Goal: Task Accomplishment & Management: Manage account settings

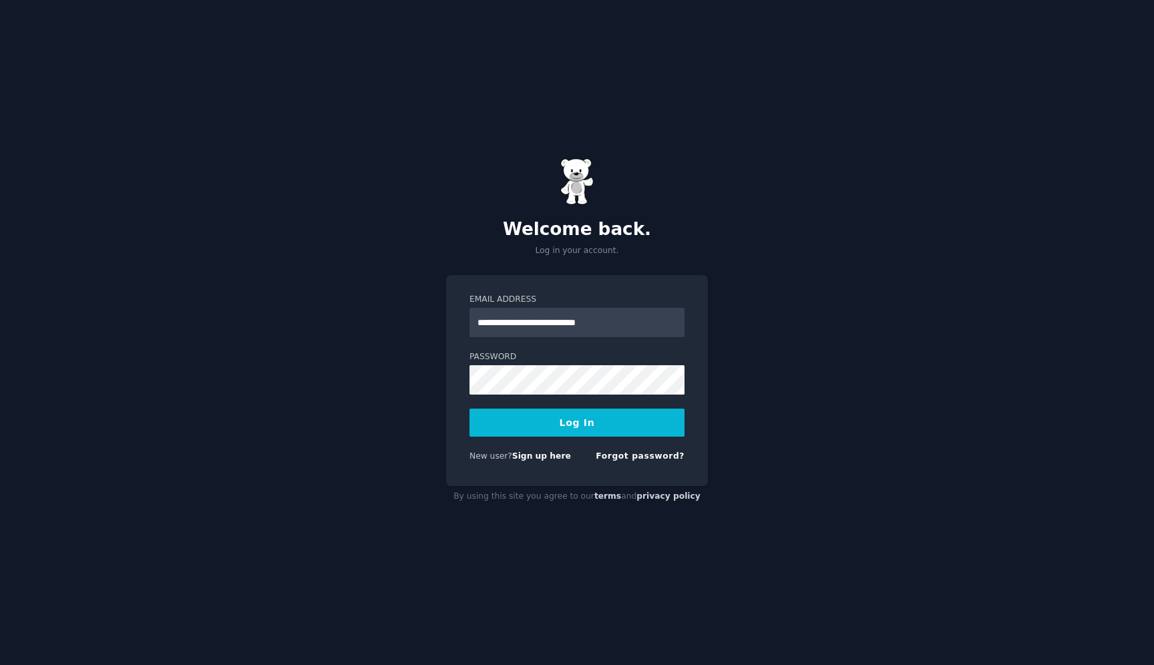
type input "**********"
click at [470, 409] on button "Log In" at bounding box center [577, 423] width 215 height 28
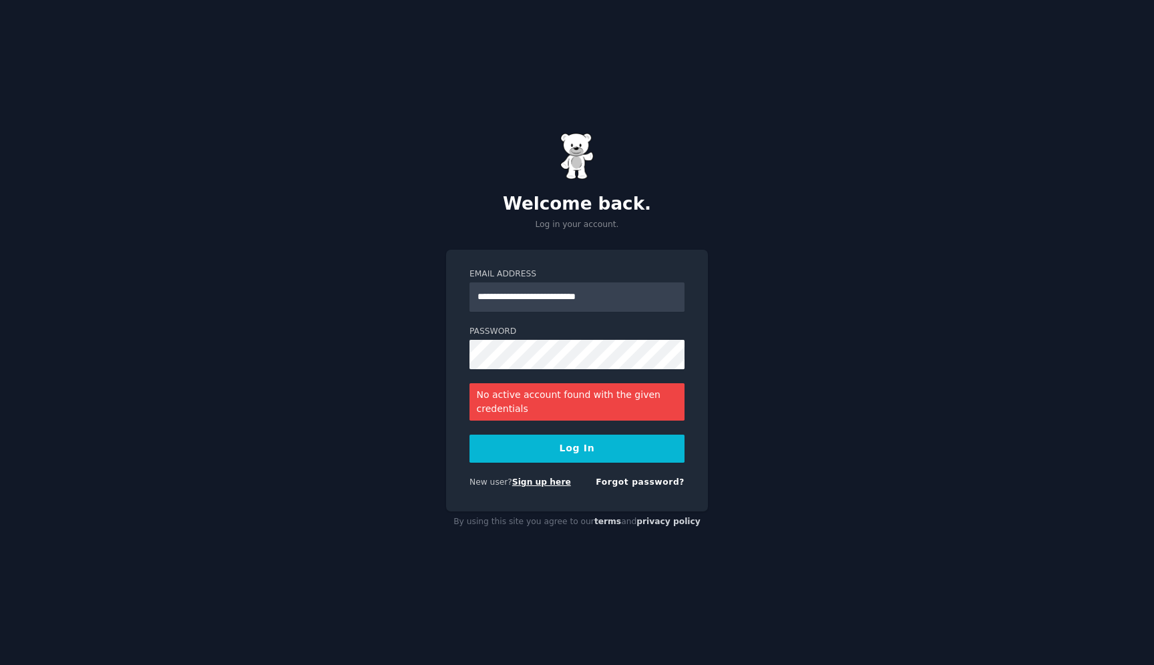
click at [557, 480] on link "Sign up here" at bounding box center [541, 482] width 59 height 9
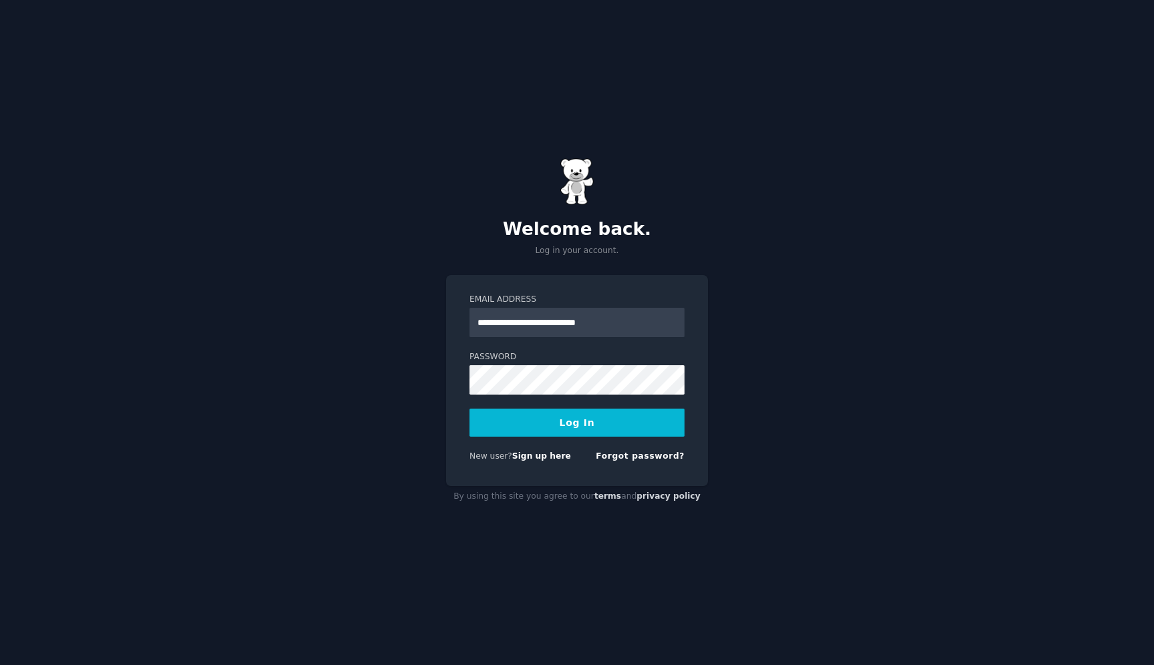
type input "**********"
click at [470, 409] on button "Log In" at bounding box center [577, 423] width 215 height 28
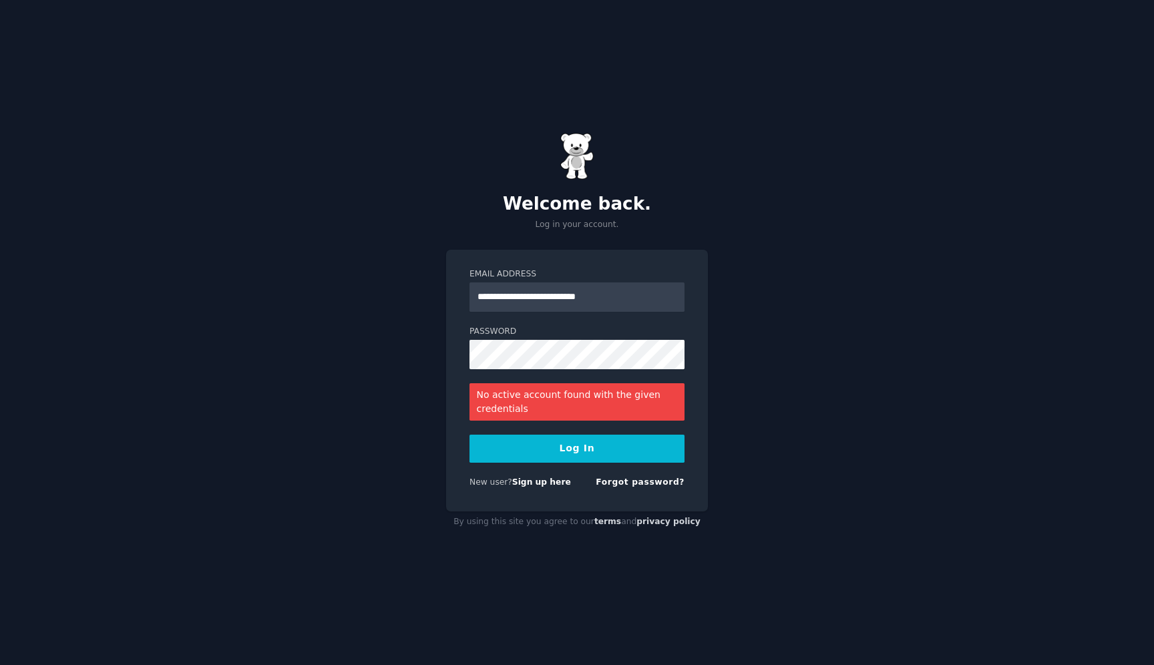
click at [615, 332] on label "Password" at bounding box center [577, 332] width 215 height 12
click at [470, 435] on button "Log In" at bounding box center [577, 449] width 215 height 28
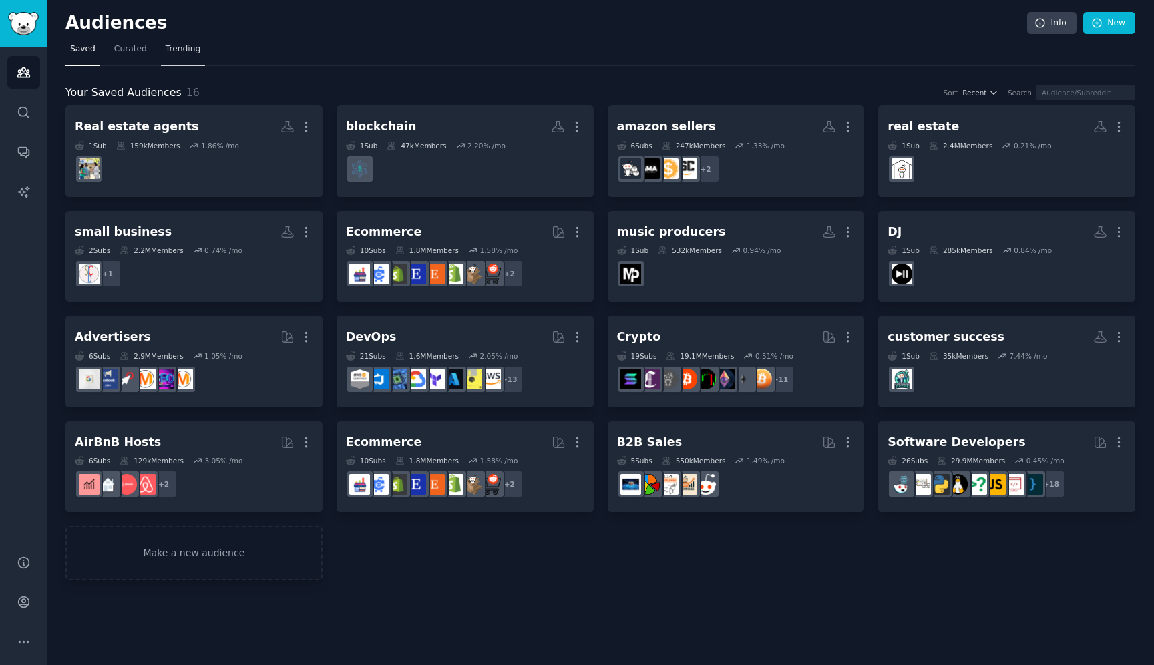
click at [180, 49] on span "Trending" at bounding box center [183, 49] width 35 height 12
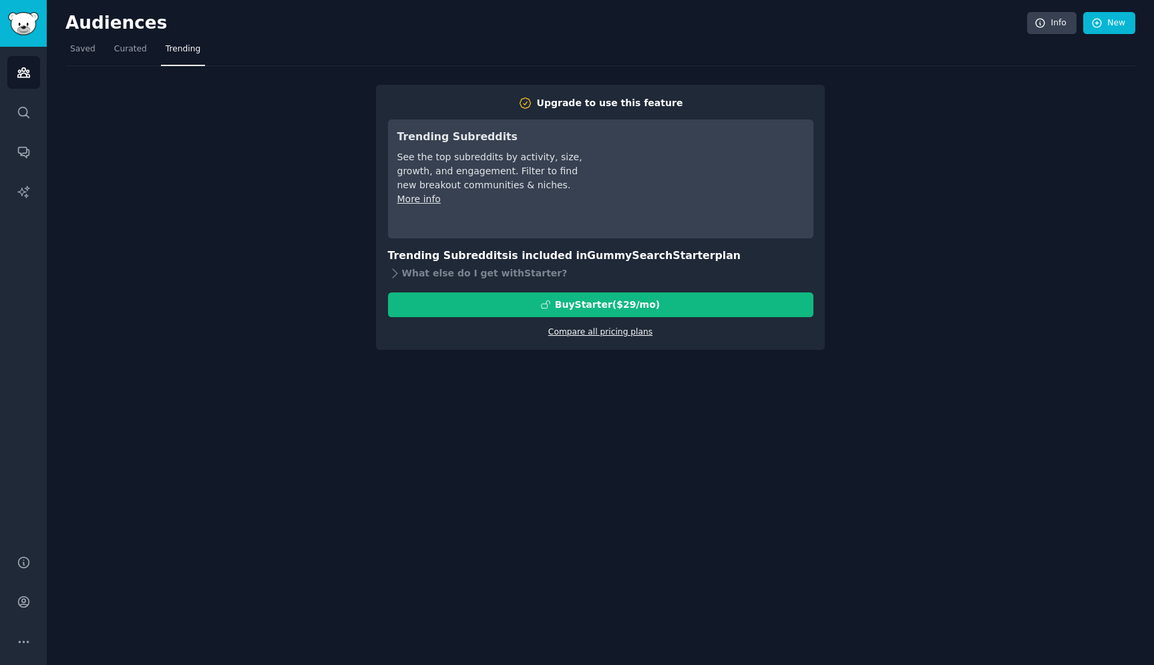
click at [641, 337] on link "Compare all pricing plans" at bounding box center [600, 331] width 104 height 9
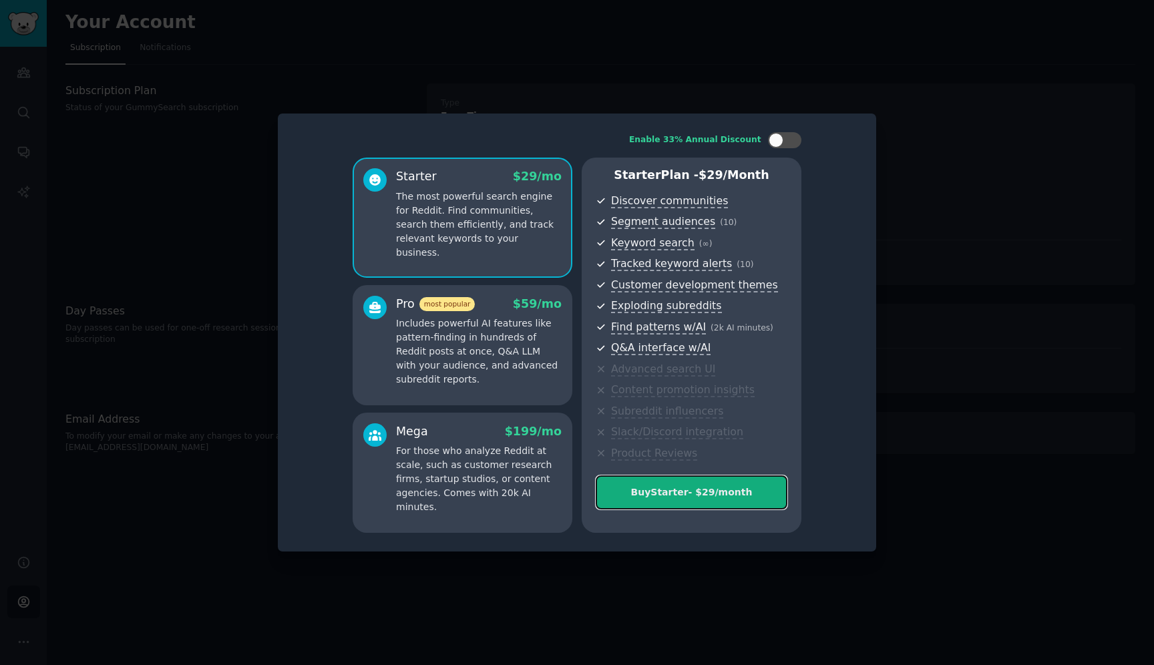
click at [677, 500] on button "Buy Starter - $ 29 /month" at bounding box center [692, 493] width 192 height 34
click at [777, 144] on div at bounding box center [776, 140] width 15 height 15
click at [777, 143] on icon at bounding box center [776, 140] width 7 height 7
checkbox input "false"
click at [736, 508] on button "Buy Starter - $ 29 /month" at bounding box center [692, 493] width 192 height 34
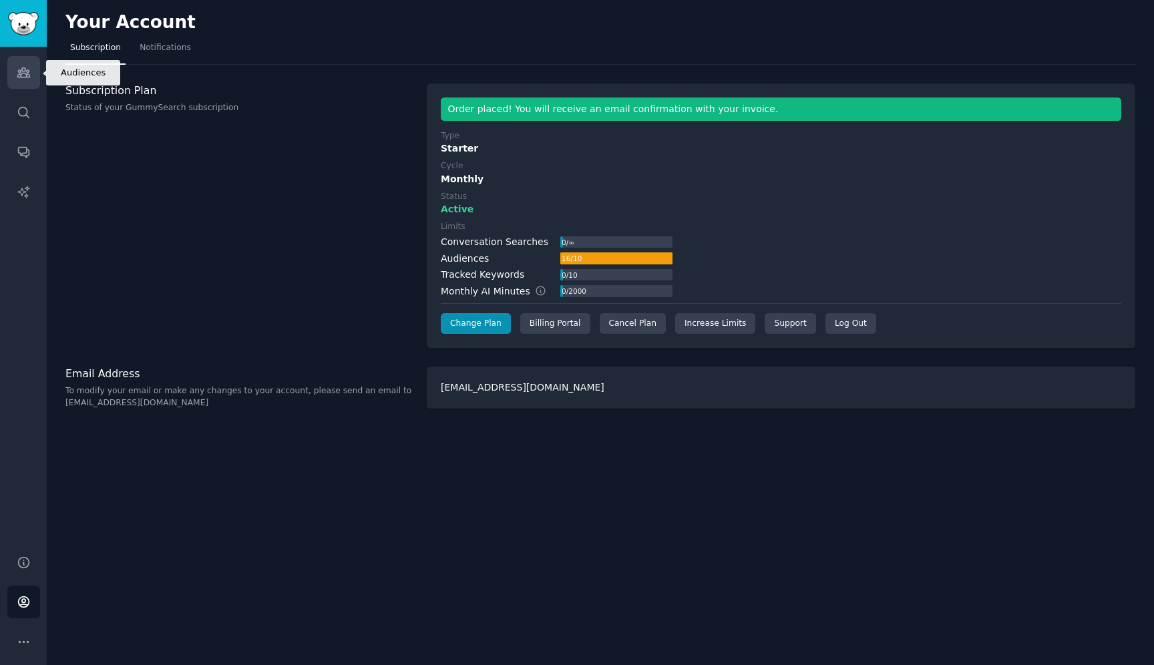
click at [31, 77] on link "Audiences" at bounding box center [23, 72] width 33 height 33
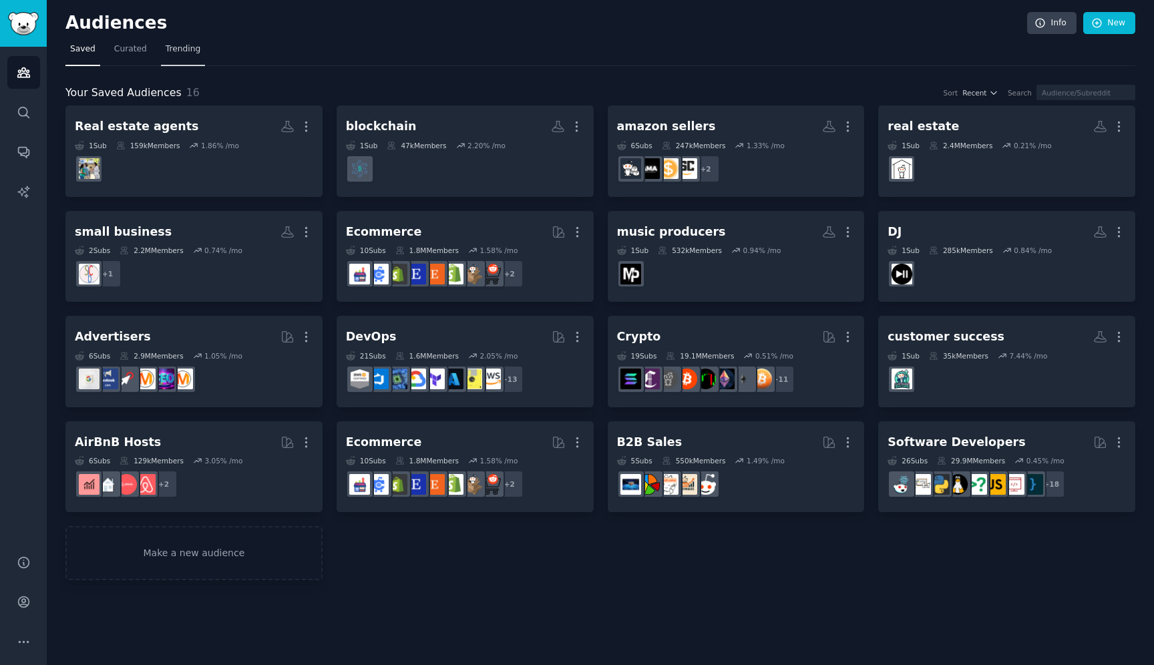
click at [179, 55] on span "Trending" at bounding box center [183, 49] width 35 height 12
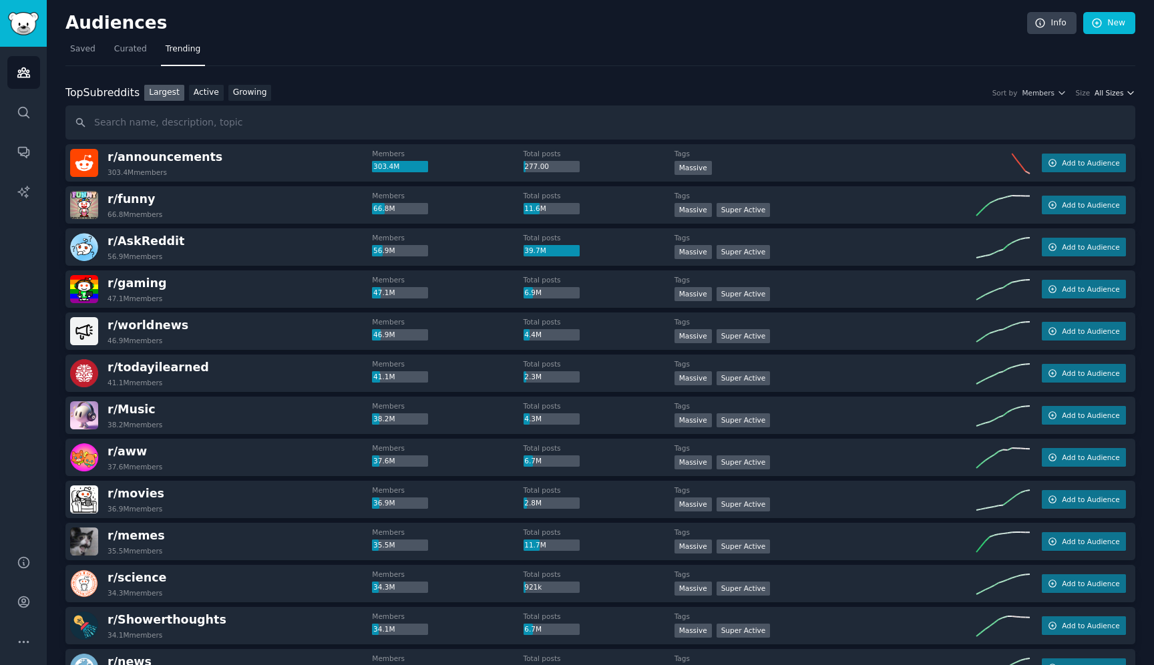
click at [1119, 89] on span "All Sizes" at bounding box center [1109, 92] width 29 height 9
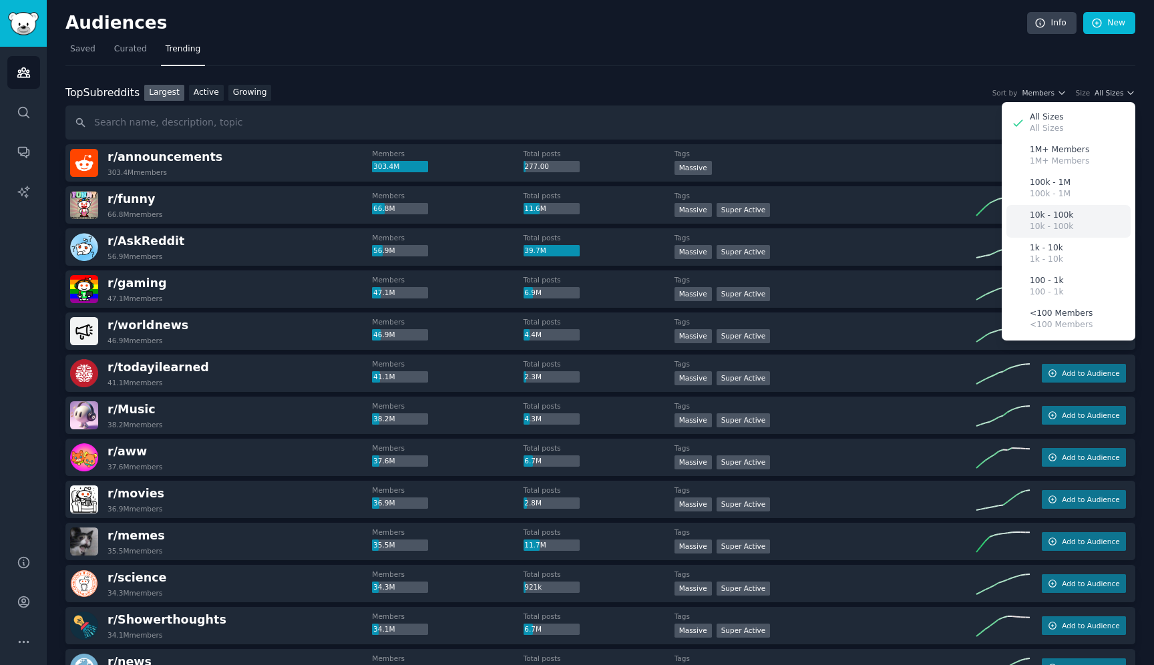
click at [1048, 220] on p "10k - 100k" at bounding box center [1051, 216] width 43 height 12
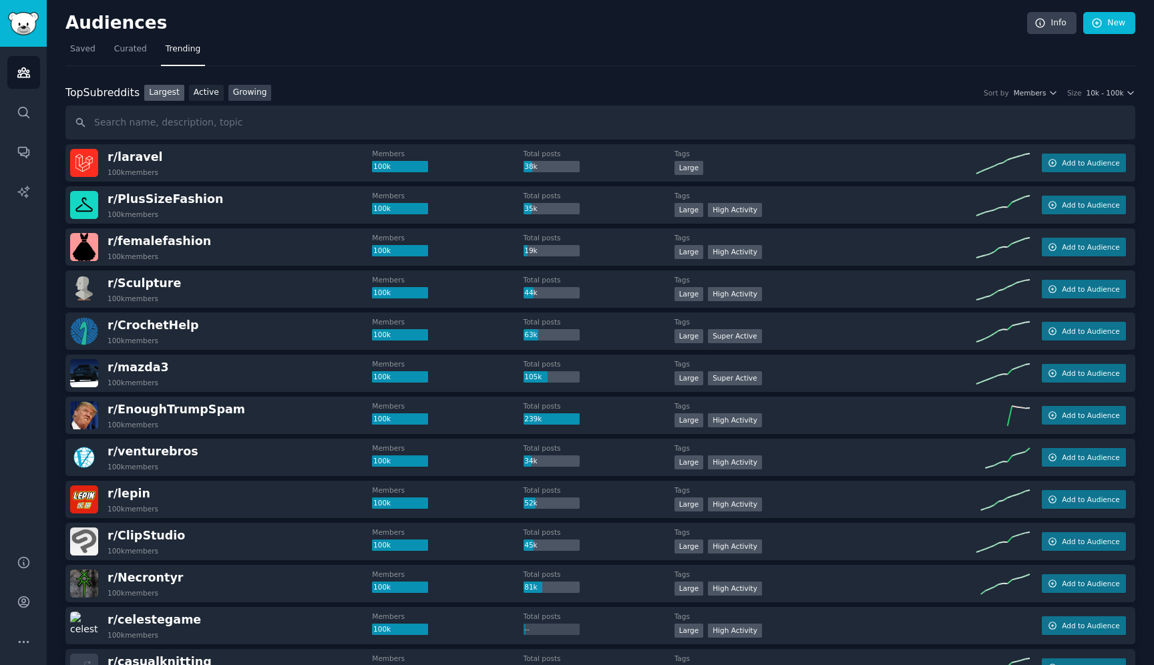
click at [246, 96] on link "Growing" at bounding box center [249, 93] width 43 height 17
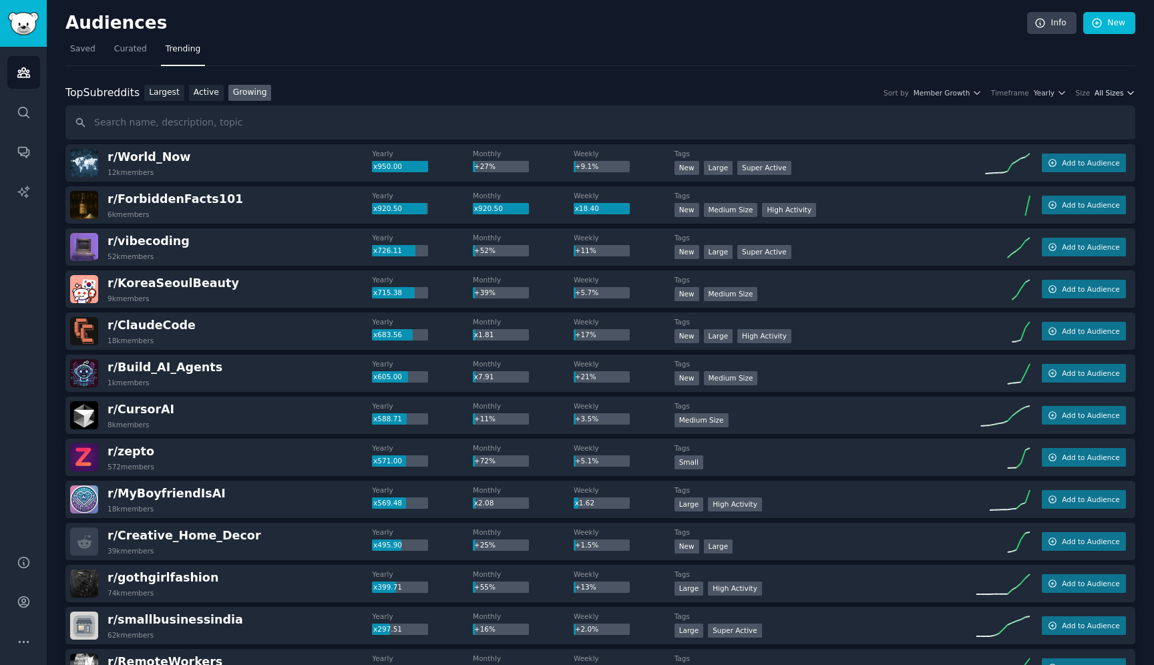
click at [1106, 91] on span "All Sizes" at bounding box center [1109, 92] width 29 height 9
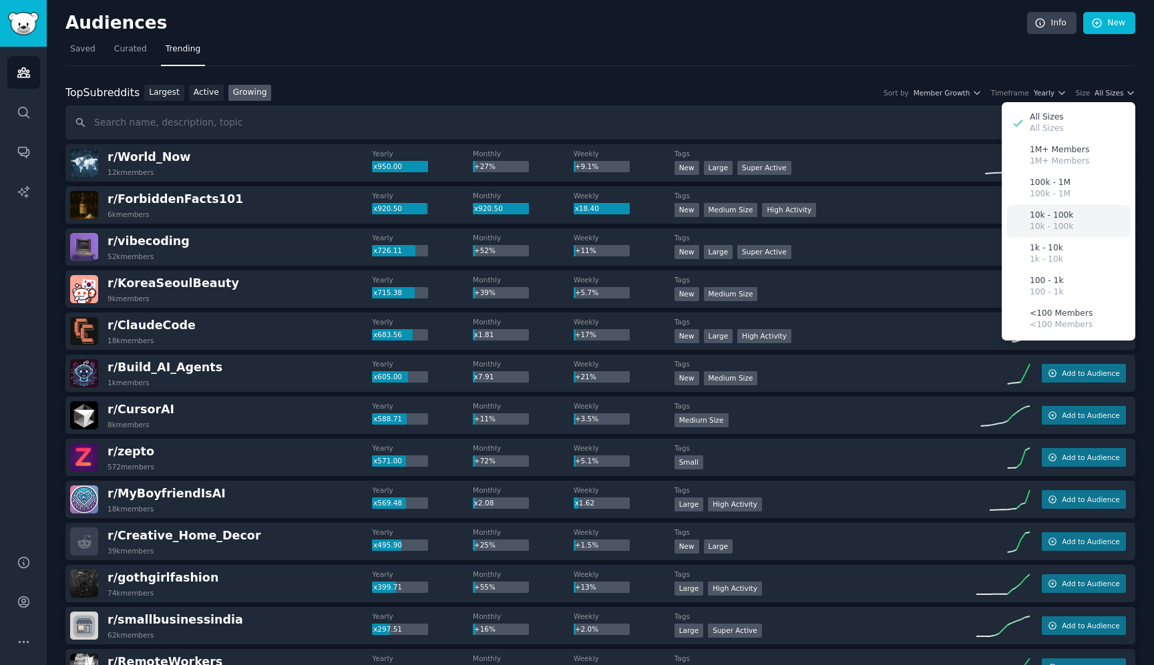
click at [1052, 221] on p "10k - 100k" at bounding box center [1051, 216] width 43 height 12
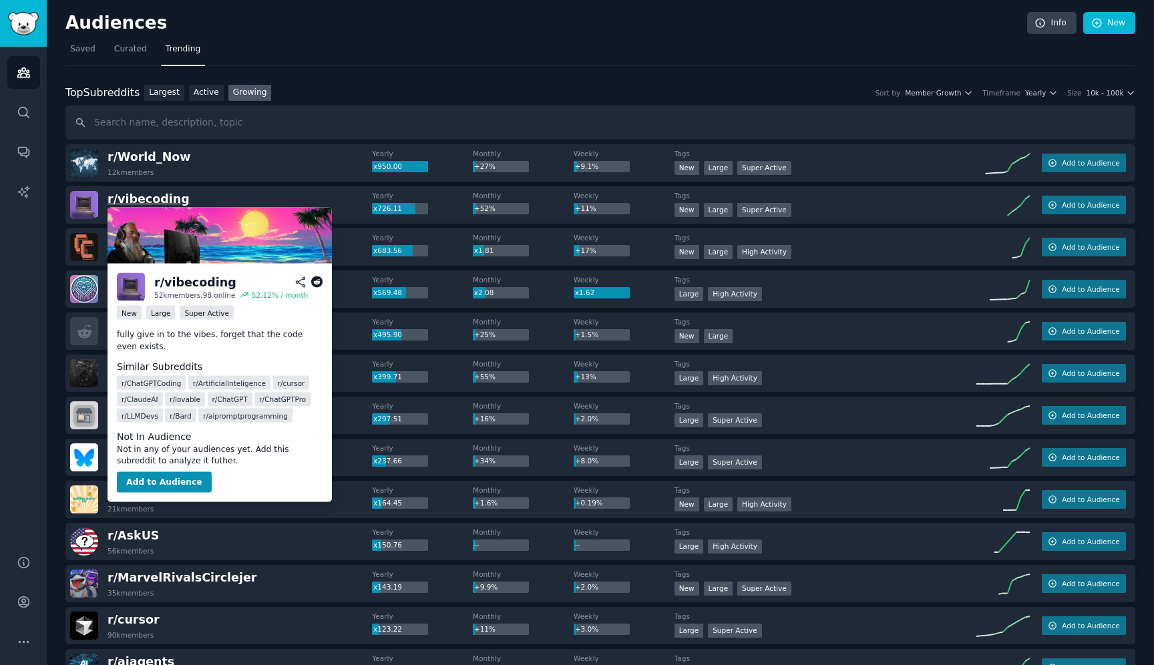
click at [159, 198] on span "r/ vibecoding" at bounding box center [149, 198] width 82 height 13
click at [178, 483] on button "Add to Audience" at bounding box center [164, 482] width 95 height 21
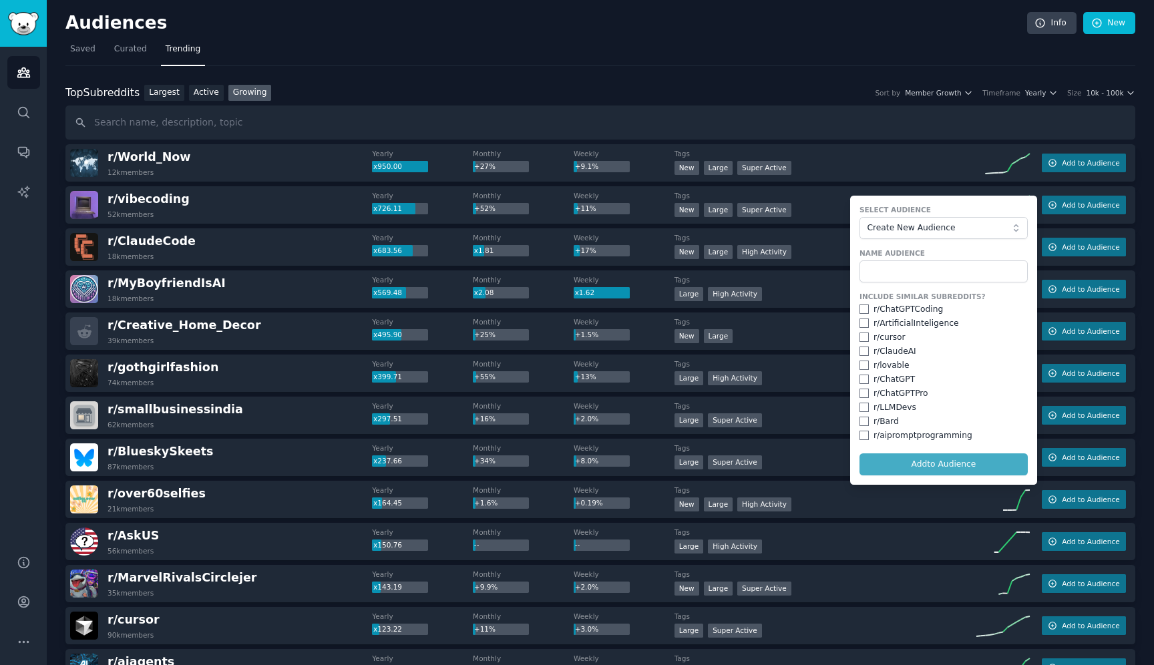
click at [910, 472] on form "Select Audience Create New Audience Name Audience Include Similar Subreddits? r…" at bounding box center [943, 340] width 187 height 289
click at [816, 106] on input "text" at bounding box center [600, 123] width 1070 height 34
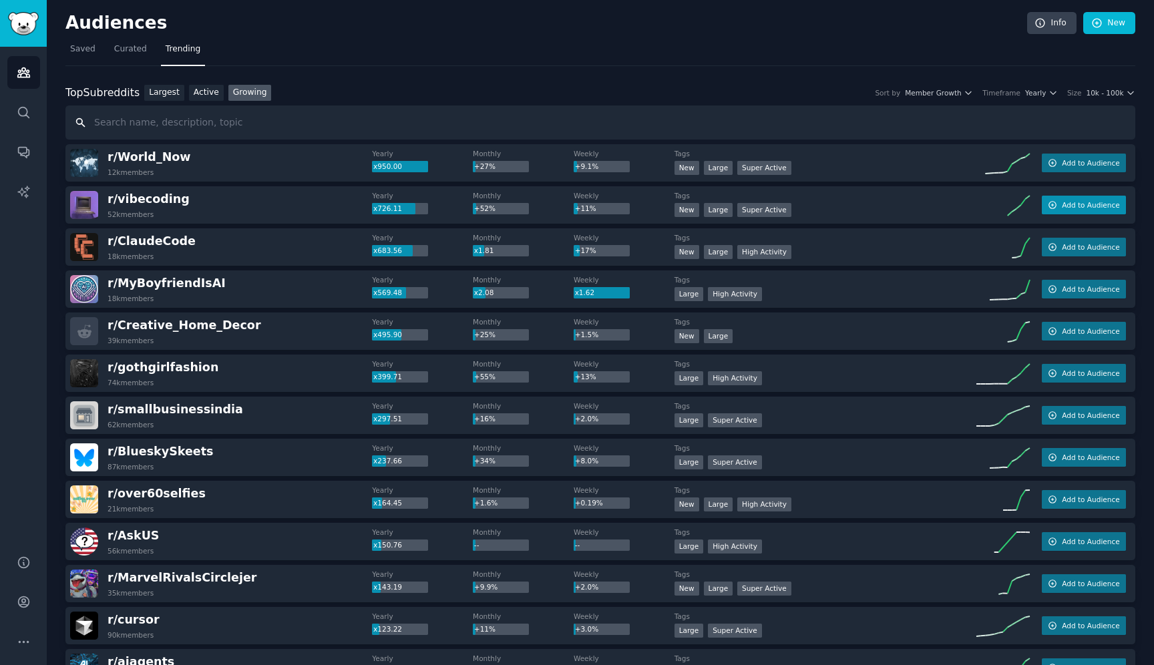
click at [1082, 200] on button "Add to Audience" at bounding box center [1084, 205] width 84 height 19
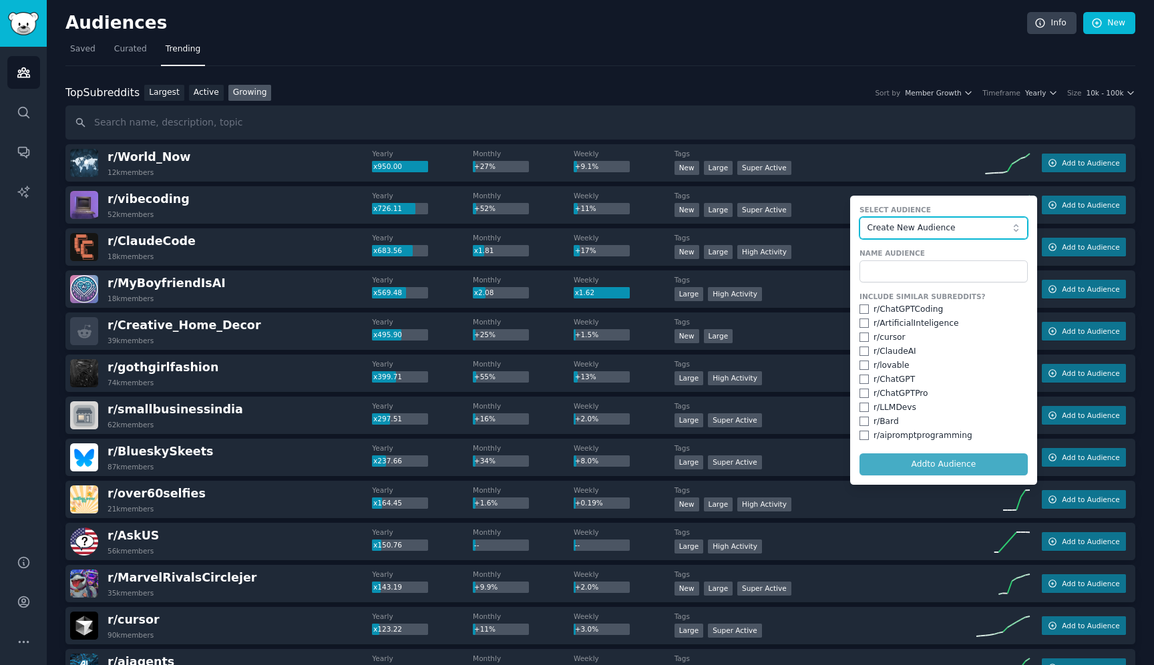
click at [991, 229] on span "Create New Audience" at bounding box center [940, 228] width 146 height 12
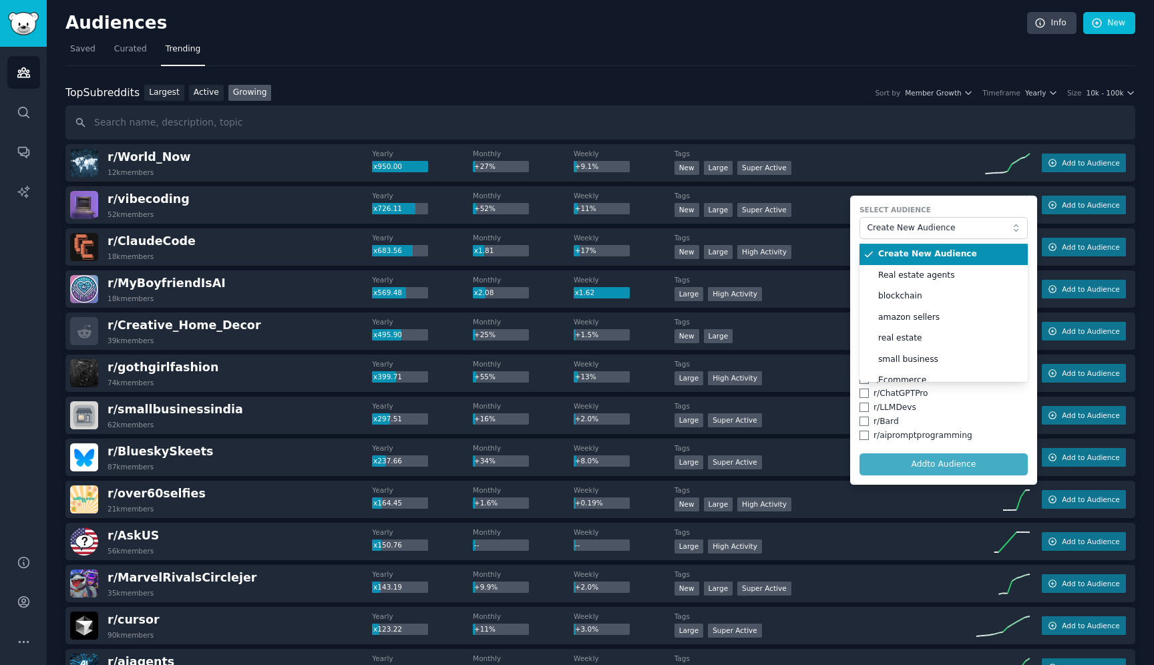
click at [966, 200] on form "Select Audience Create New Audience Create New Audience Real estate agents bloc…" at bounding box center [943, 340] width 187 height 289
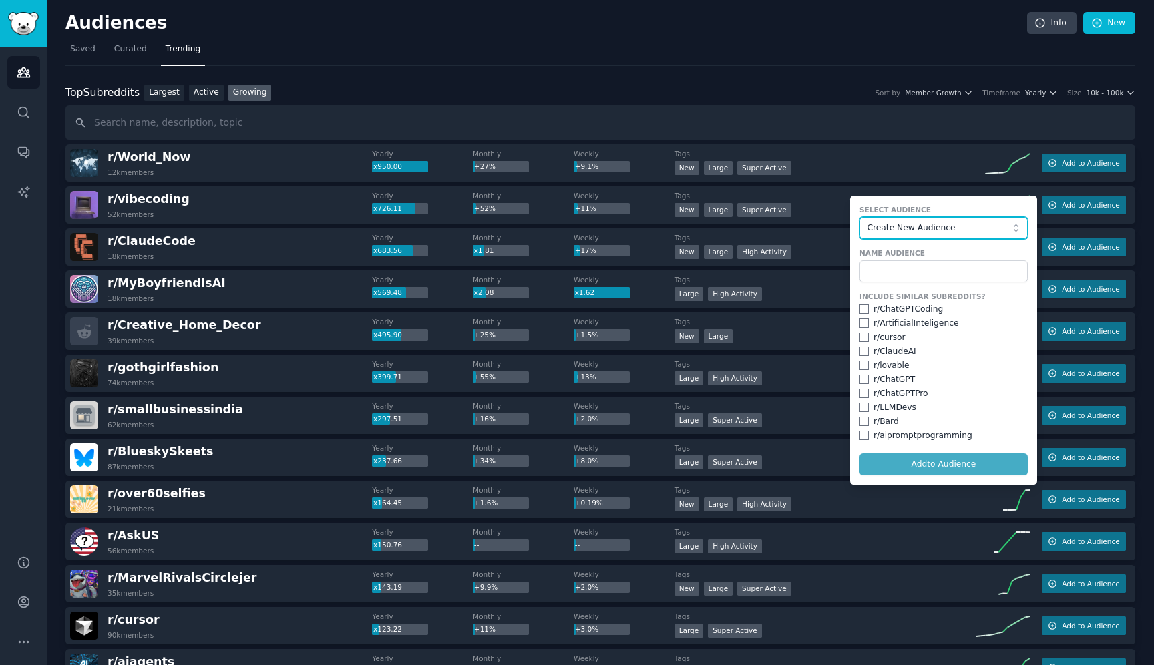
click at [973, 228] on span "Create New Audience" at bounding box center [940, 228] width 146 height 12
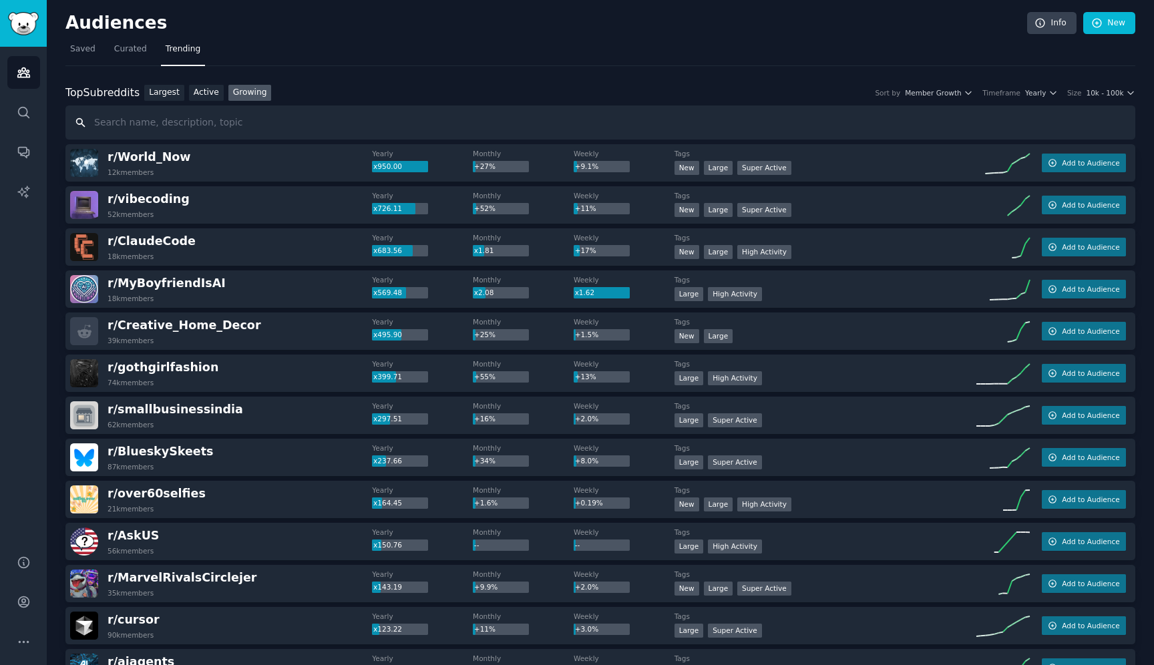
click at [899, 131] on input "text" at bounding box center [600, 123] width 1070 height 34
click at [150, 200] on span "r/ vibecoding" at bounding box center [149, 198] width 82 height 13
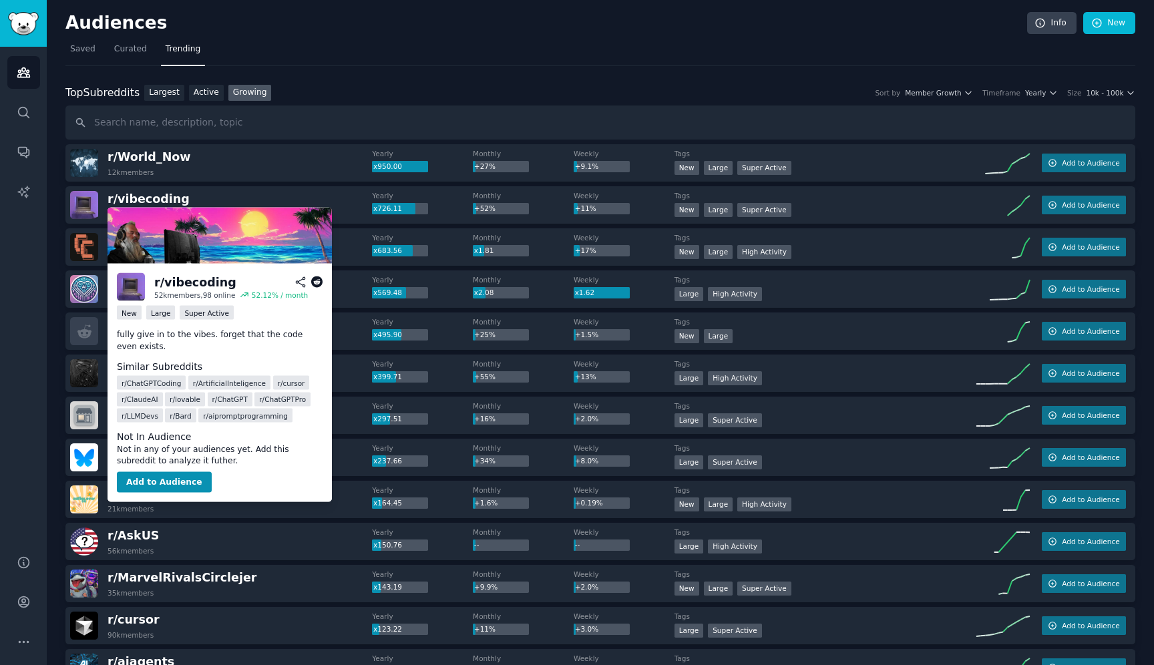
click at [177, 283] on div "r/ vibecoding" at bounding box center [195, 282] width 82 height 17
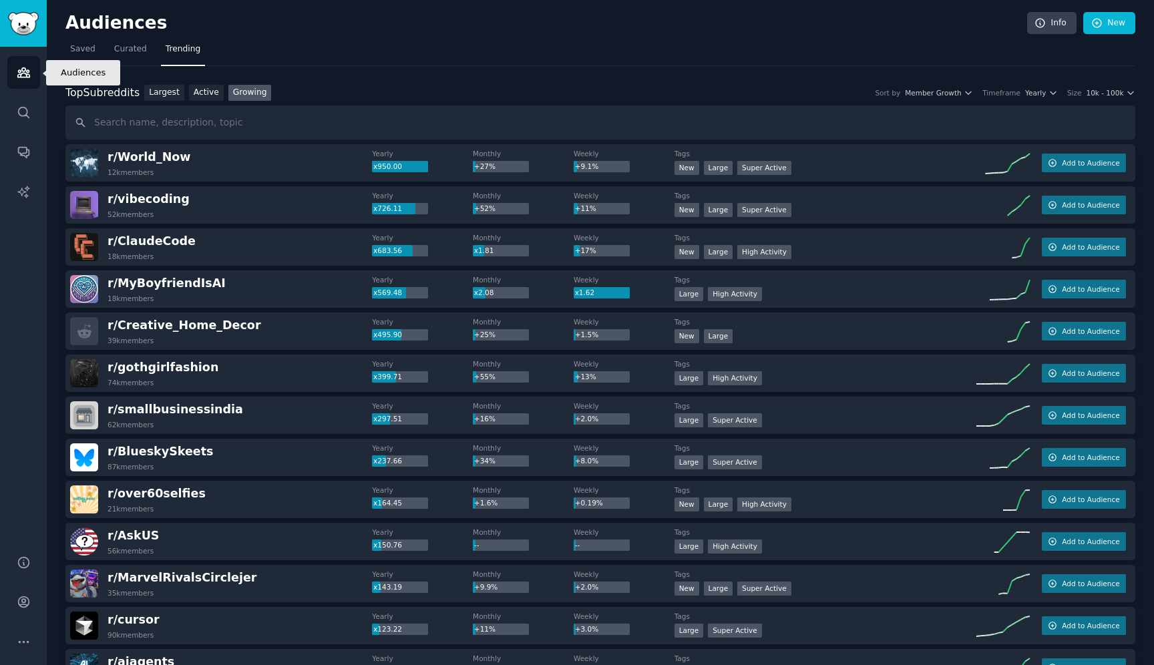
click at [19, 78] on icon "Sidebar" at bounding box center [24, 72] width 14 height 14
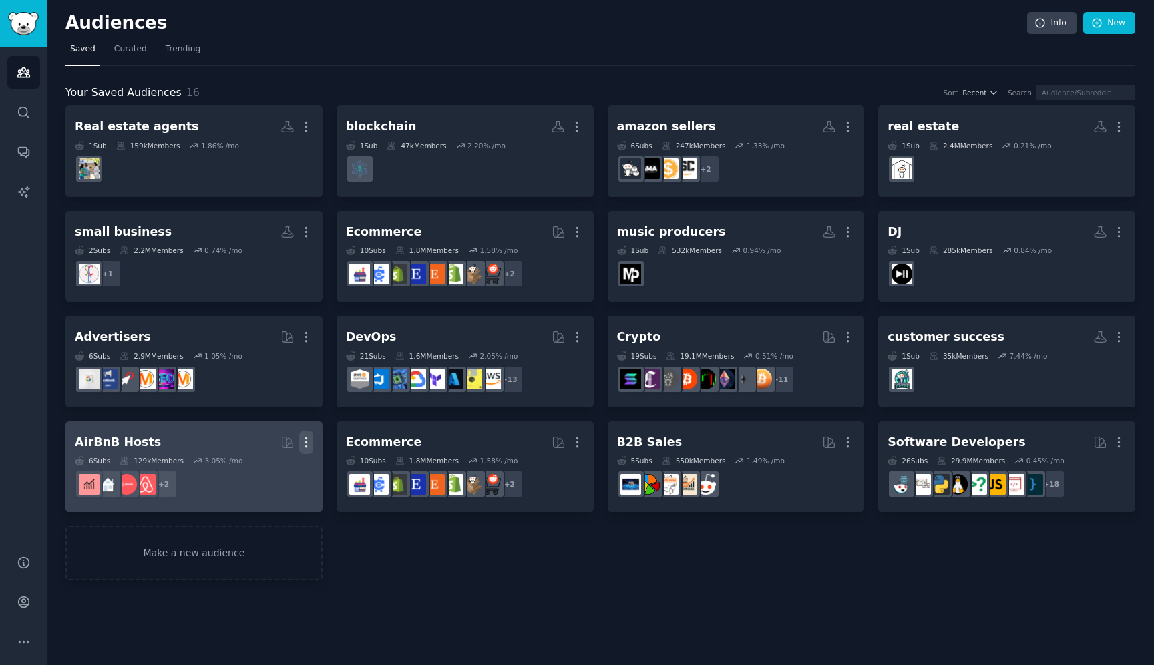
click at [310, 440] on icon "button" at bounding box center [306, 442] width 14 height 14
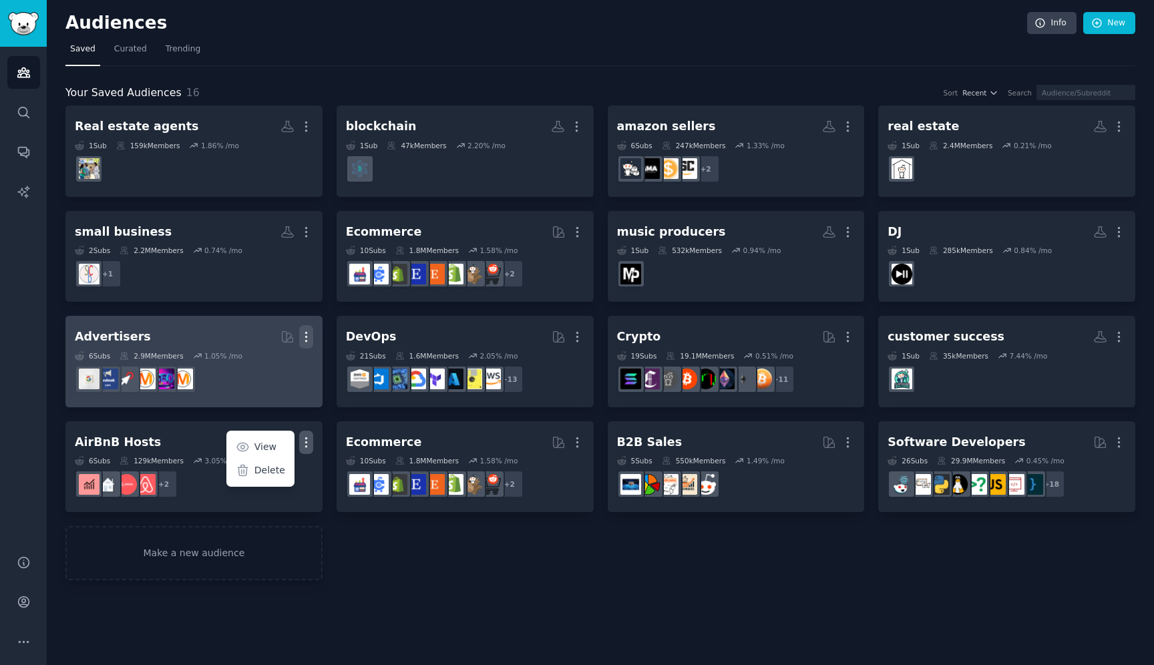
click at [310, 335] on icon "button" at bounding box center [306, 337] width 14 height 14
click at [282, 368] on p "Delete" at bounding box center [269, 365] width 31 height 14
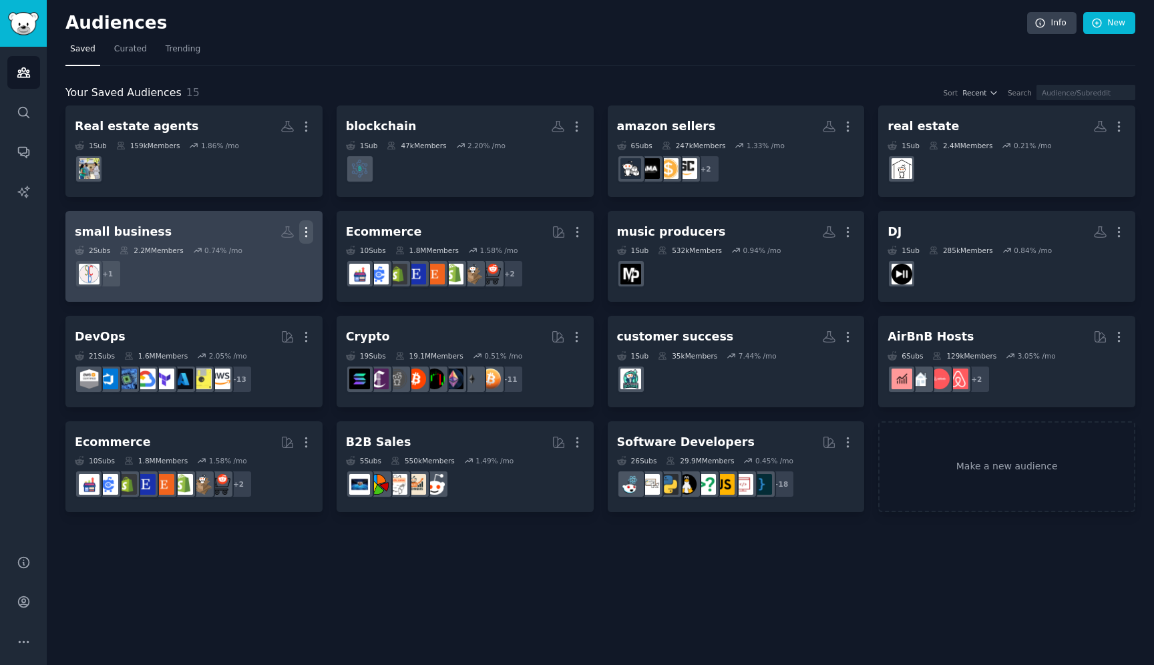
click at [307, 239] on button "More" at bounding box center [306, 231] width 14 height 23
click at [285, 266] on div "Delete" at bounding box center [259, 260] width 63 height 28
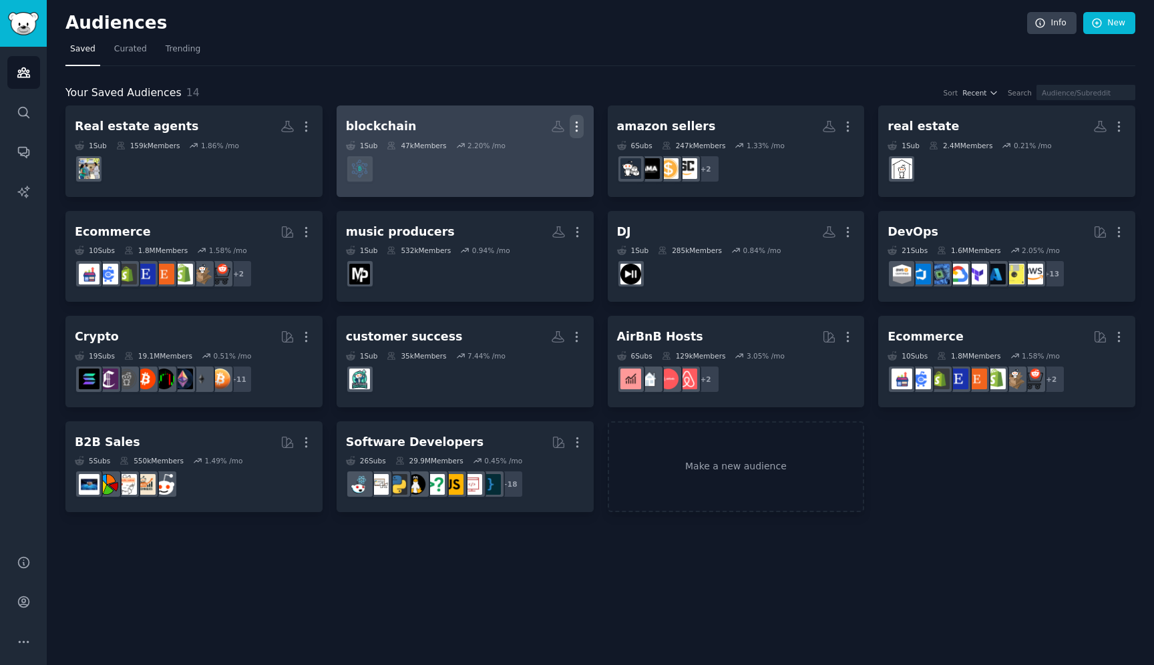
click at [576, 126] on icon "button" at bounding box center [577, 127] width 14 height 14
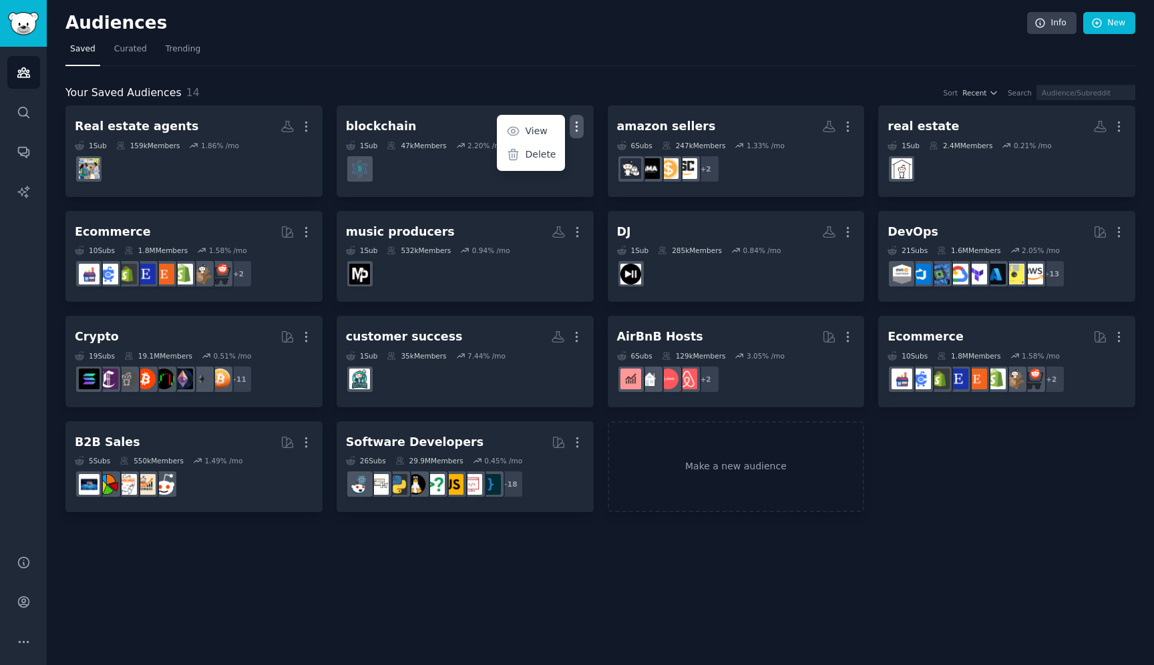
click at [936, 600] on div "Audiences Info New Saved Curated Trending Your Saved Audiences 14 Sort Recent S…" at bounding box center [600, 332] width 1107 height 665
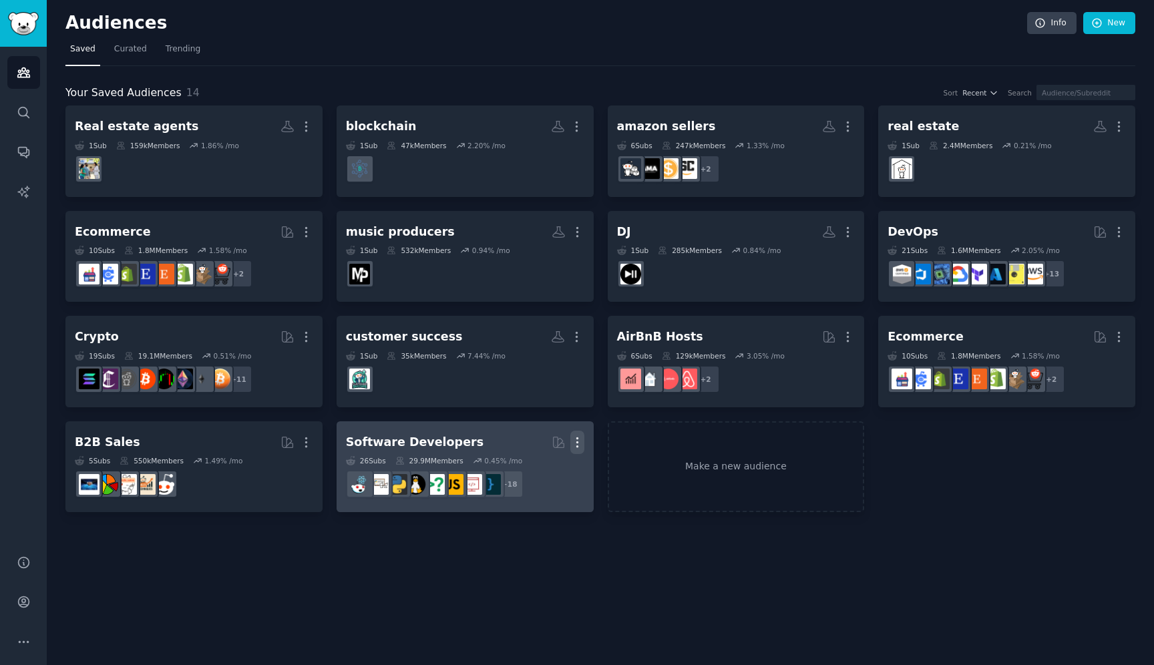
click at [574, 443] on icon "button" at bounding box center [577, 442] width 14 height 14
click at [542, 475] on p "Delete" at bounding box center [541, 471] width 31 height 14
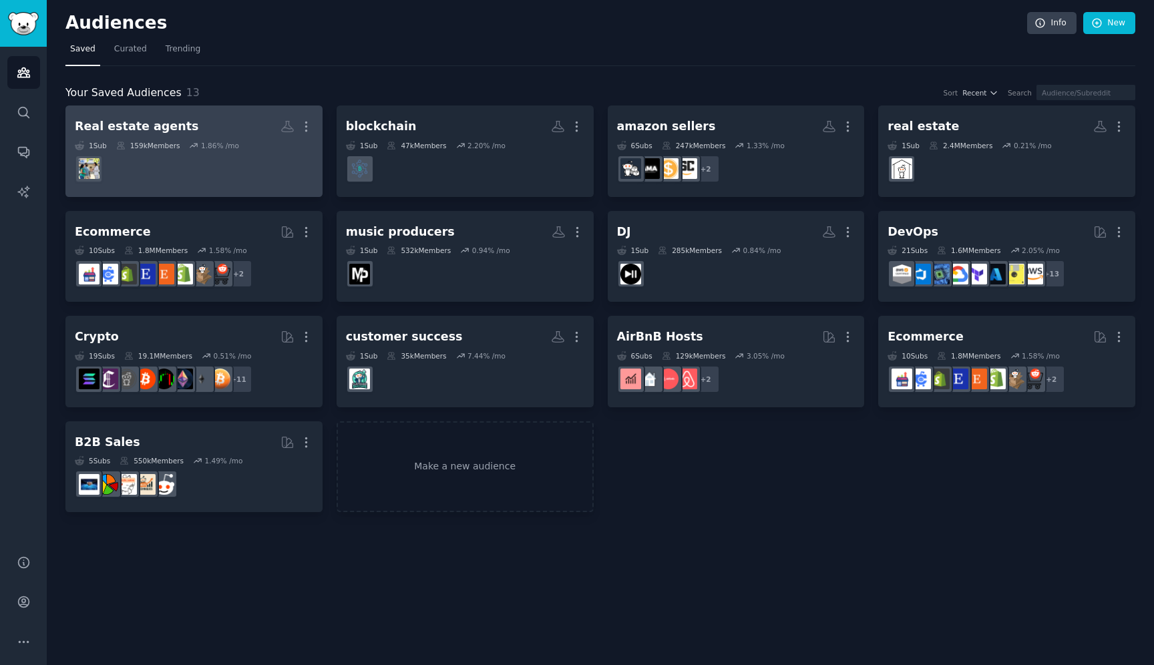
click at [264, 155] on dd at bounding box center [194, 168] width 238 height 37
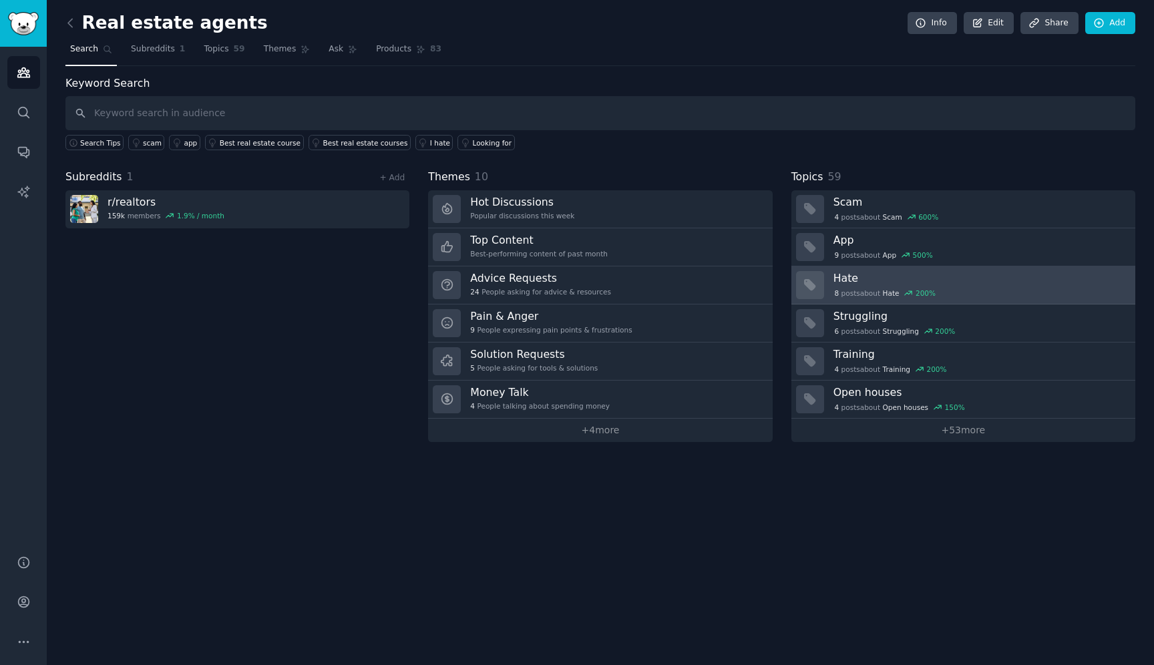
click at [973, 288] on div "8 post s about Hate 200 %" at bounding box center [980, 293] width 293 height 12
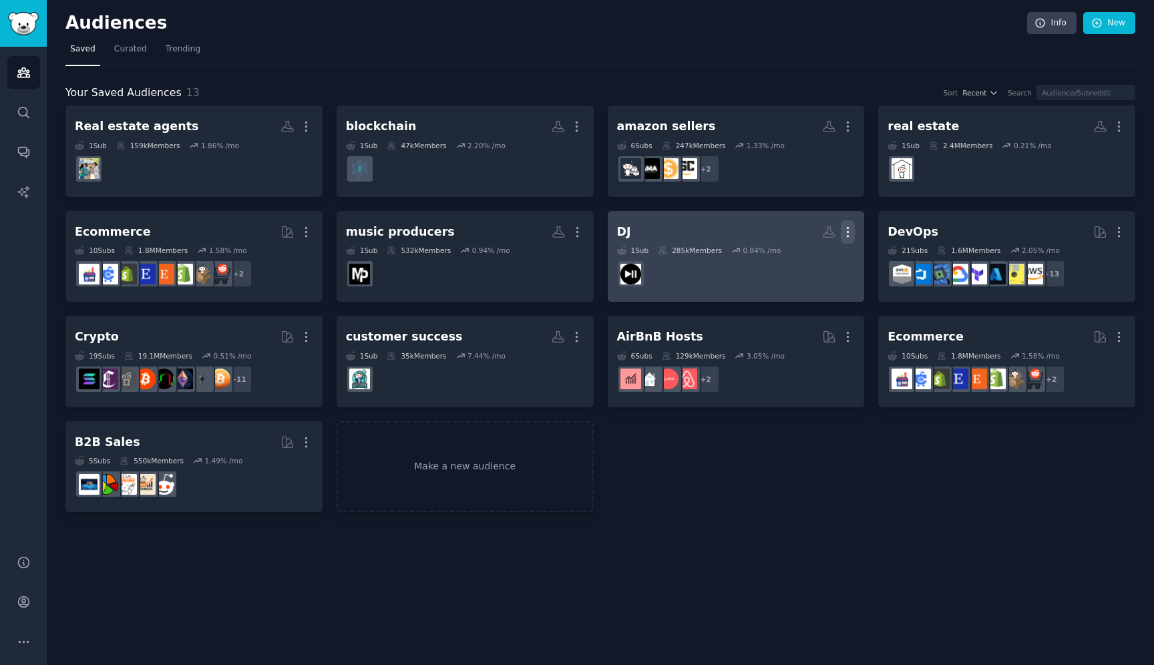
click at [850, 226] on icon "button" at bounding box center [848, 232] width 14 height 14
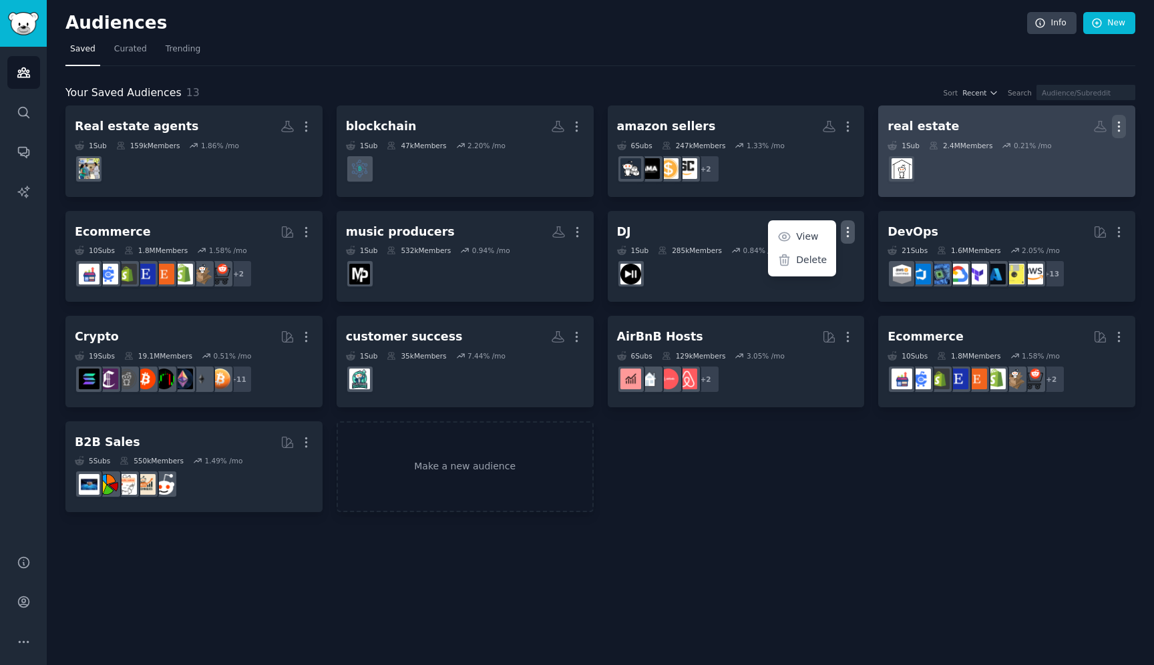
click at [1120, 126] on icon "button" at bounding box center [1119, 126] width 1 height 9
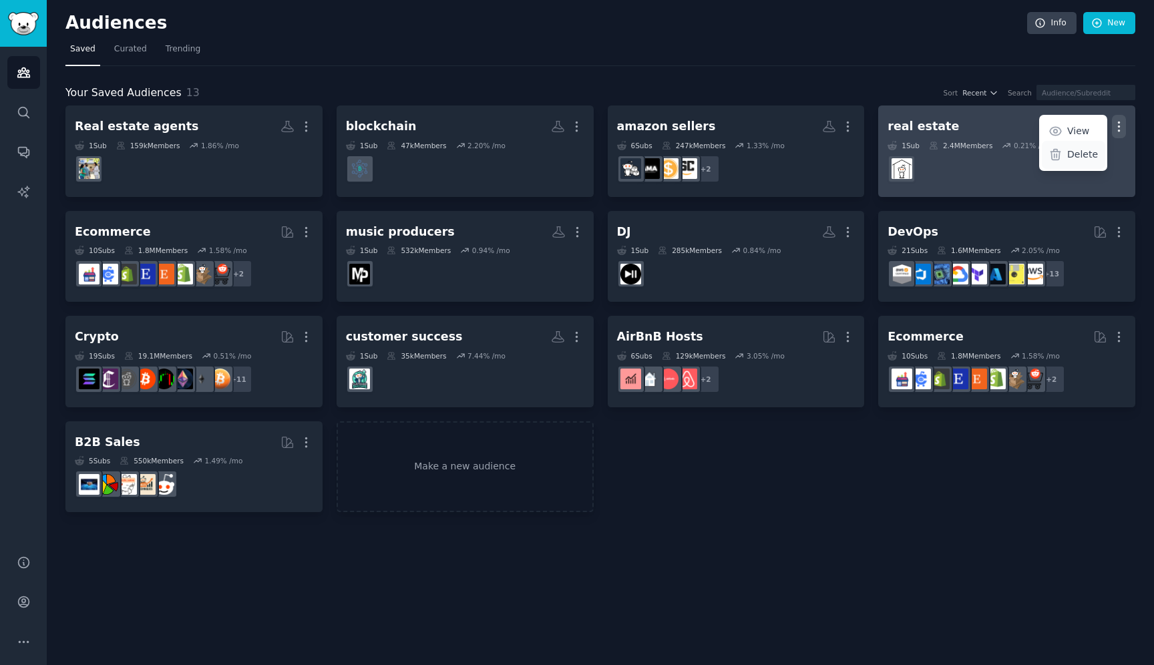
click at [1081, 158] on p "Delete" at bounding box center [1082, 155] width 31 height 14
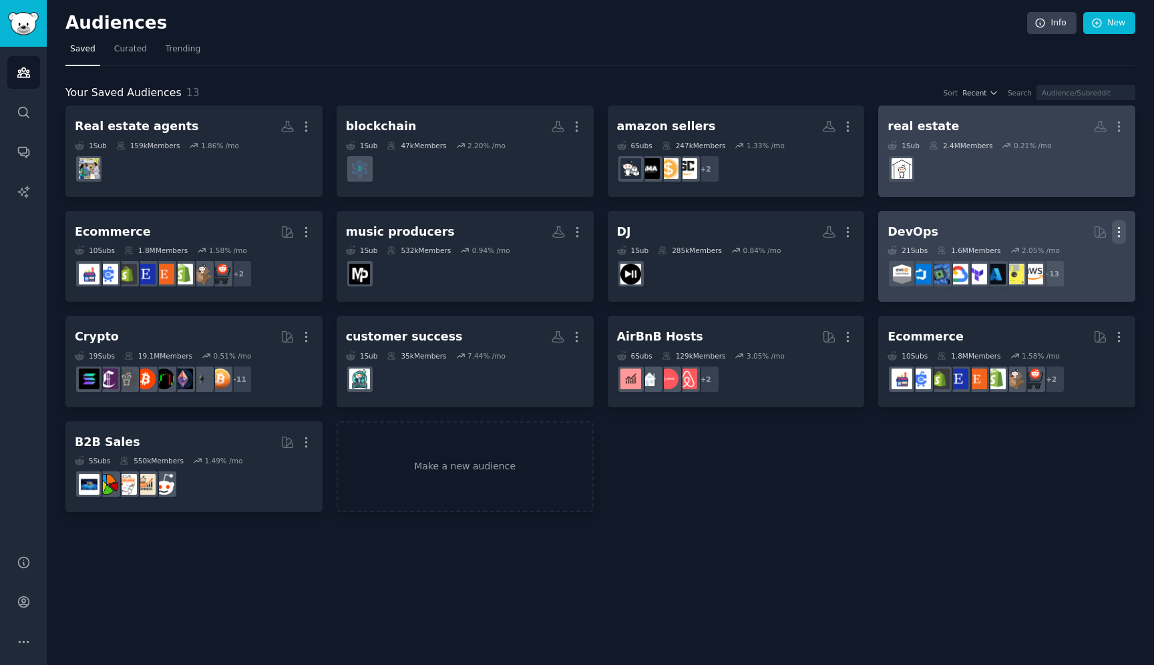
click at [1124, 233] on icon "button" at bounding box center [1119, 232] width 14 height 14
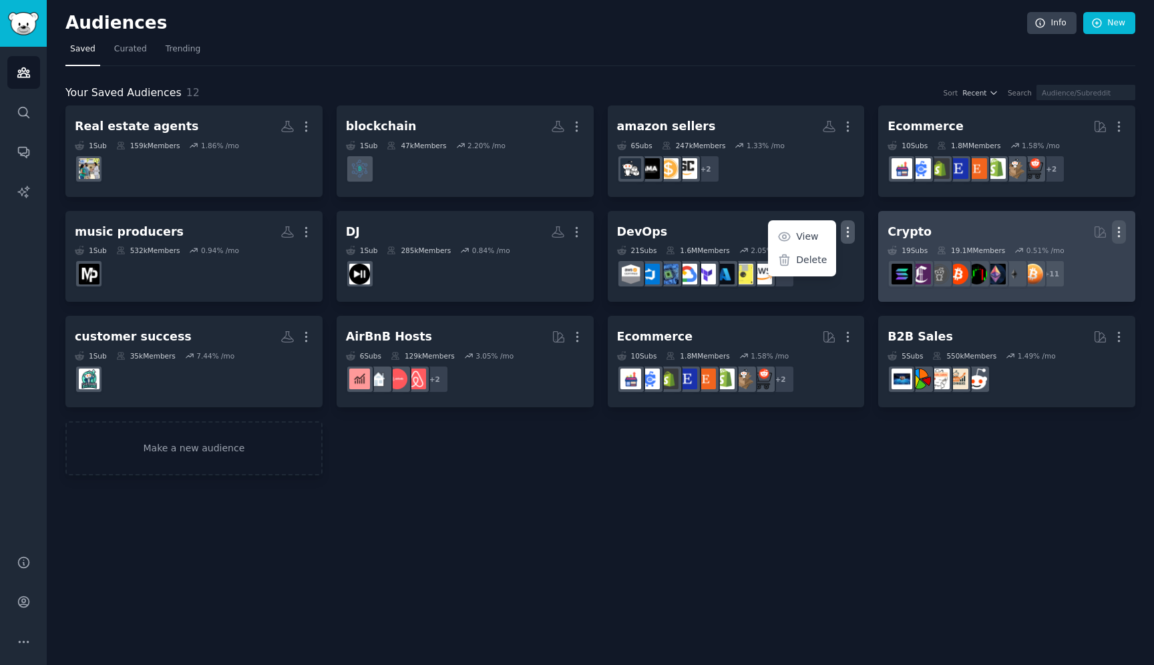
click at [1119, 225] on icon "button" at bounding box center [1119, 232] width 14 height 14
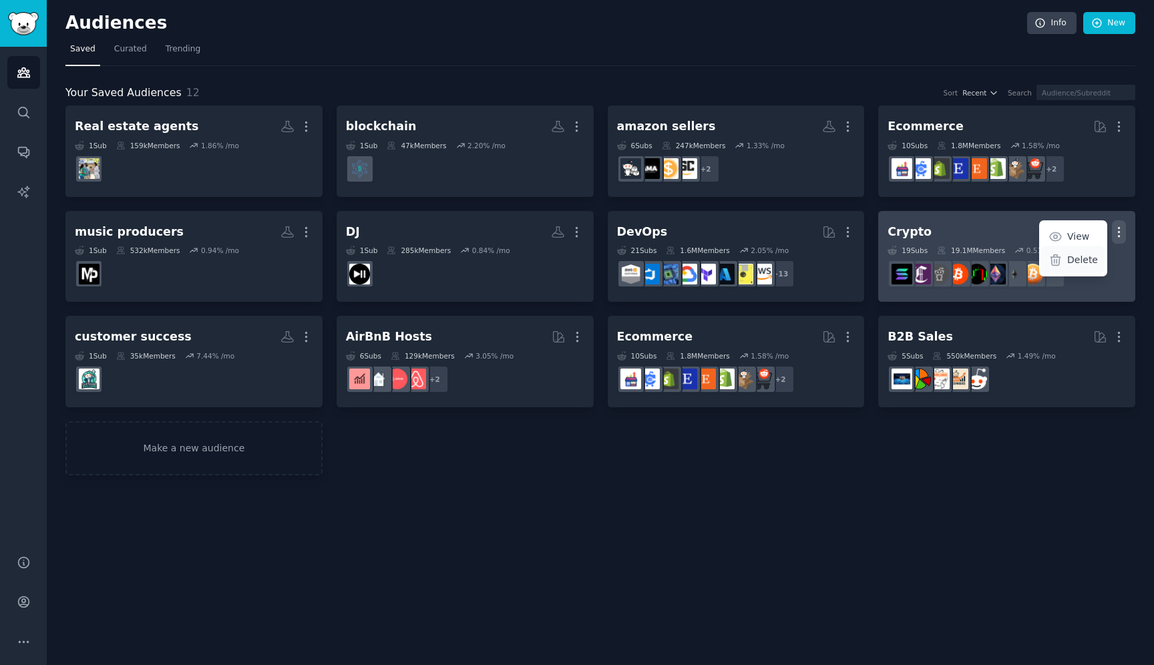
click at [1079, 256] on p "Delete" at bounding box center [1082, 260] width 31 height 14
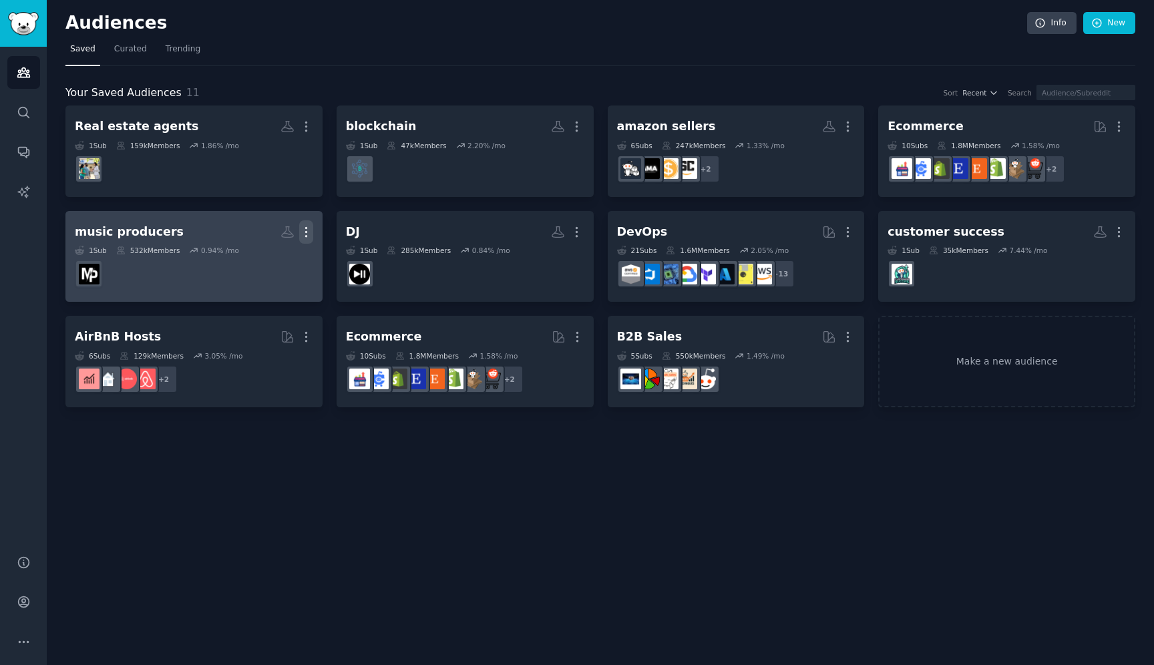
click at [307, 230] on icon "button" at bounding box center [306, 232] width 14 height 14
click at [275, 262] on p "Delete" at bounding box center [269, 260] width 31 height 14
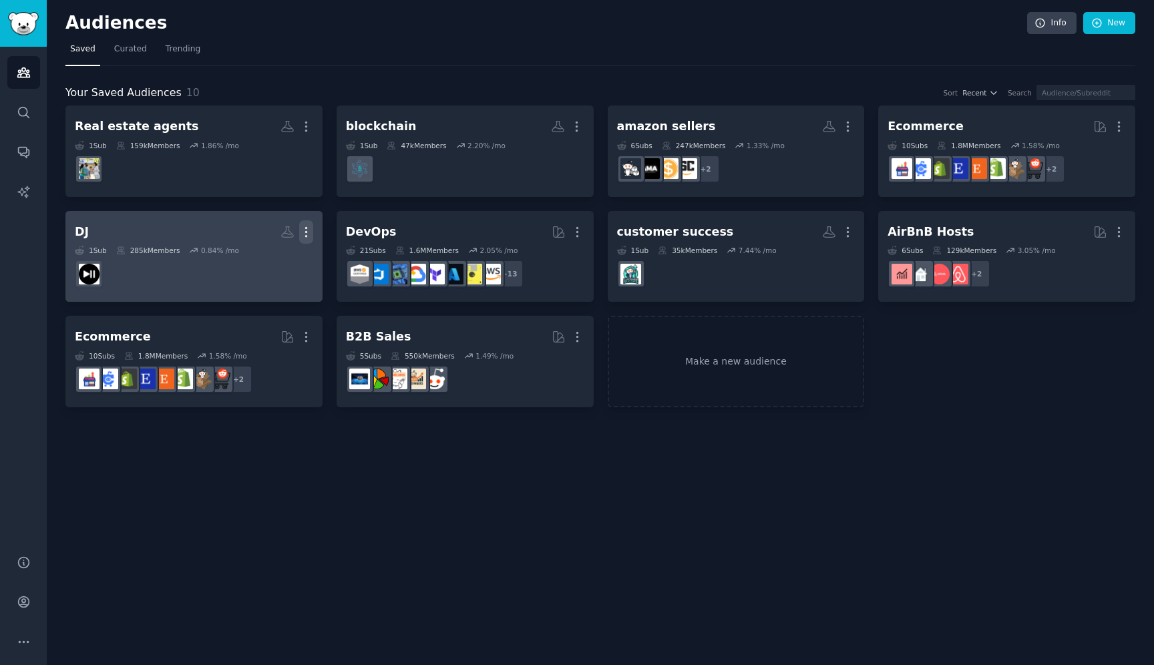
click at [310, 234] on icon "button" at bounding box center [306, 232] width 14 height 14
click at [258, 266] on p "Delete" at bounding box center [269, 260] width 31 height 14
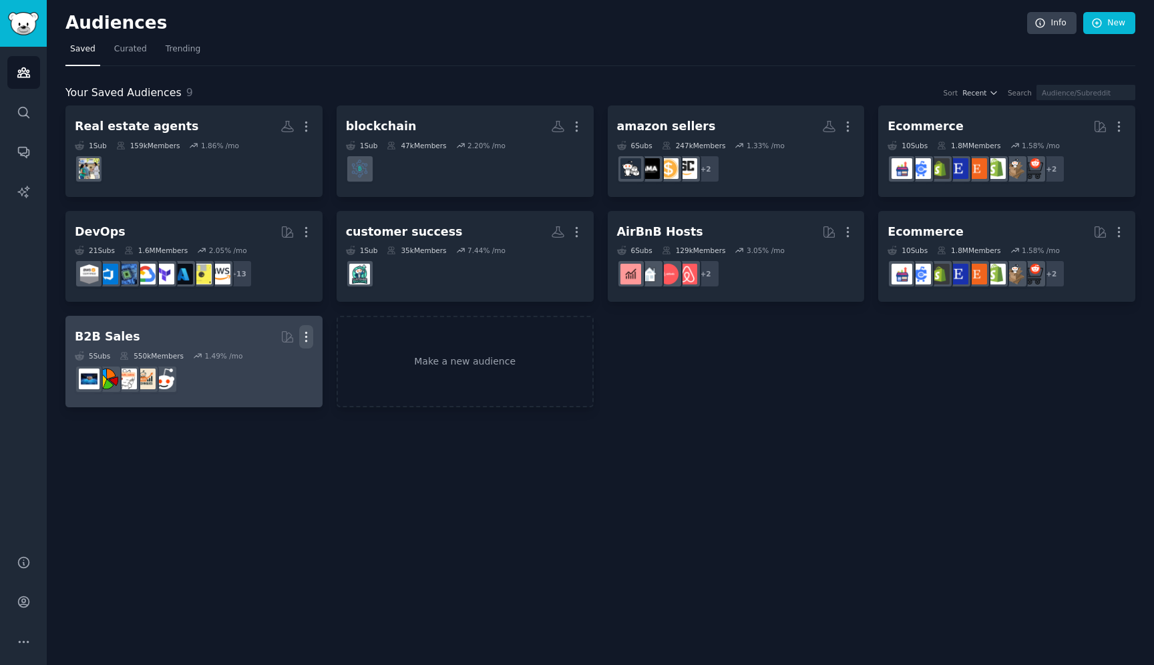
click at [306, 336] on icon "button" at bounding box center [306, 337] width 14 height 14
click at [282, 368] on p "Delete" at bounding box center [269, 365] width 31 height 14
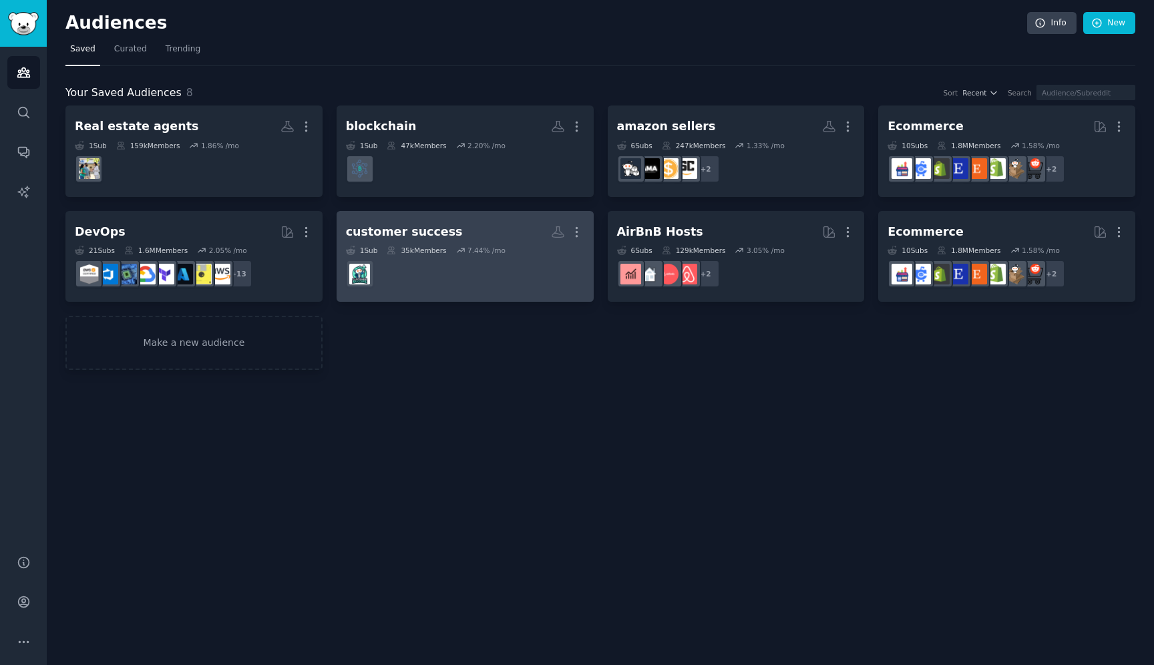
click at [469, 260] on dd at bounding box center [465, 273] width 238 height 37
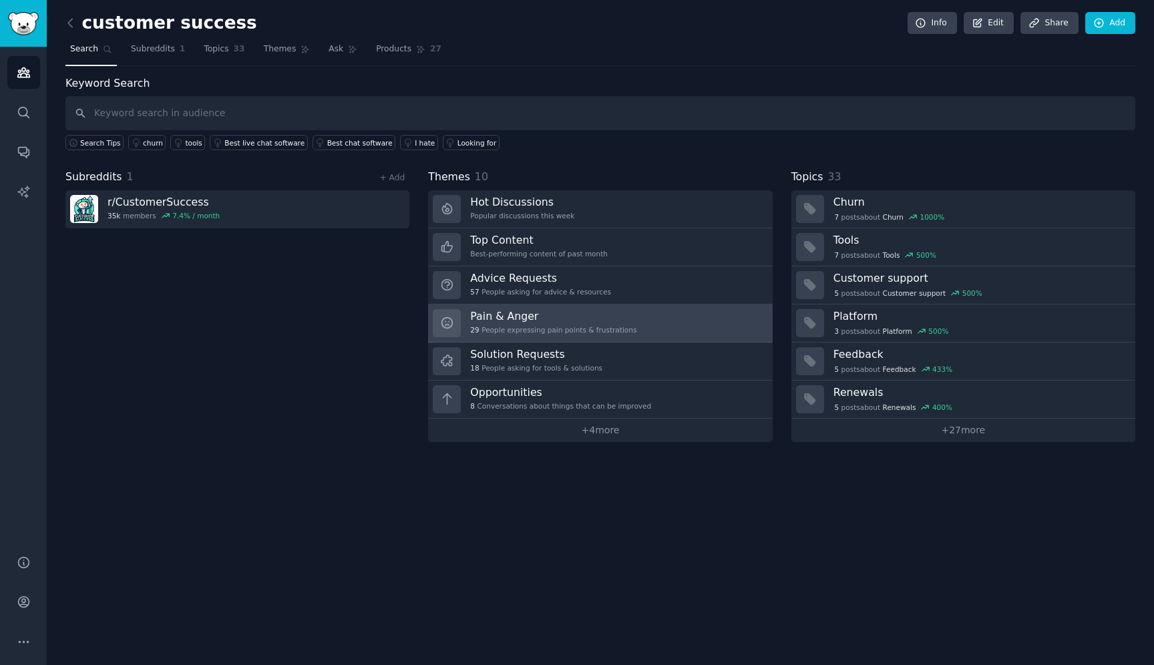
click at [612, 311] on h3 "Pain & Anger" at bounding box center [553, 316] width 166 height 14
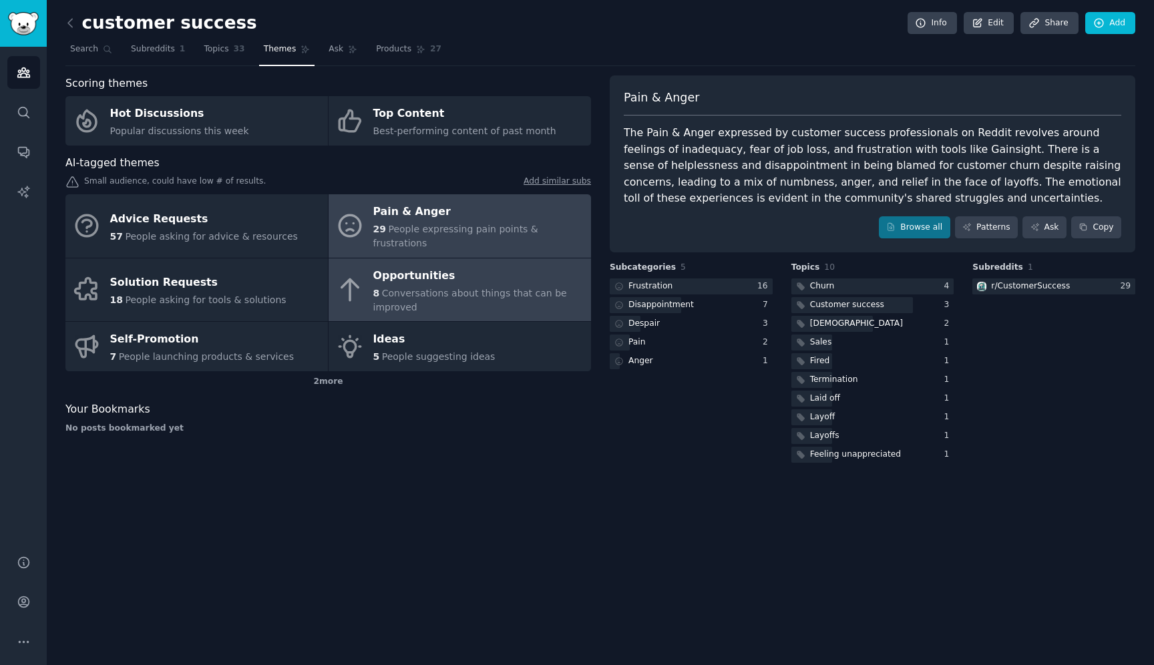
click at [516, 287] on div "8 Conversations about things that can be improved" at bounding box center [478, 301] width 211 height 28
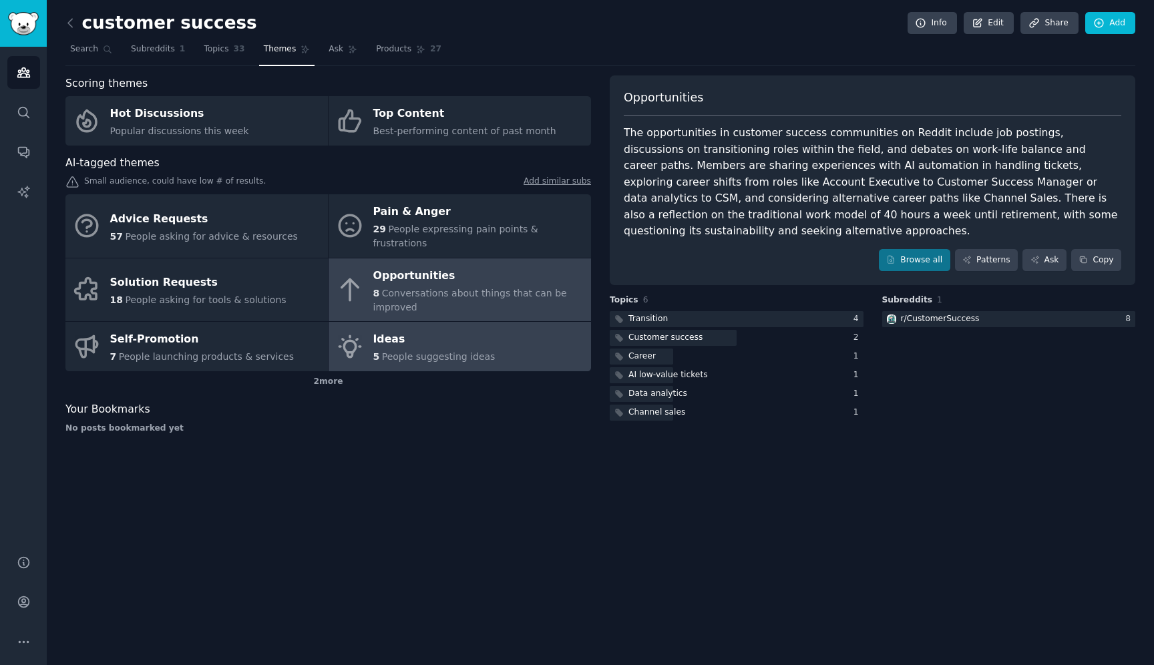
click at [472, 329] on div "Ideas" at bounding box center [434, 339] width 122 height 21
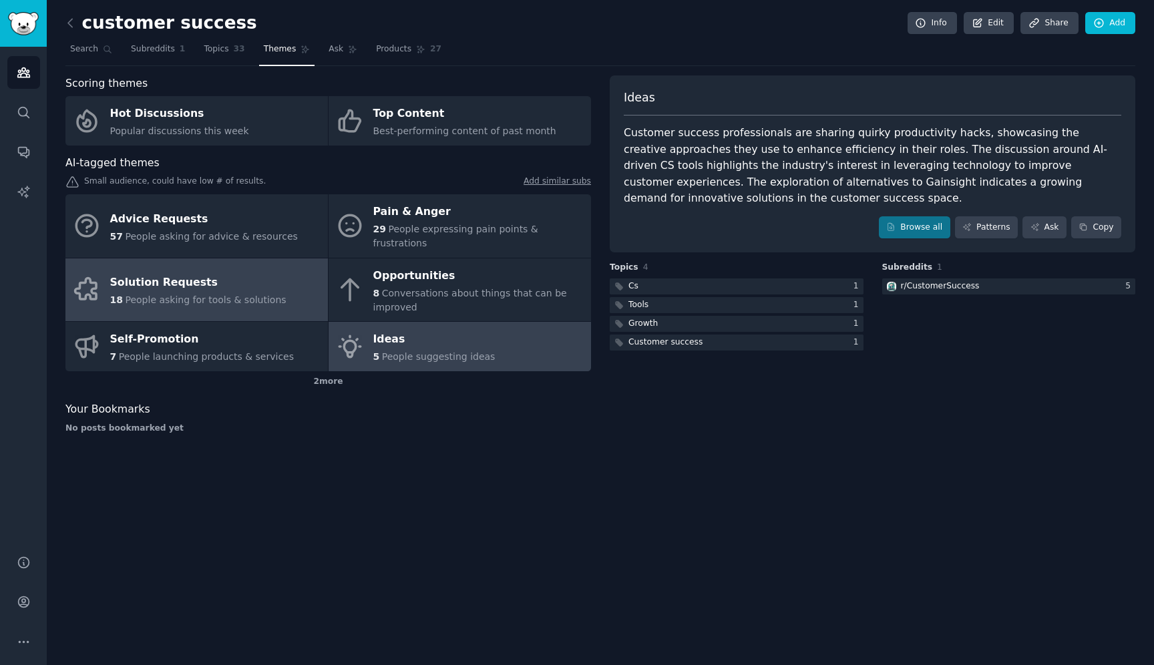
click at [296, 272] on link "Solution Requests 18 People asking for tools & solutions" at bounding box center [196, 289] width 262 height 63
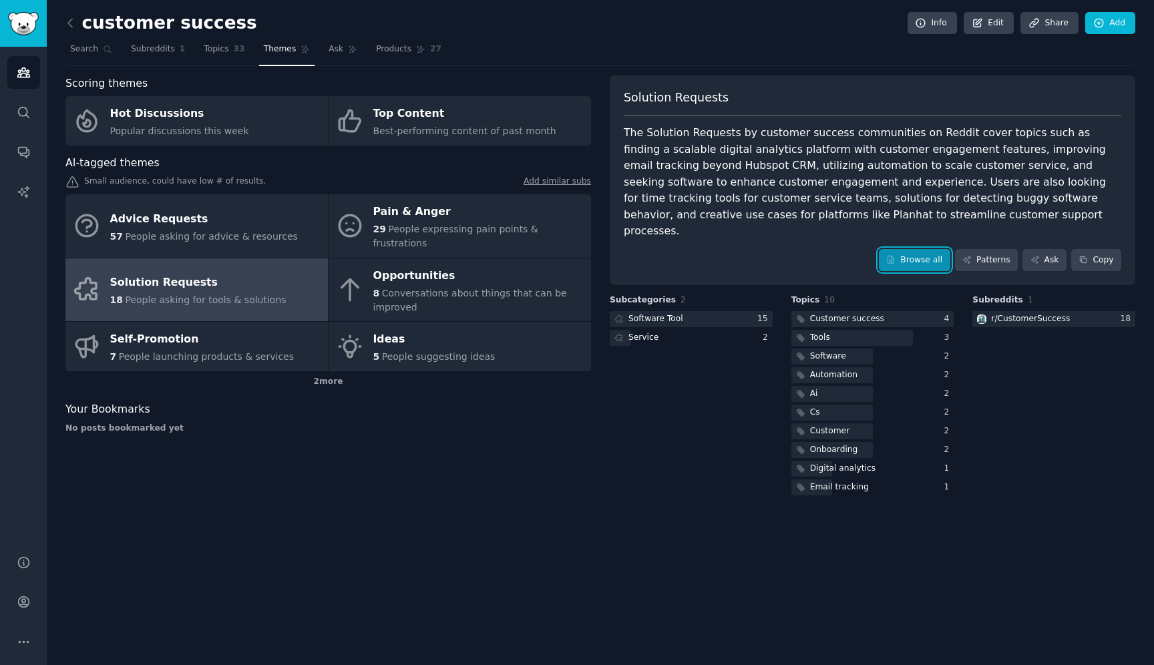
click at [933, 249] on link "Browse all" at bounding box center [914, 260] width 71 height 23
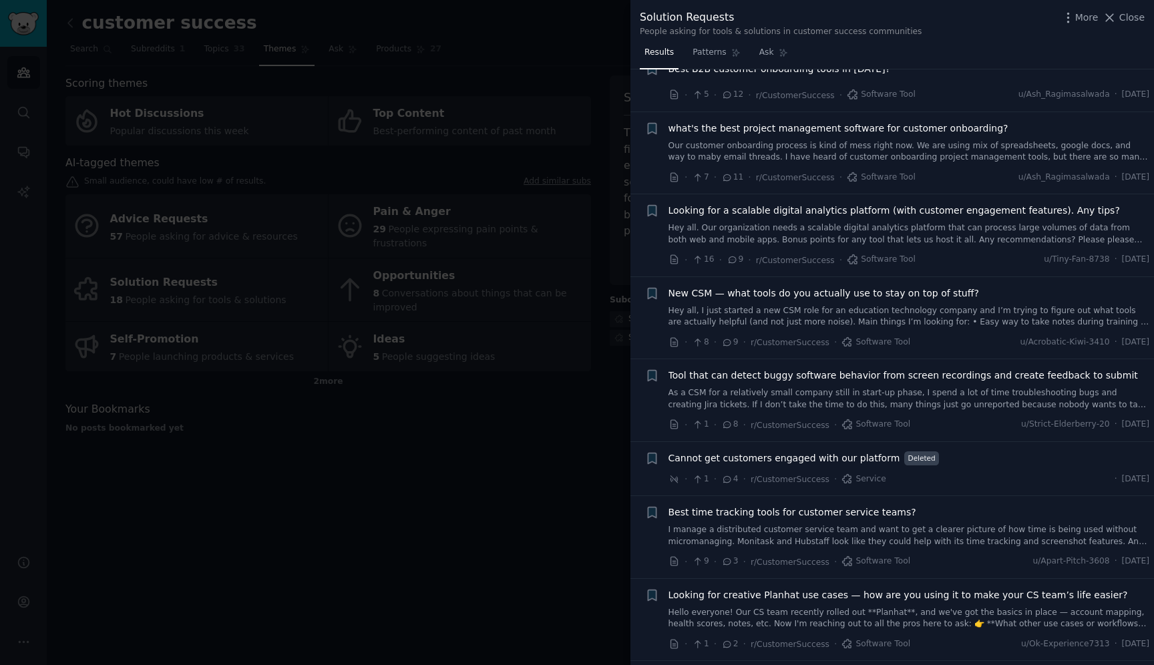
scroll to position [518, 0]
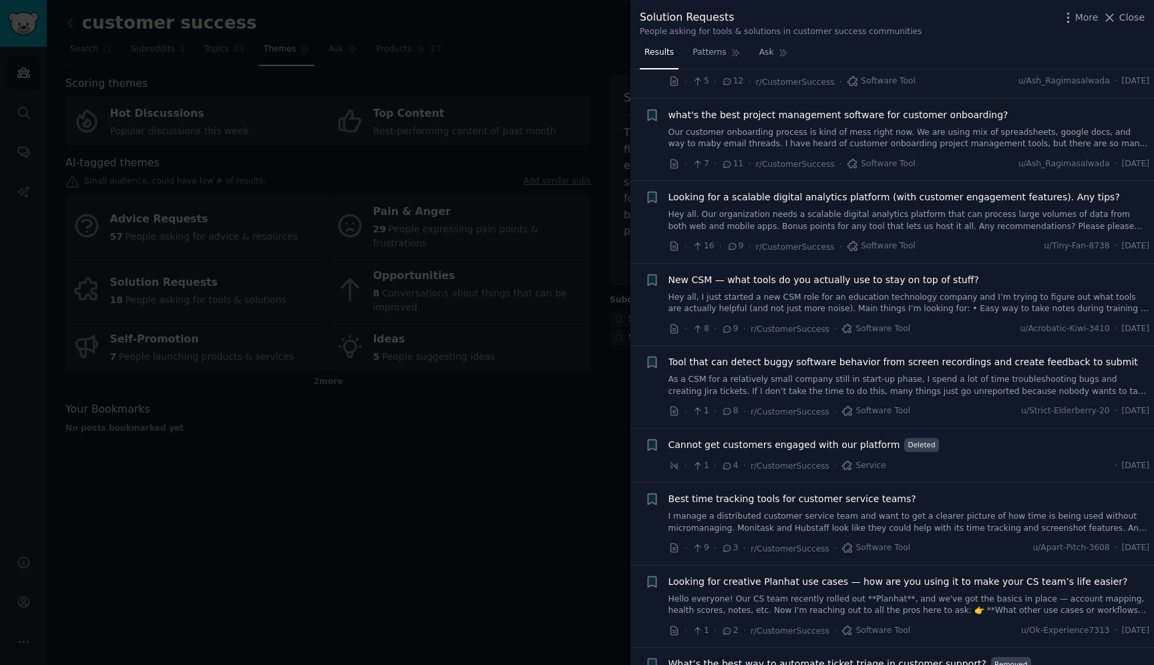
click at [609, 480] on div at bounding box center [577, 332] width 1154 height 665
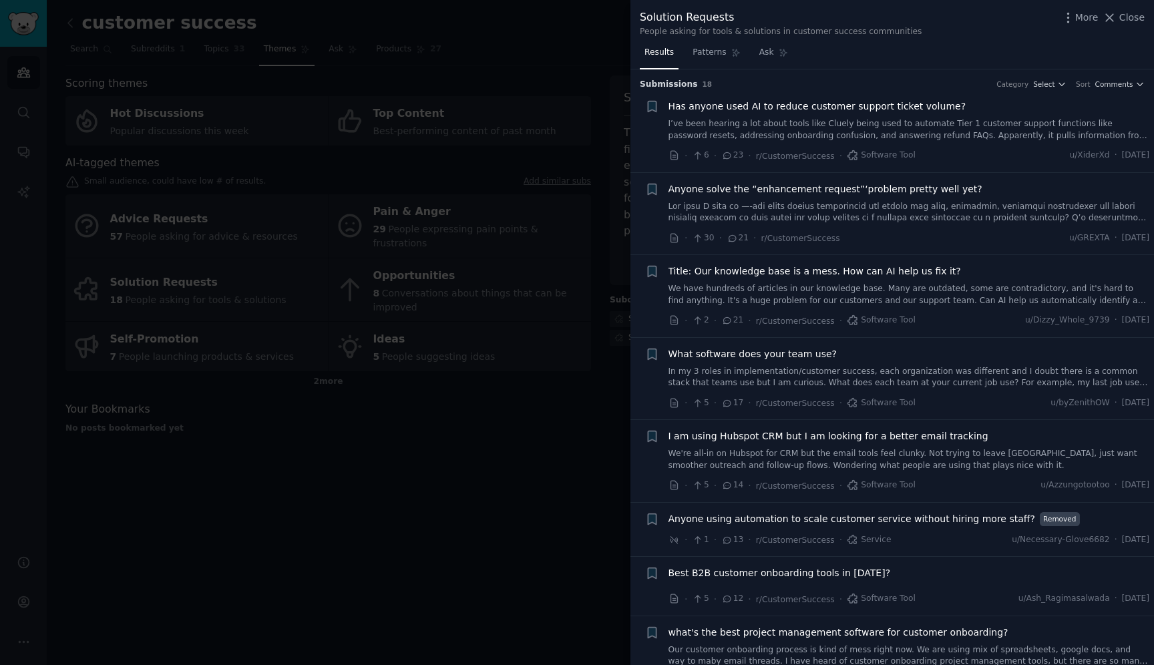
click at [481, 455] on div at bounding box center [577, 332] width 1154 height 665
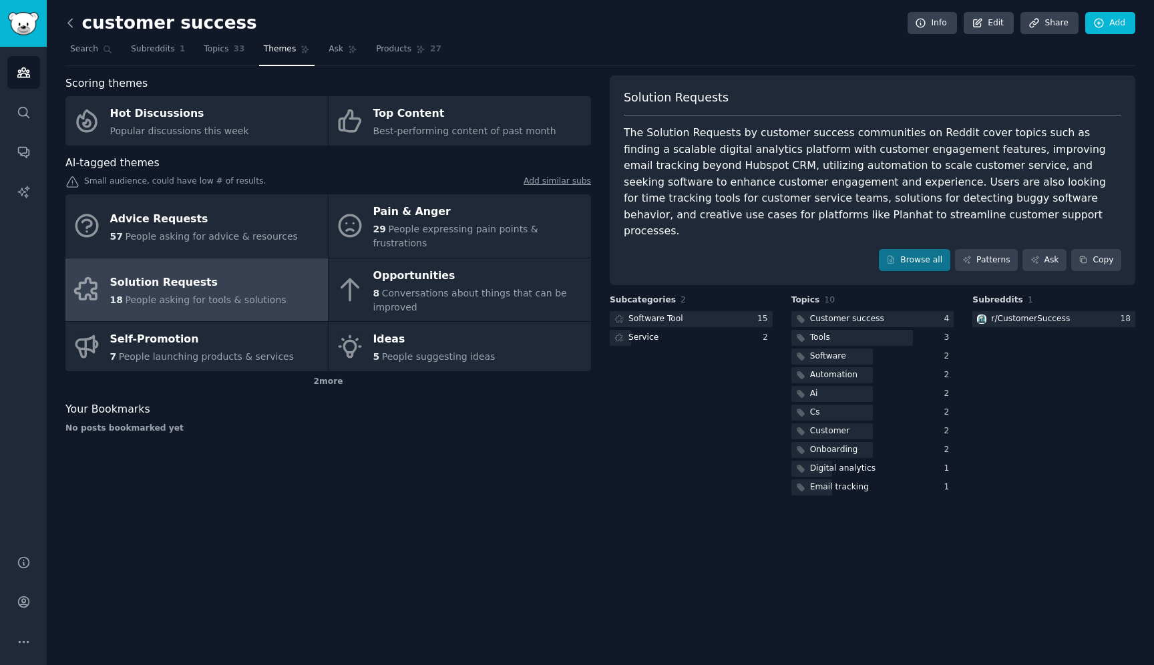
click at [72, 20] on icon at bounding box center [70, 23] width 14 height 14
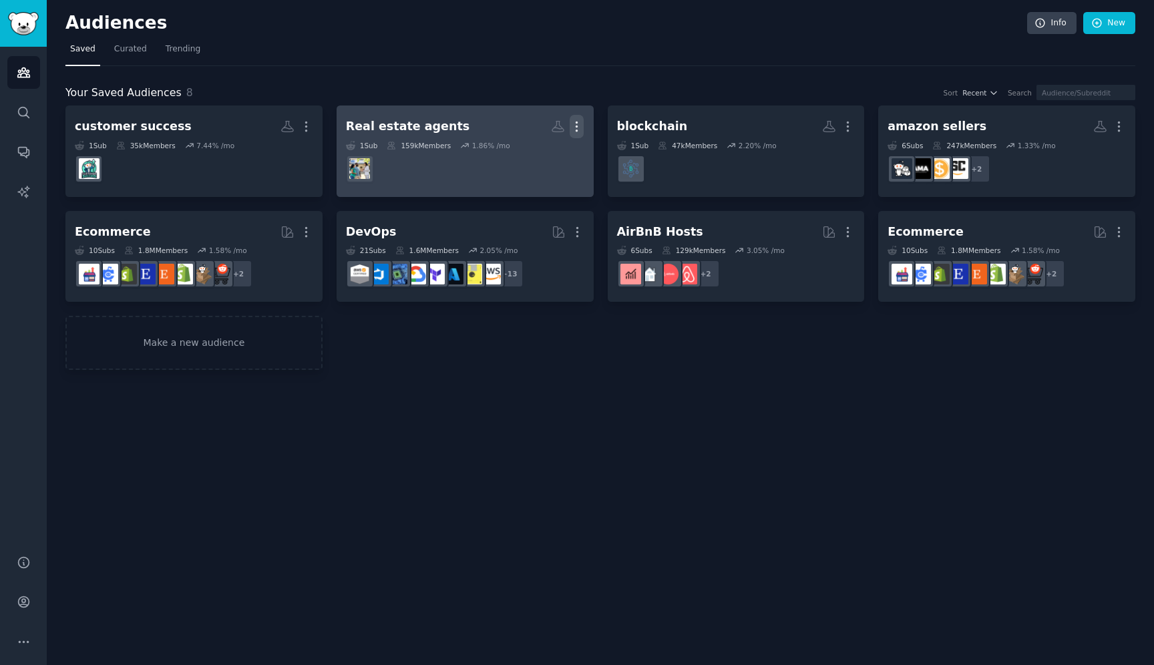
click at [578, 127] on icon "button" at bounding box center [576, 126] width 1 height 9
click at [538, 159] on p "Delete" at bounding box center [540, 155] width 31 height 14
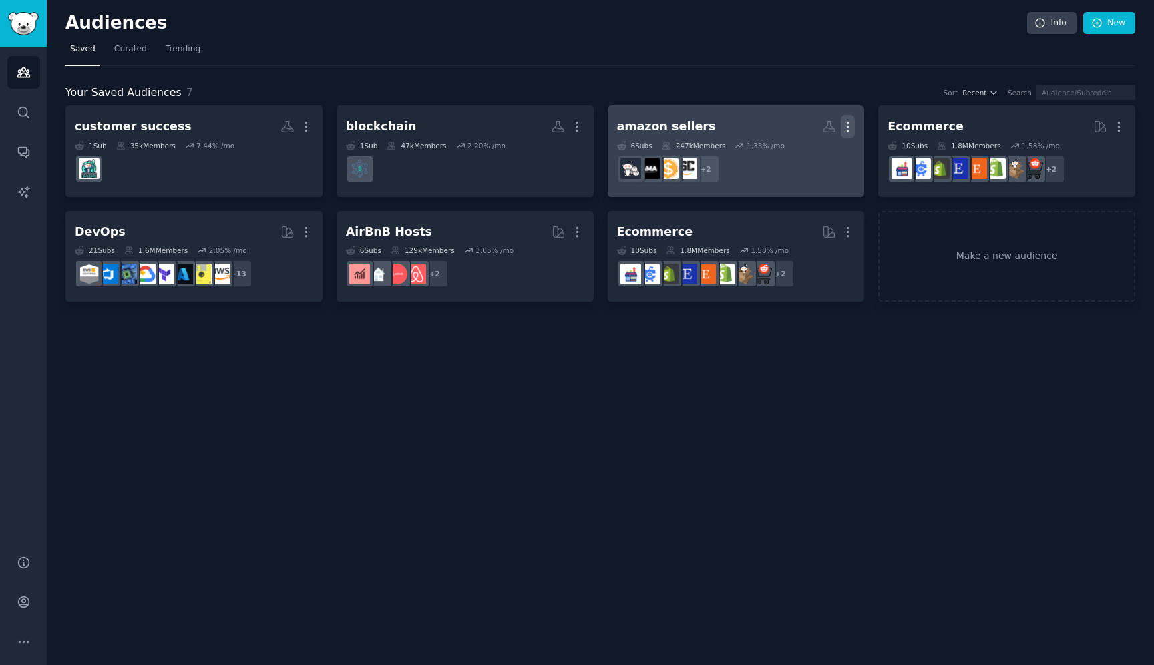
click at [850, 128] on icon "button" at bounding box center [848, 127] width 14 height 14
click at [822, 158] on p "Delete" at bounding box center [811, 155] width 31 height 14
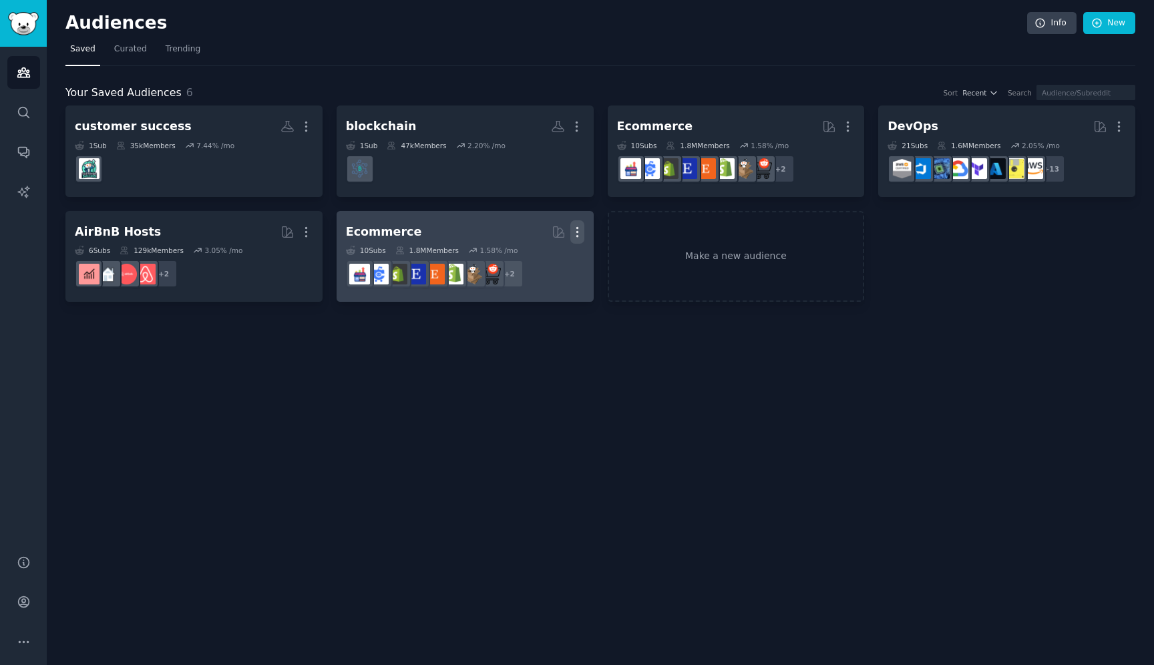
click at [576, 235] on icon "button" at bounding box center [577, 232] width 14 height 14
click at [544, 264] on p "Delete" at bounding box center [541, 260] width 31 height 14
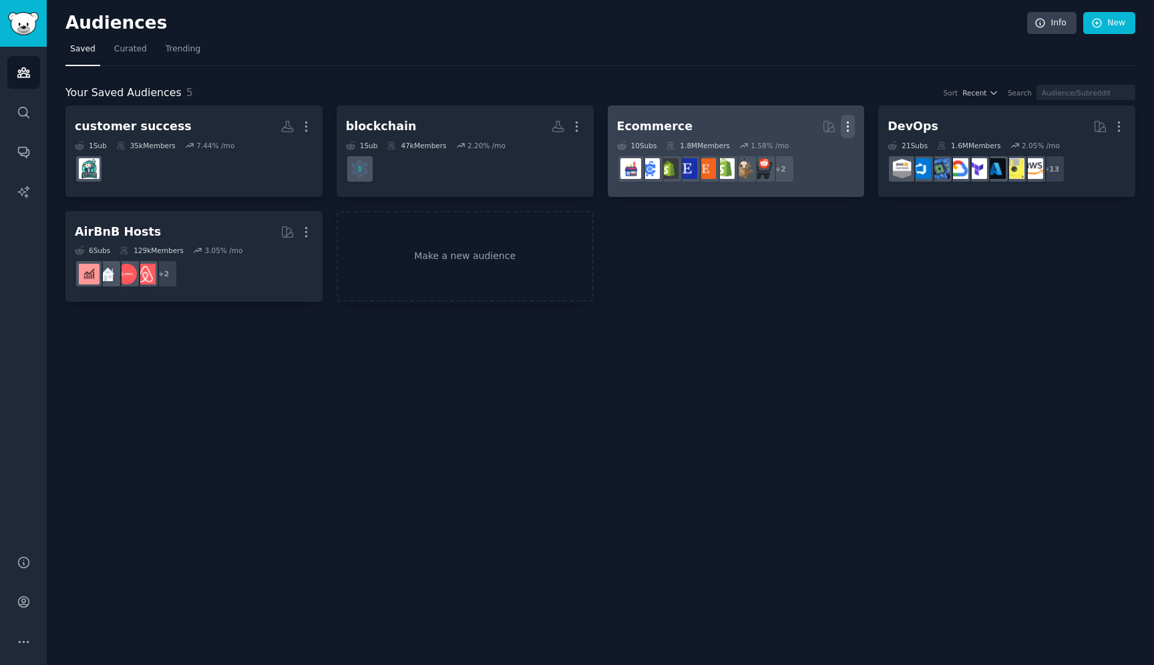
click at [849, 124] on icon "button" at bounding box center [848, 126] width 1 height 9
click at [821, 156] on p "Delete" at bounding box center [811, 155] width 31 height 14
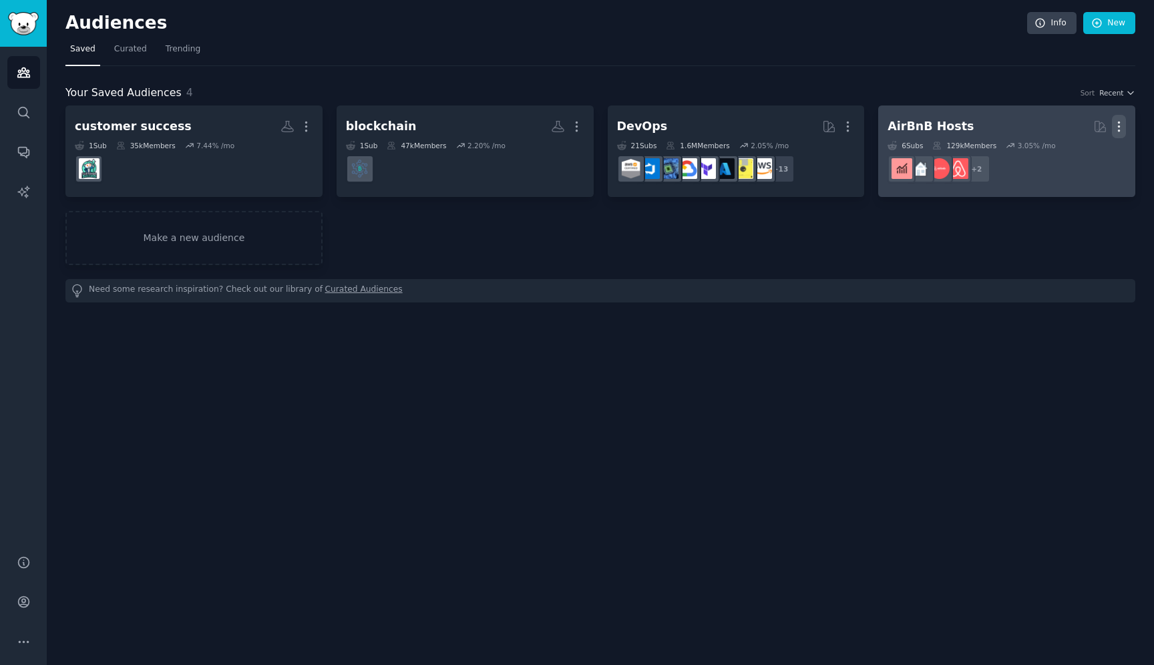
click at [1119, 124] on icon "button" at bounding box center [1119, 126] width 1 height 9
click at [1082, 159] on p "Delete" at bounding box center [1082, 155] width 31 height 14
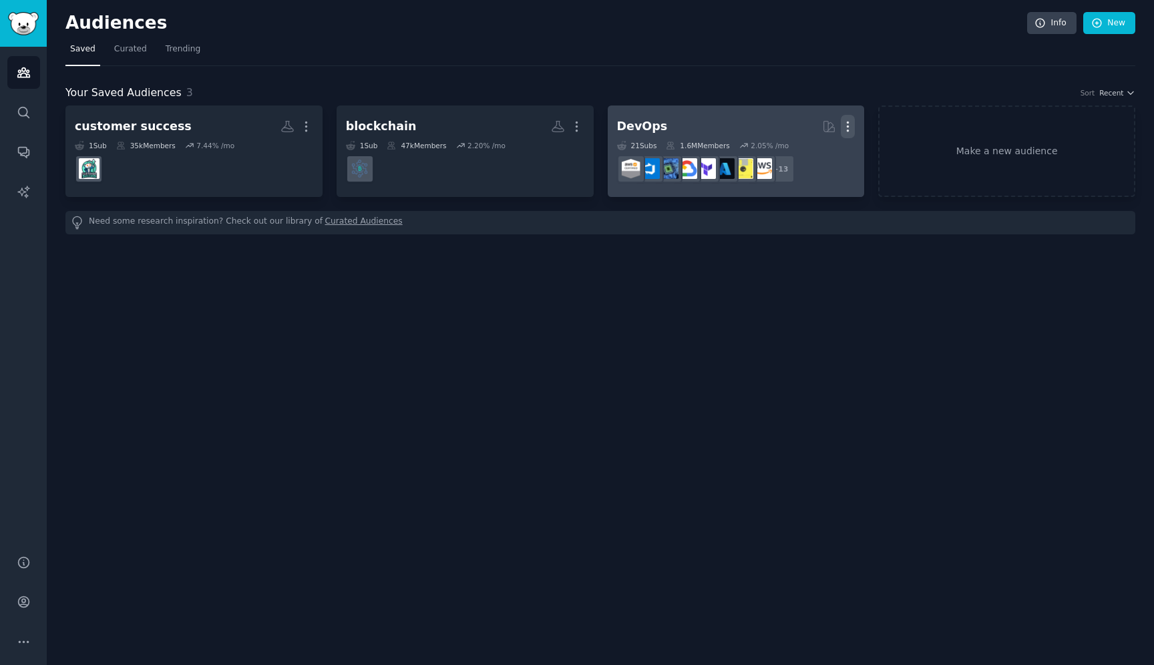
click at [852, 129] on icon "button" at bounding box center [848, 127] width 14 height 14
click at [807, 153] on p "Delete" at bounding box center [811, 155] width 31 height 14
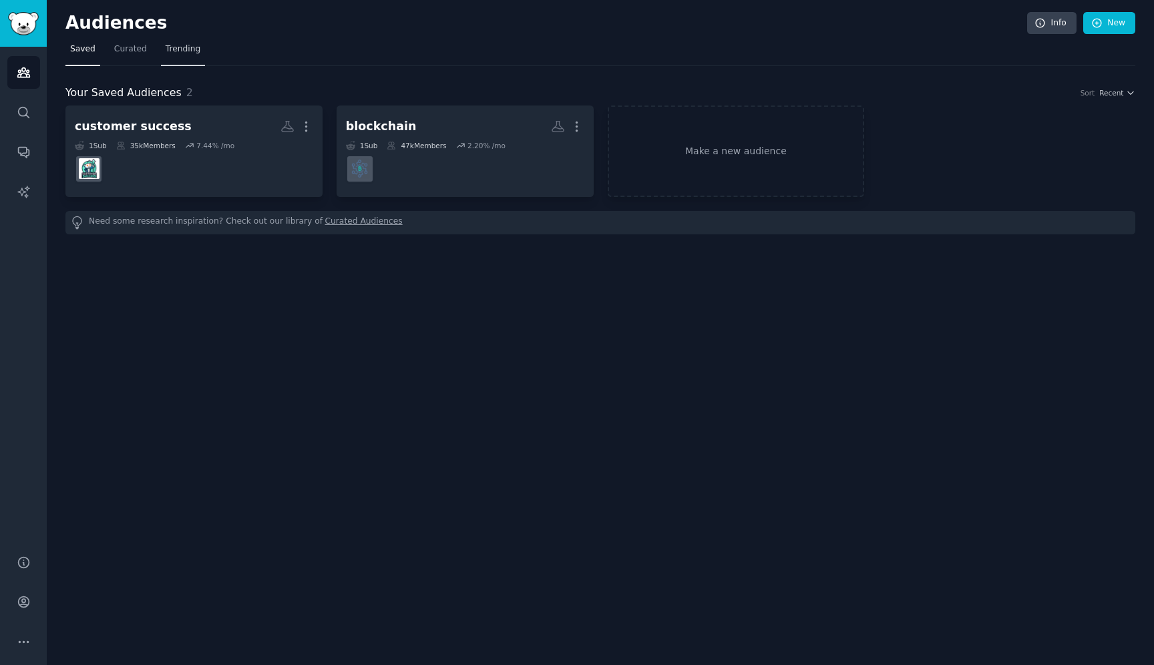
click at [179, 52] on span "Trending" at bounding box center [183, 49] width 35 height 12
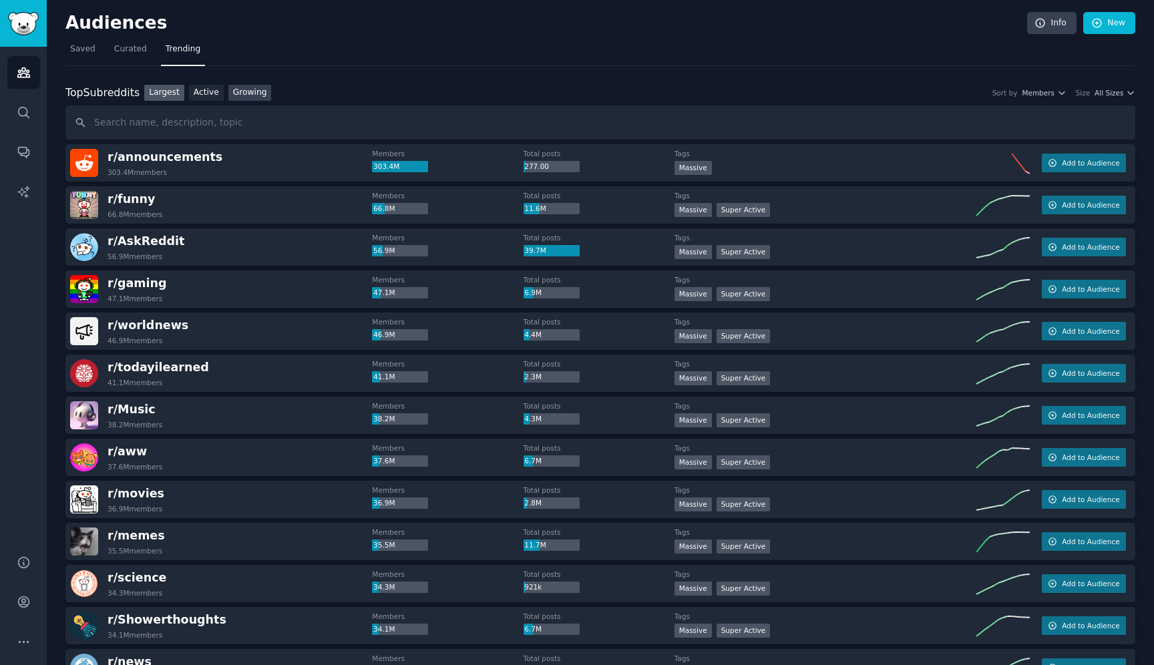
click at [250, 98] on link "Growing" at bounding box center [249, 93] width 43 height 17
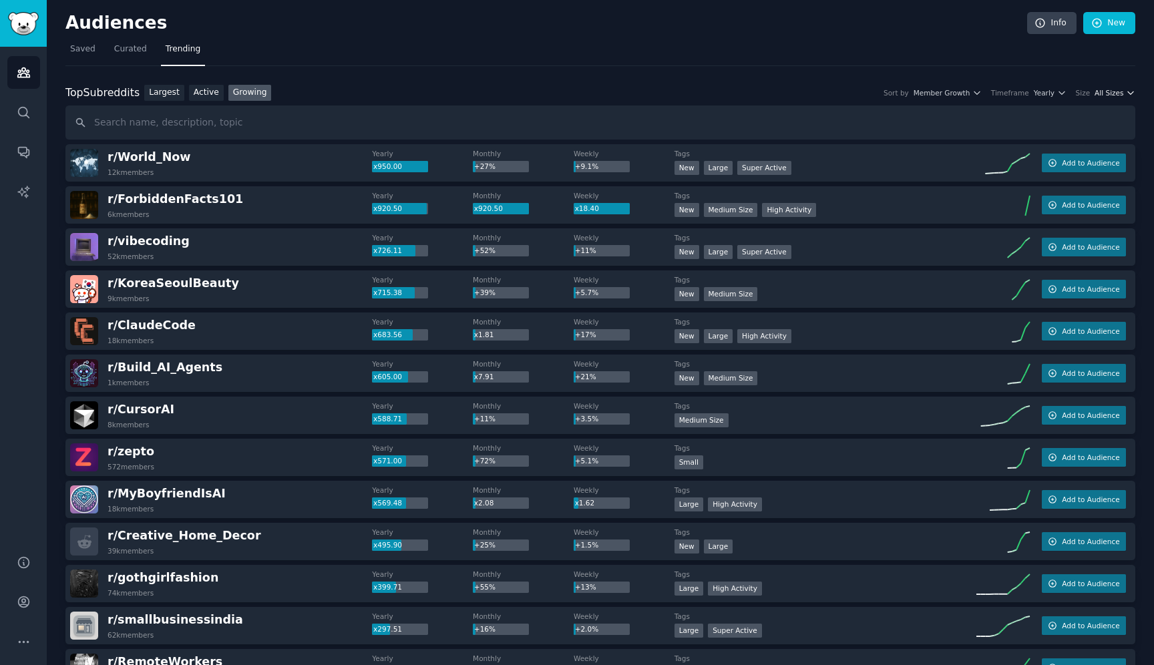
click at [1117, 95] on span "All Sizes" at bounding box center [1109, 92] width 29 height 9
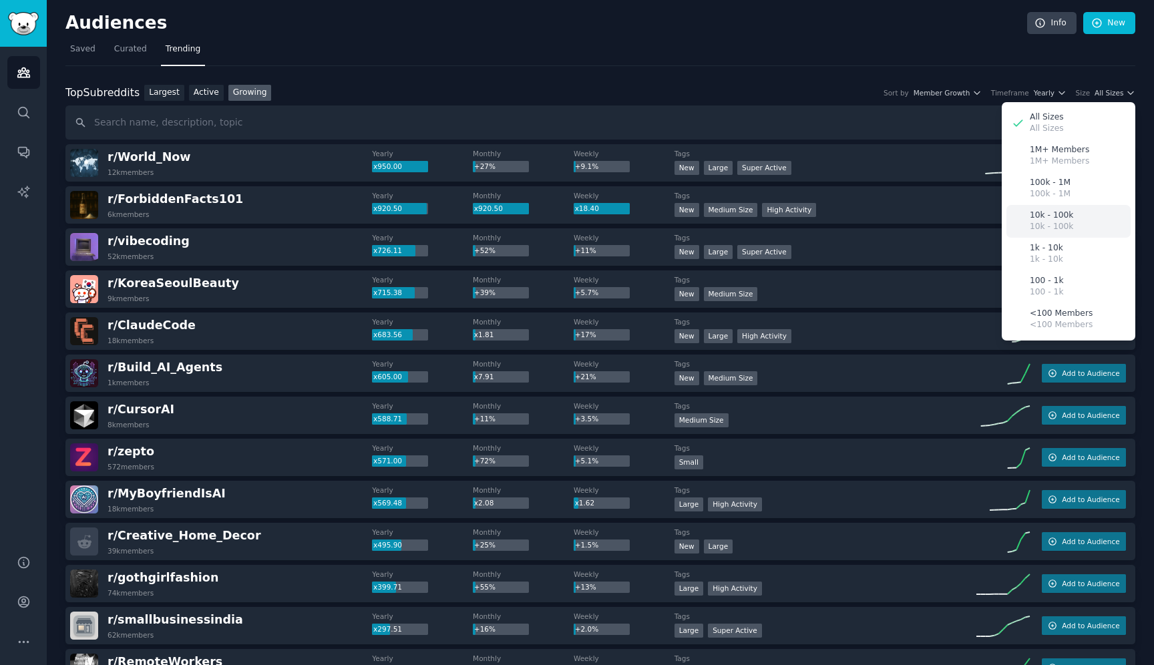
click at [1071, 230] on div "10k - 100k 10k - 100k" at bounding box center [1069, 221] width 124 height 33
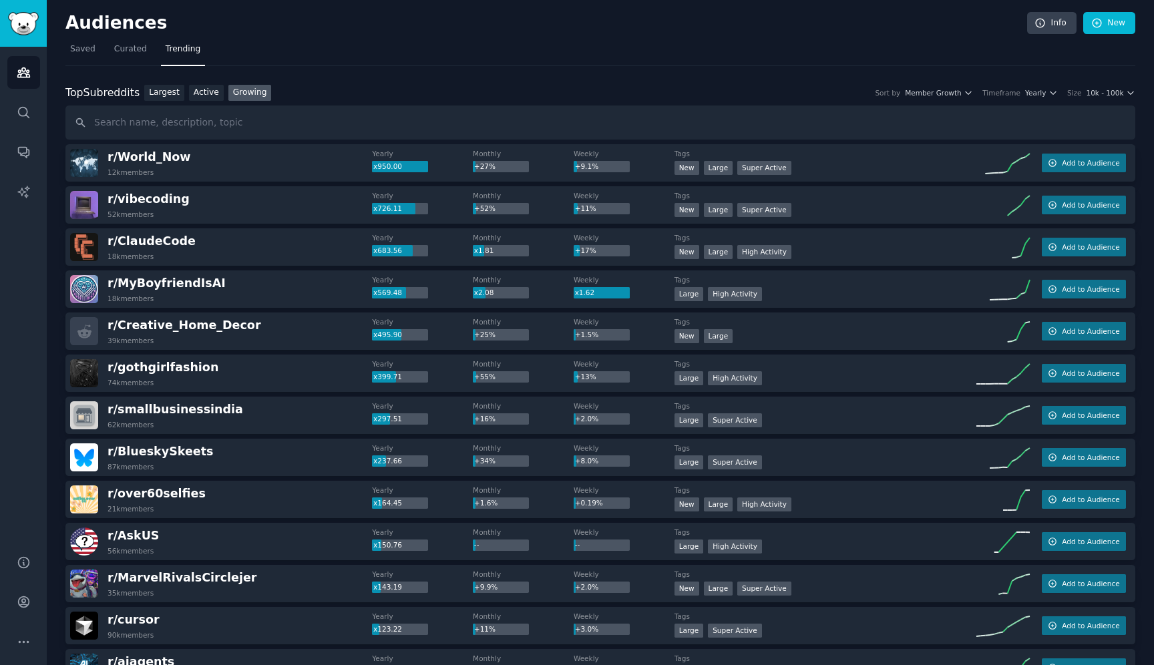
click at [974, 99] on div "Top Subreddits Top Subreddits Largest Active Growing Sort by Member Growth Time…" at bounding box center [600, 93] width 1070 height 17
click at [974, 86] on div "Top Subreddits Top Subreddits Largest Active Growing Sort by Member Growth Time…" at bounding box center [600, 93] width 1070 height 17
click at [962, 91] on span "Member Growth" at bounding box center [933, 92] width 57 height 9
click at [972, 65] on nav "Saved Curated Trending" at bounding box center [600, 52] width 1070 height 27
click at [1041, 96] on span "Yearly" at bounding box center [1035, 92] width 21 height 9
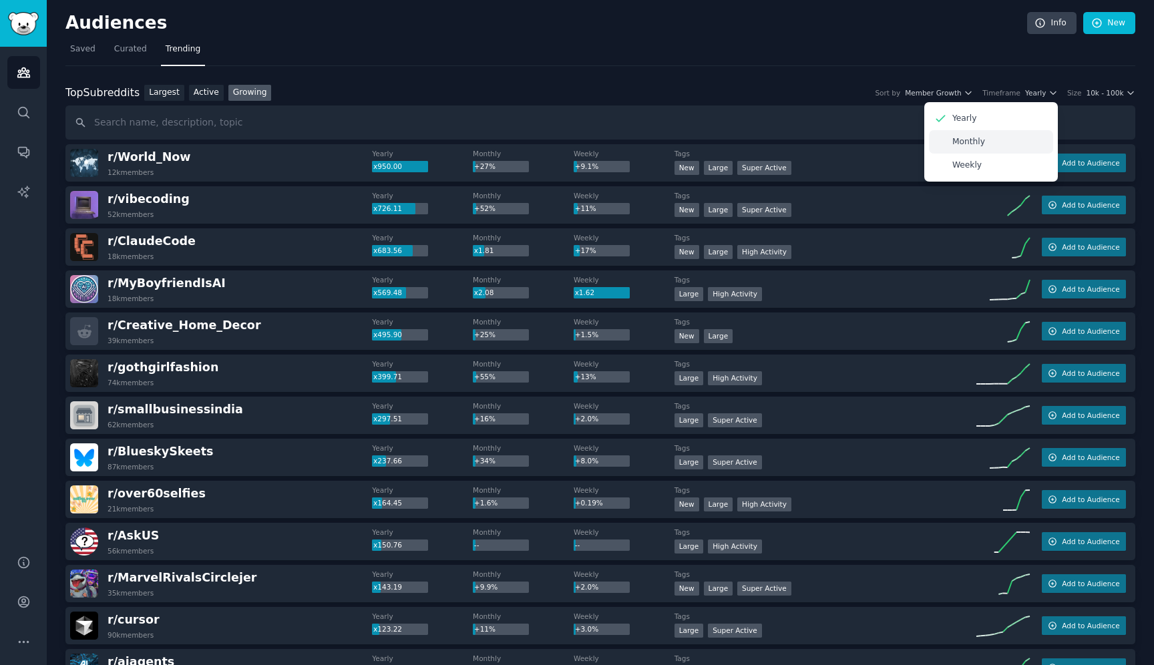
click at [995, 142] on div "Monthly" at bounding box center [991, 141] width 124 height 23
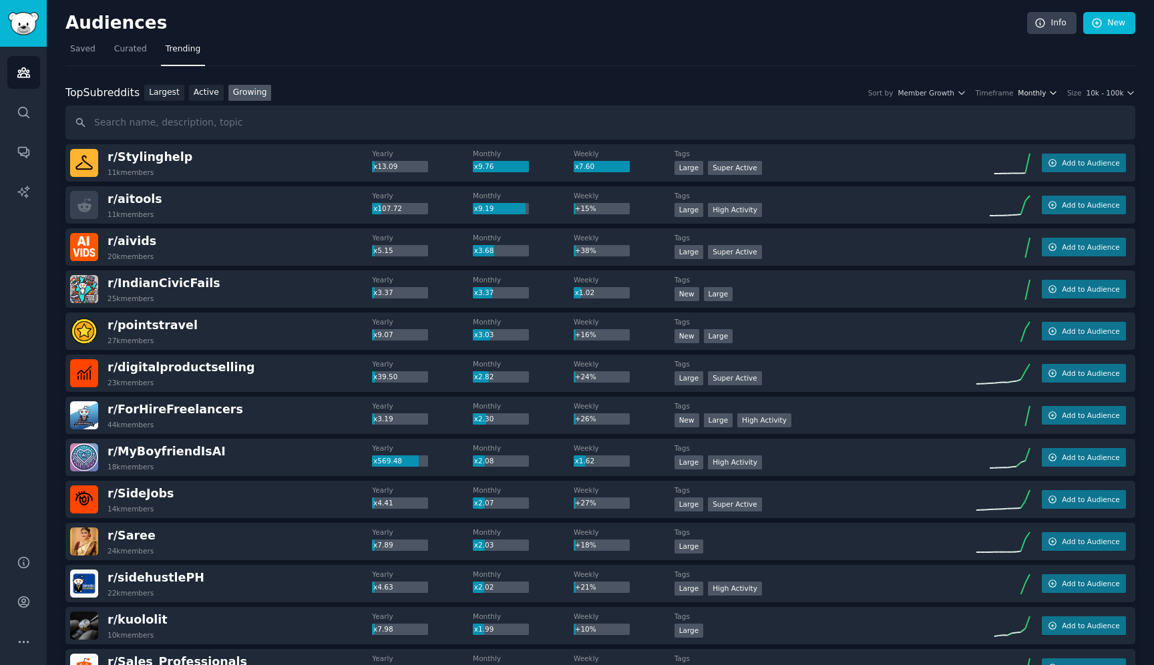
click at [1046, 97] on span "Monthly" at bounding box center [1032, 92] width 28 height 9
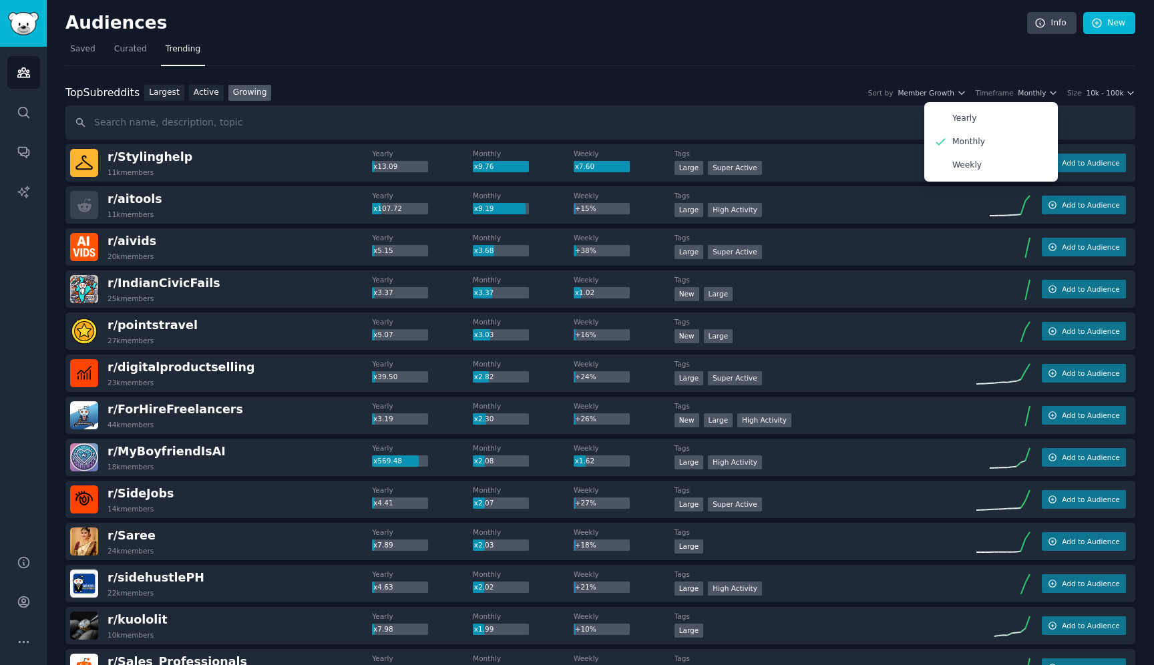
click at [811, 55] on nav "Saved Curated Trending" at bounding box center [600, 52] width 1070 height 27
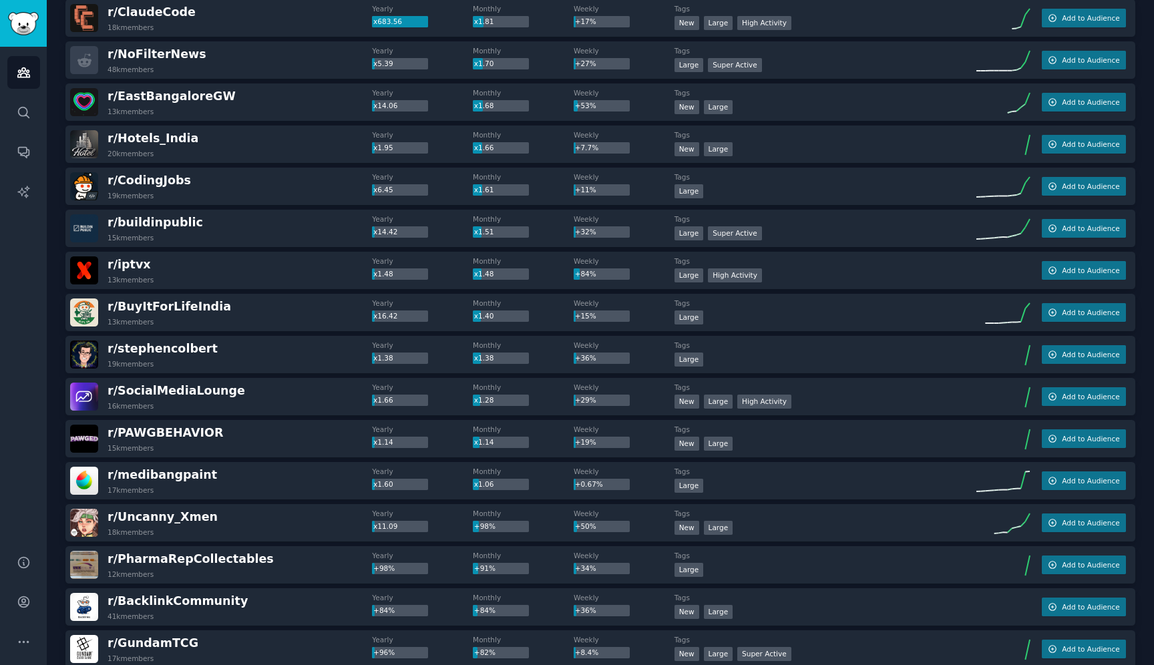
scroll to position [696, 0]
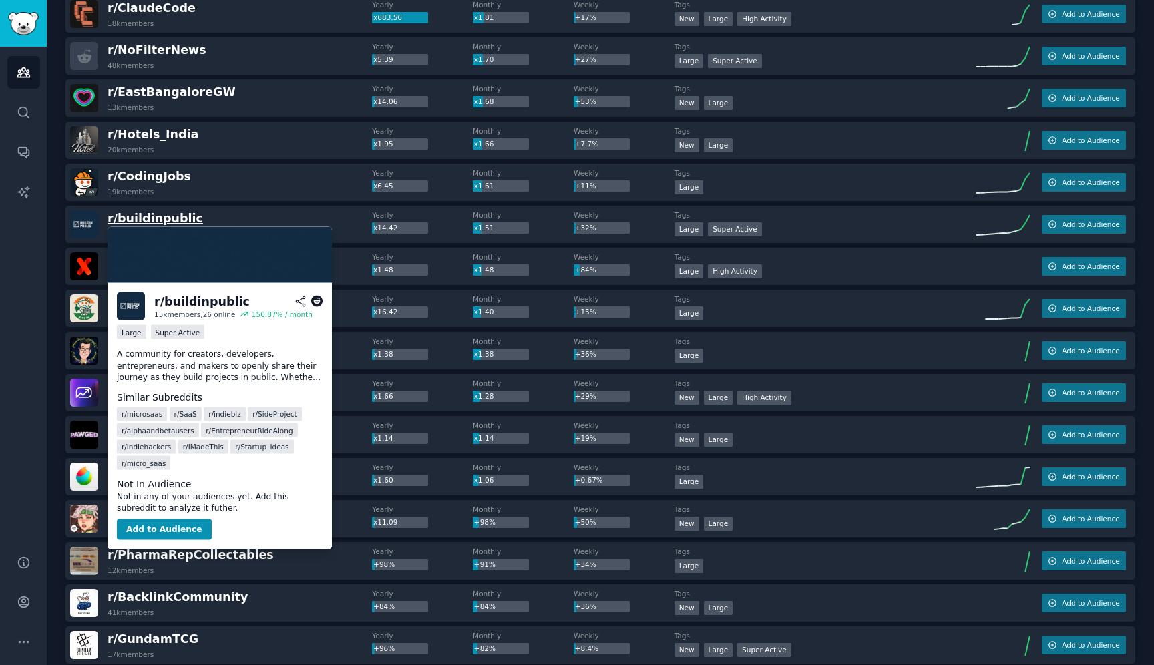
click at [174, 222] on span "r/ buildinpublic" at bounding box center [156, 218] width 96 height 13
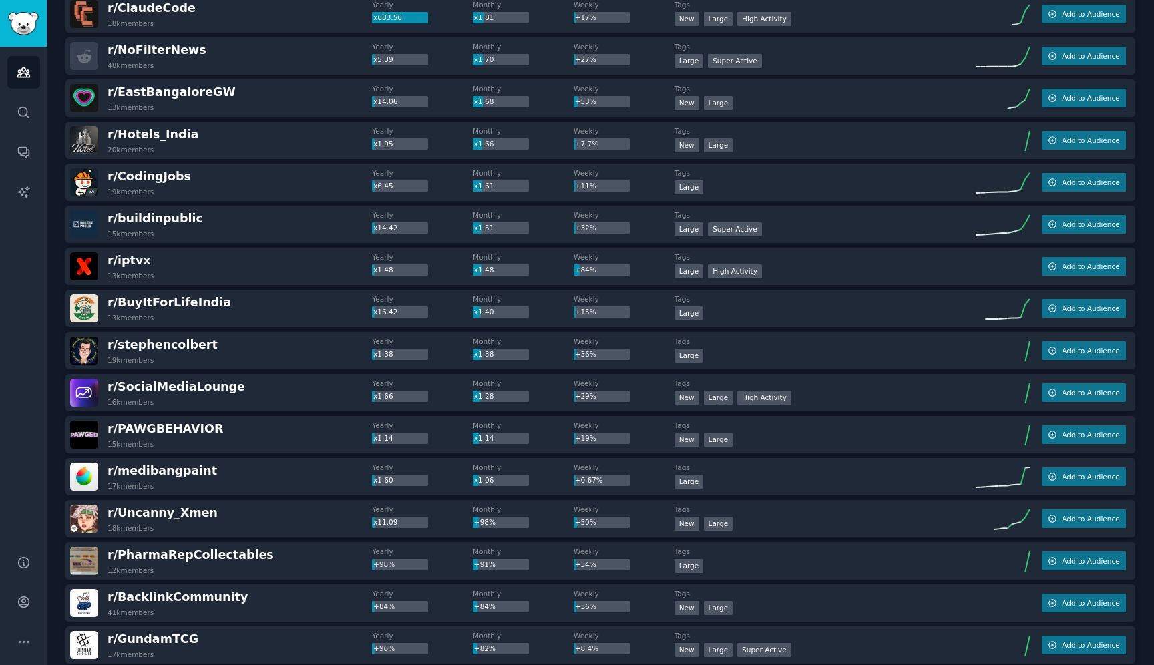
click at [23, 307] on div "Audiences Search Conversations AI Reports" at bounding box center [23, 293] width 47 height 492
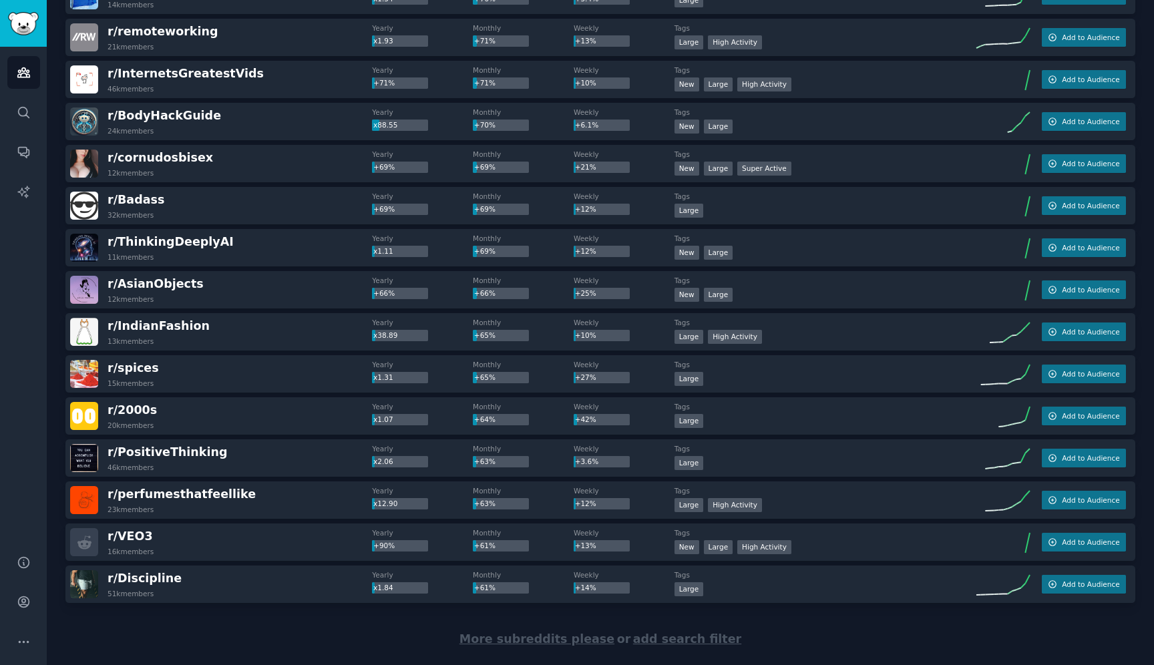
scroll to position [1642, 0]
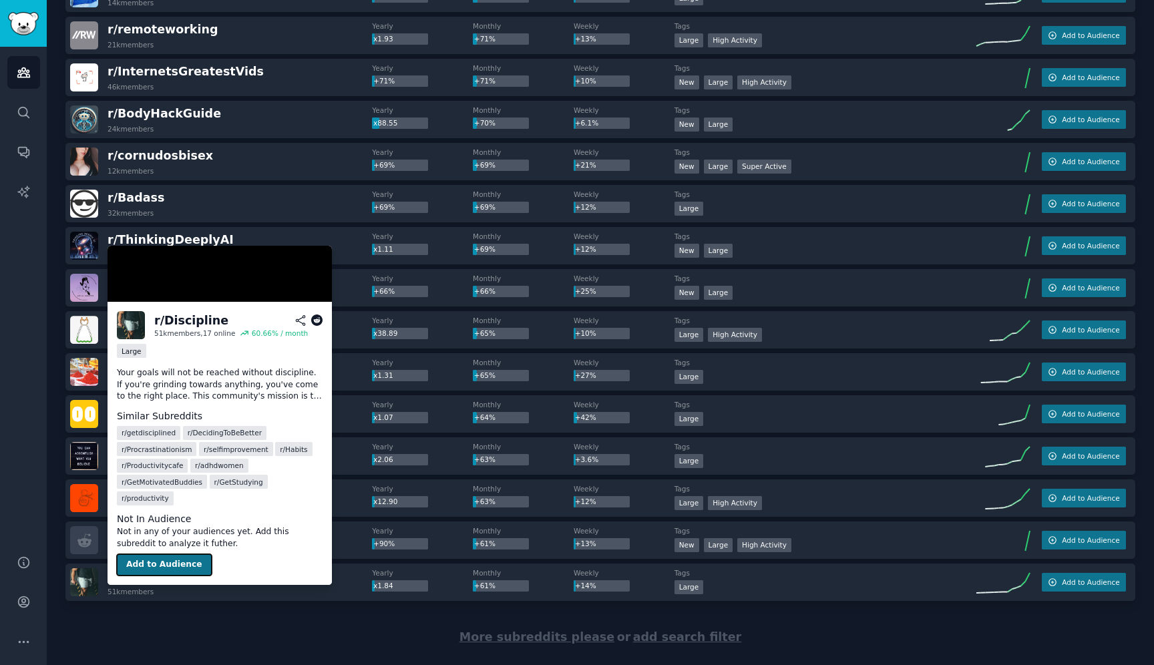
click at [162, 554] on button "Add to Audience" at bounding box center [164, 564] width 95 height 21
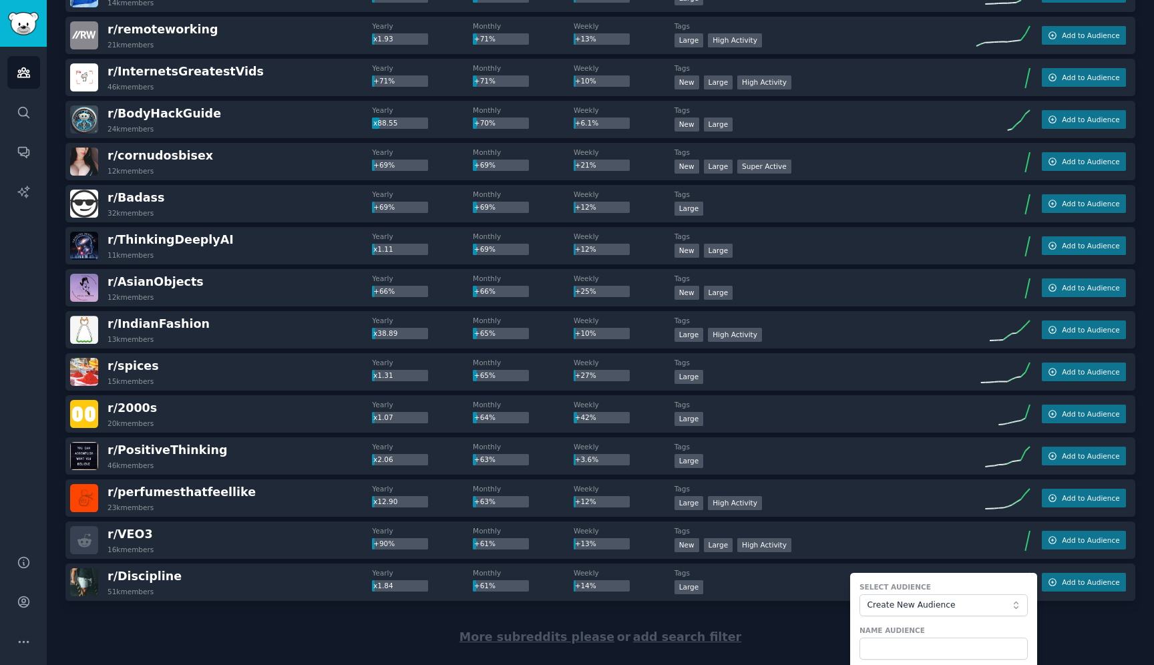
click at [322, 604] on div "More subreddits please or add search filter" at bounding box center [600, 637] width 1070 height 73
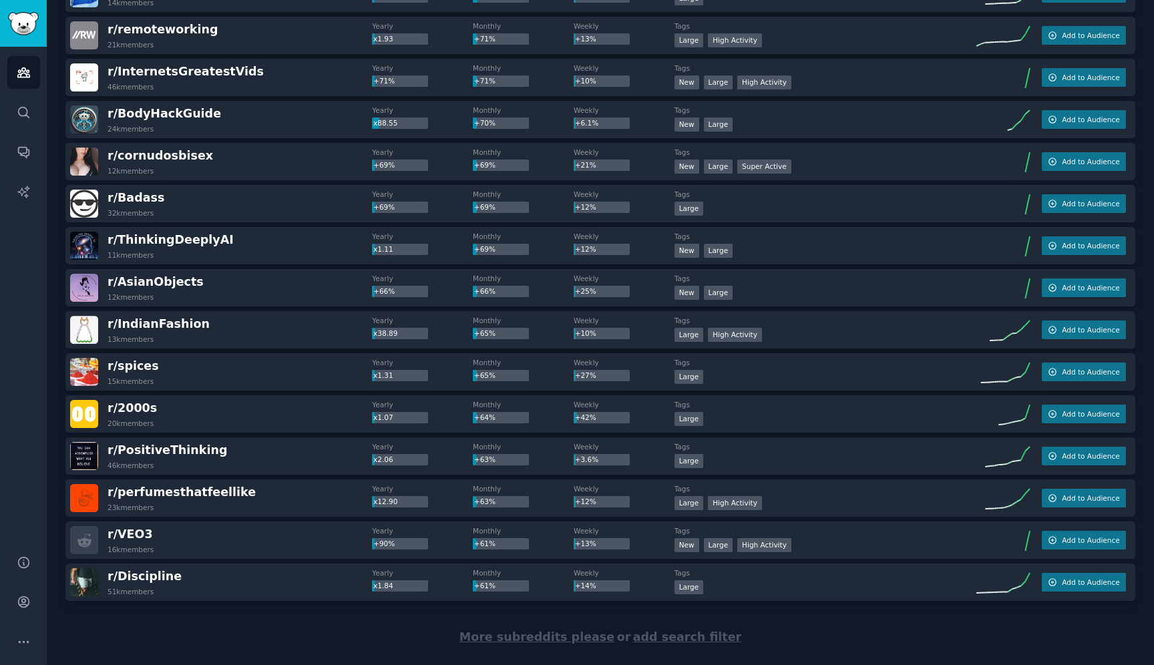
scroll to position [1670, 0]
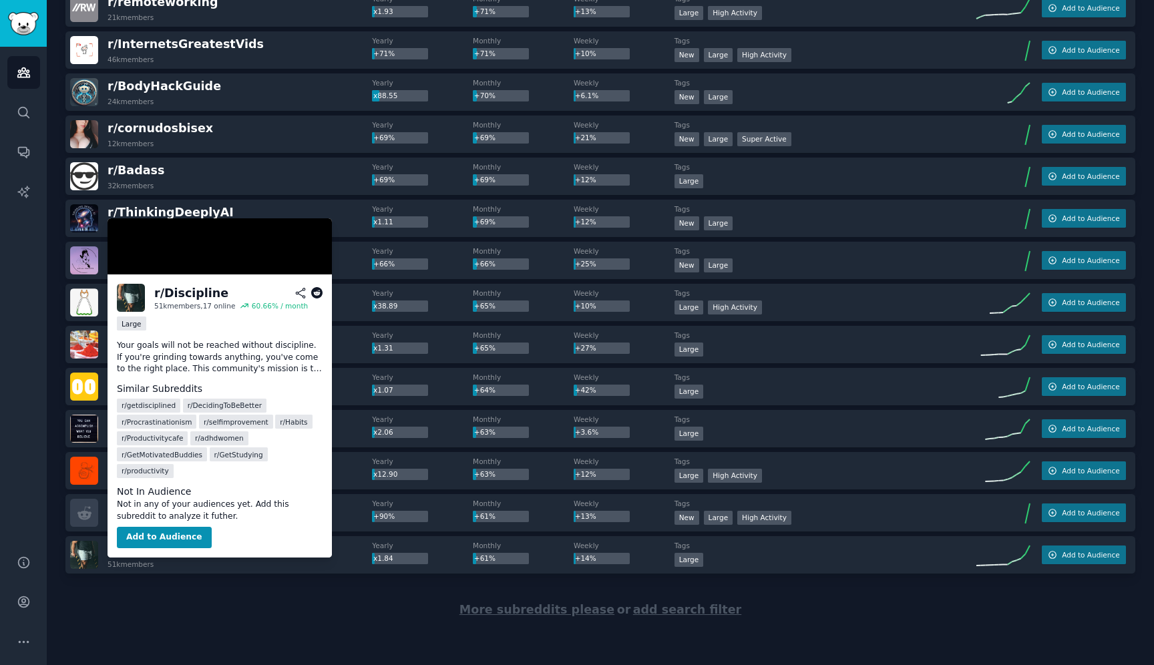
click at [137, 546] on span "r/ Discipline" at bounding box center [145, 548] width 74 height 13
click at [144, 527] on button "Add to Audience" at bounding box center [164, 537] width 95 height 21
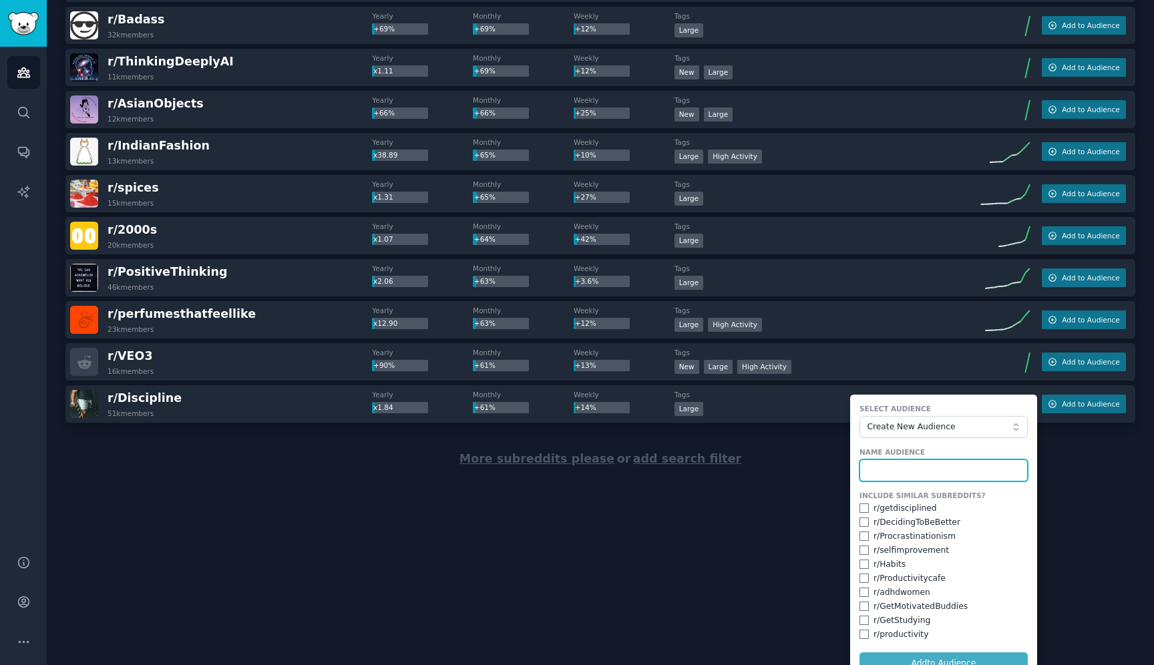
scroll to position [1839, 0]
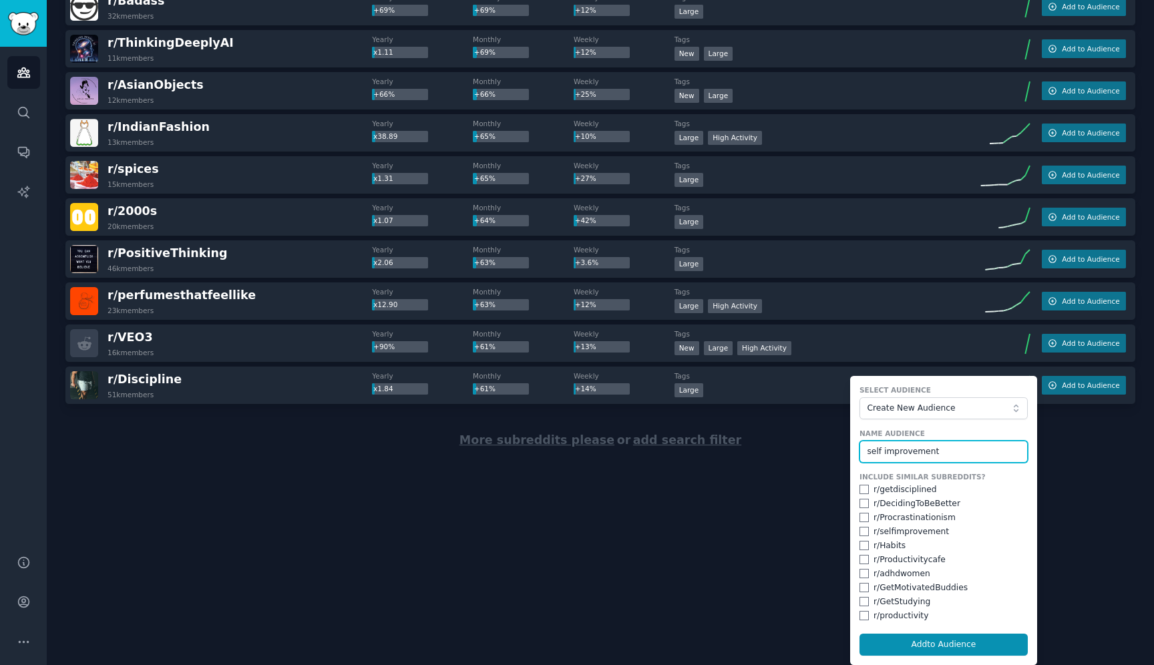
type input "self improvement"
click at [860, 490] on input "checkbox" at bounding box center [864, 489] width 9 height 9
checkbox input "true"
click at [867, 505] on input "checkbox" at bounding box center [864, 503] width 9 height 9
checkbox input "true"
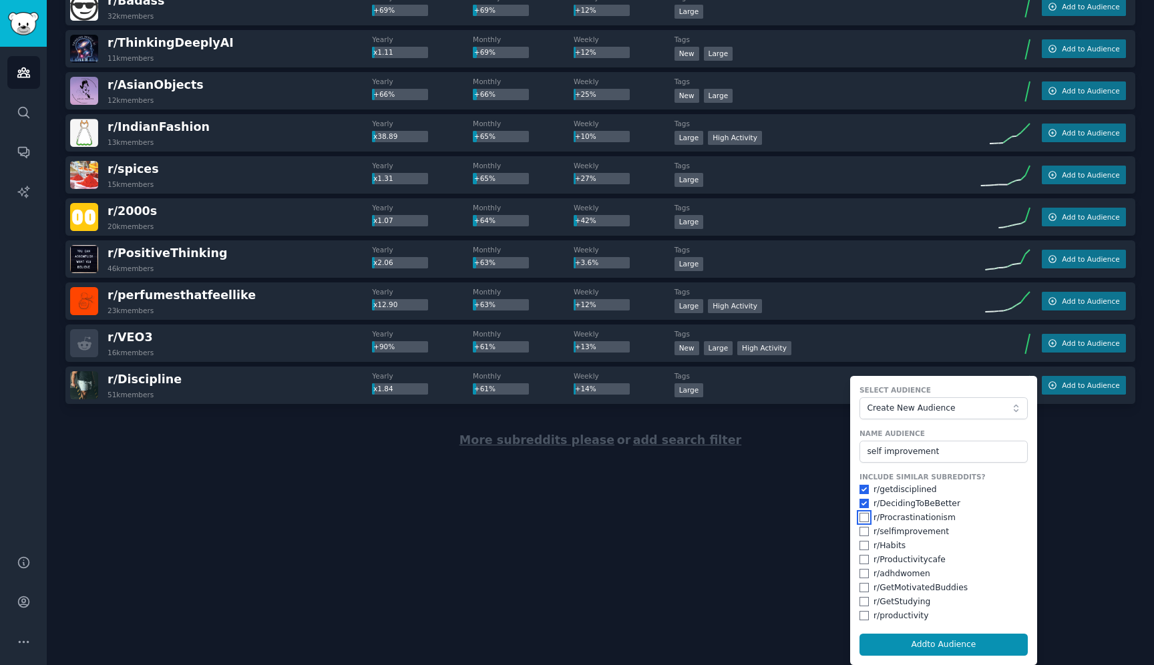
click at [868, 518] on input "checkbox" at bounding box center [864, 517] width 9 height 9
checkbox input "true"
click at [868, 534] on input "checkbox" at bounding box center [864, 531] width 9 height 9
checkbox input "true"
click at [867, 549] on input "checkbox" at bounding box center [864, 545] width 9 height 9
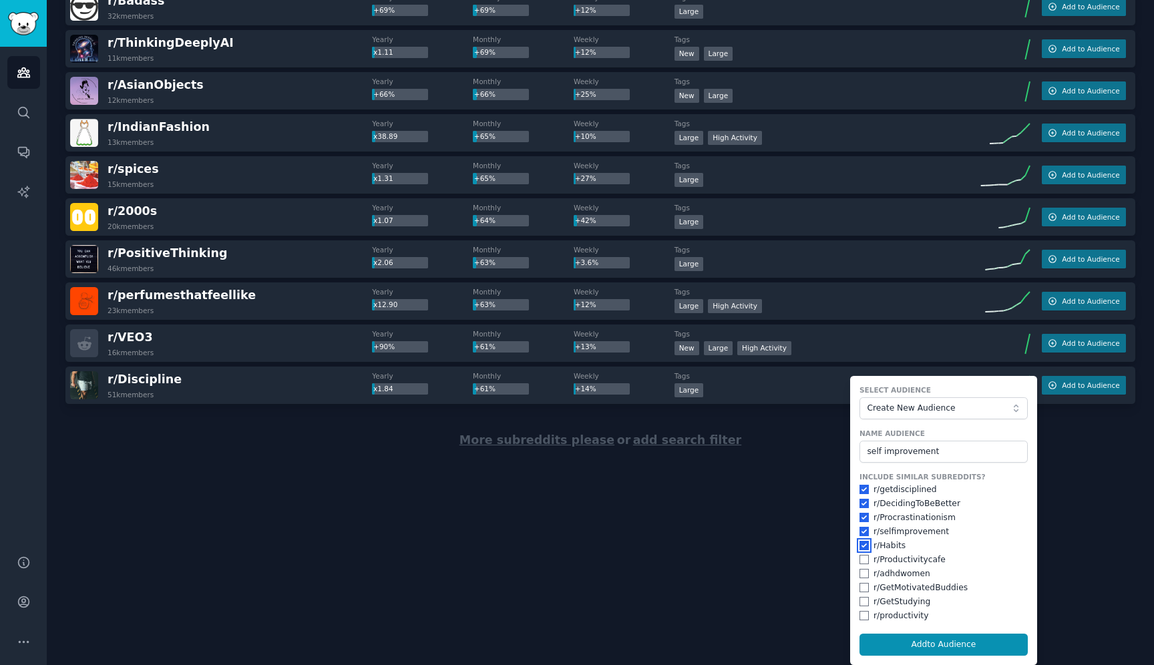
checkbox input "true"
click at [904, 645] on button "Add to Audience" at bounding box center [944, 645] width 168 height 23
checkbox input "false"
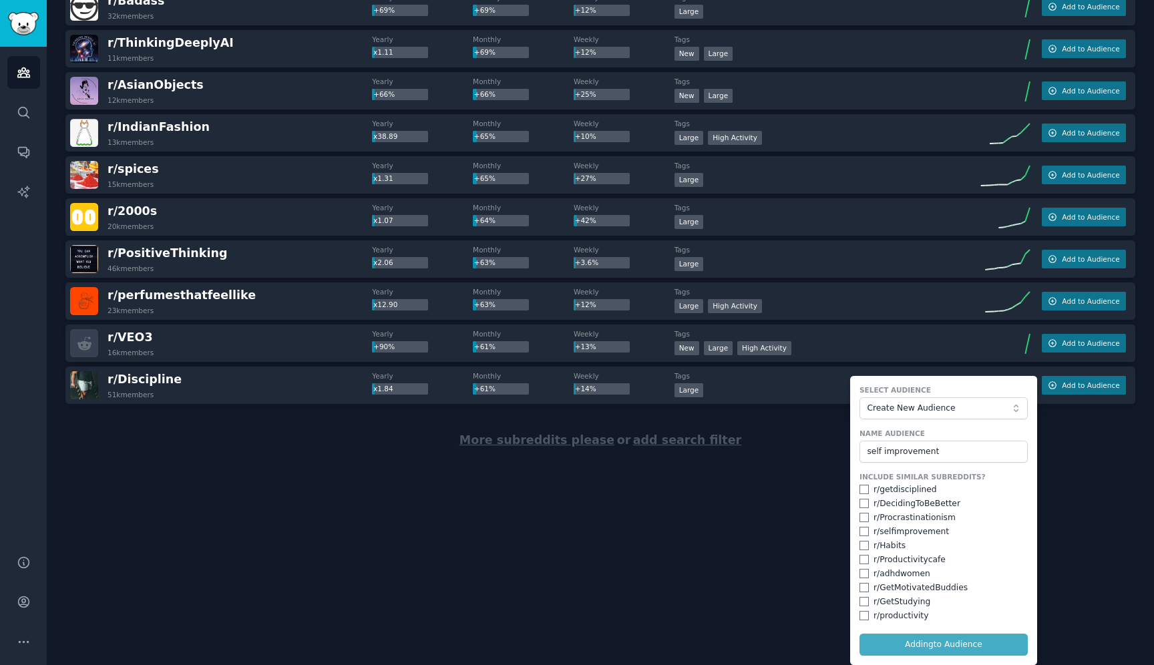
checkbox input "false"
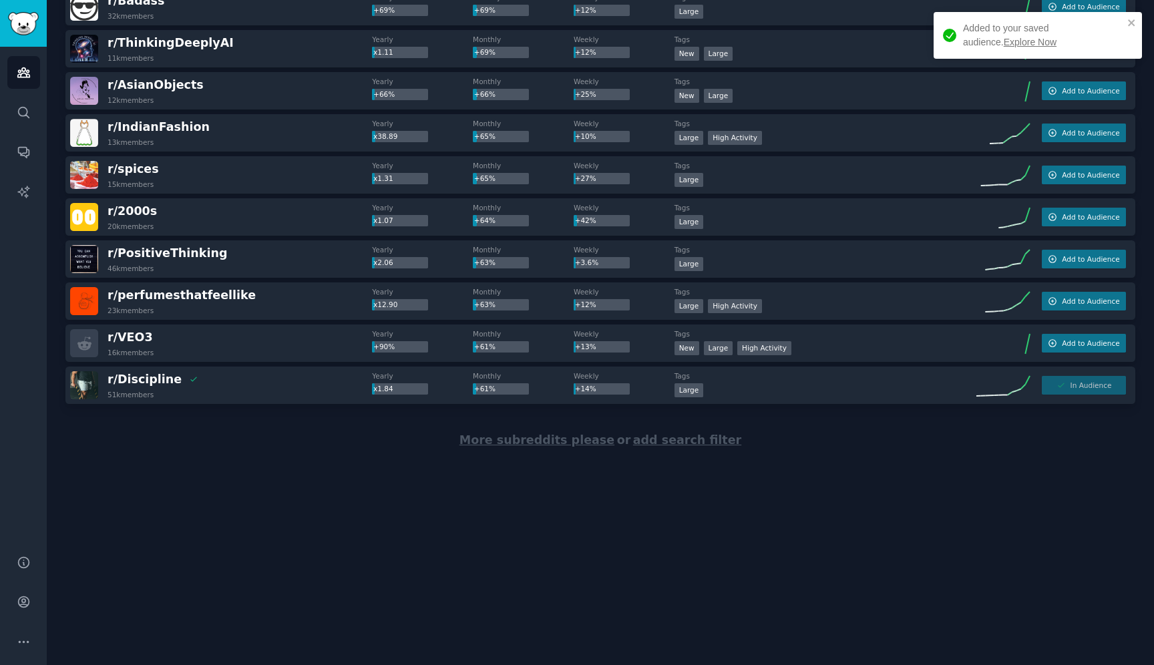
scroll to position [1670, 0]
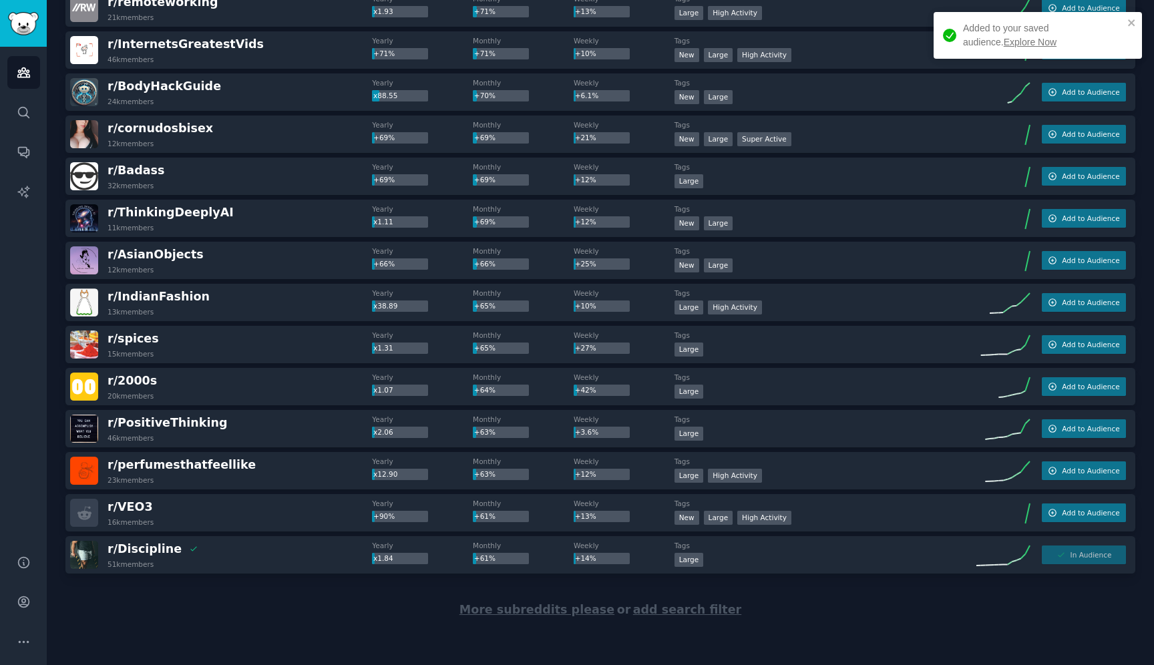
click at [1004, 39] on link "Explore Now" at bounding box center [1030, 42] width 53 height 11
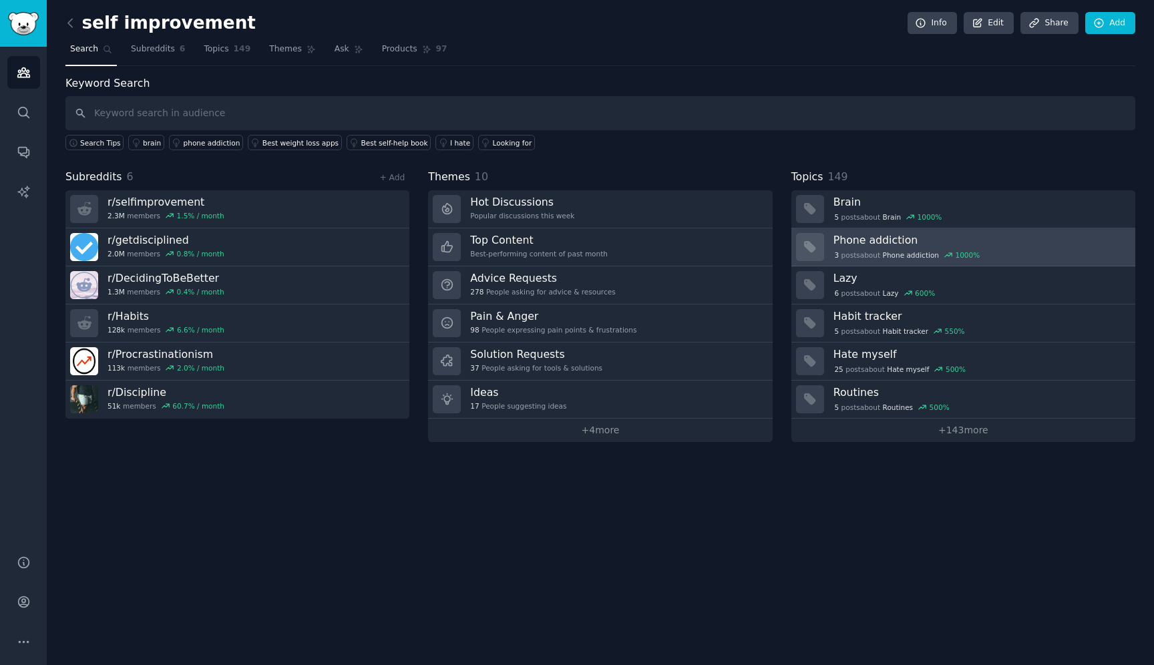
click at [887, 252] on span "Phone addiction" at bounding box center [911, 254] width 56 height 9
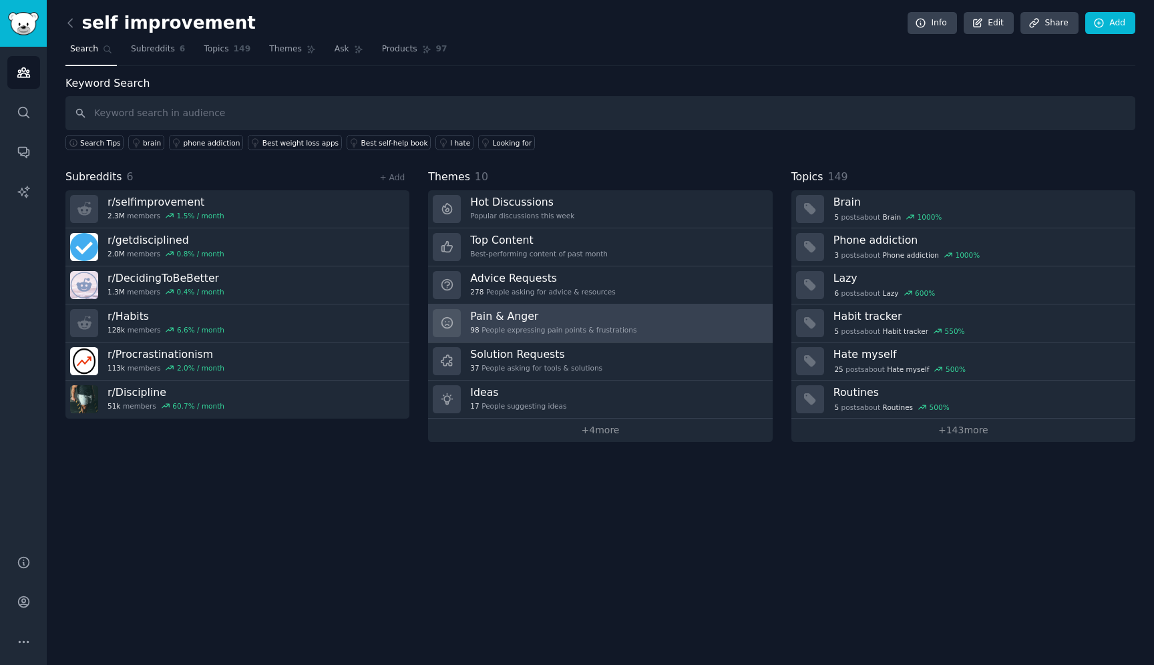
click at [541, 319] on h3 "Pain & Anger" at bounding box center [553, 316] width 166 height 14
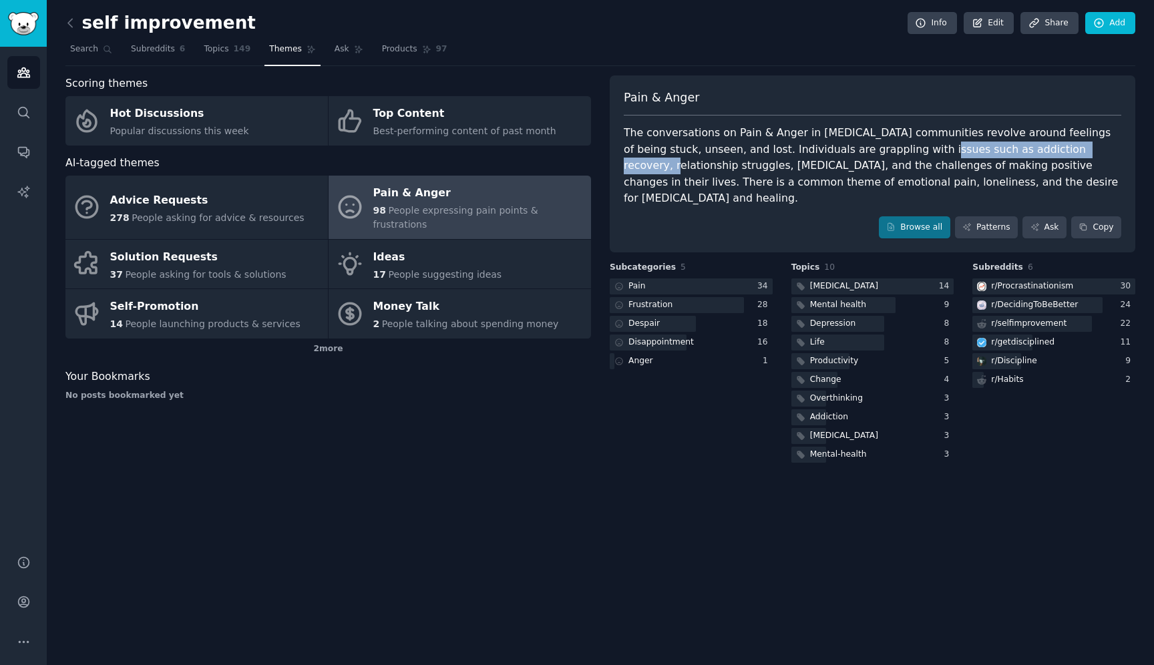
drag, startPoint x: 1047, startPoint y: 153, endPoint x: 879, endPoint y: 144, distance: 168.6
click at [879, 144] on div "The conversations on Pain & Anger in [MEDICAL_DATA] communities revolve around …" at bounding box center [873, 166] width 498 height 82
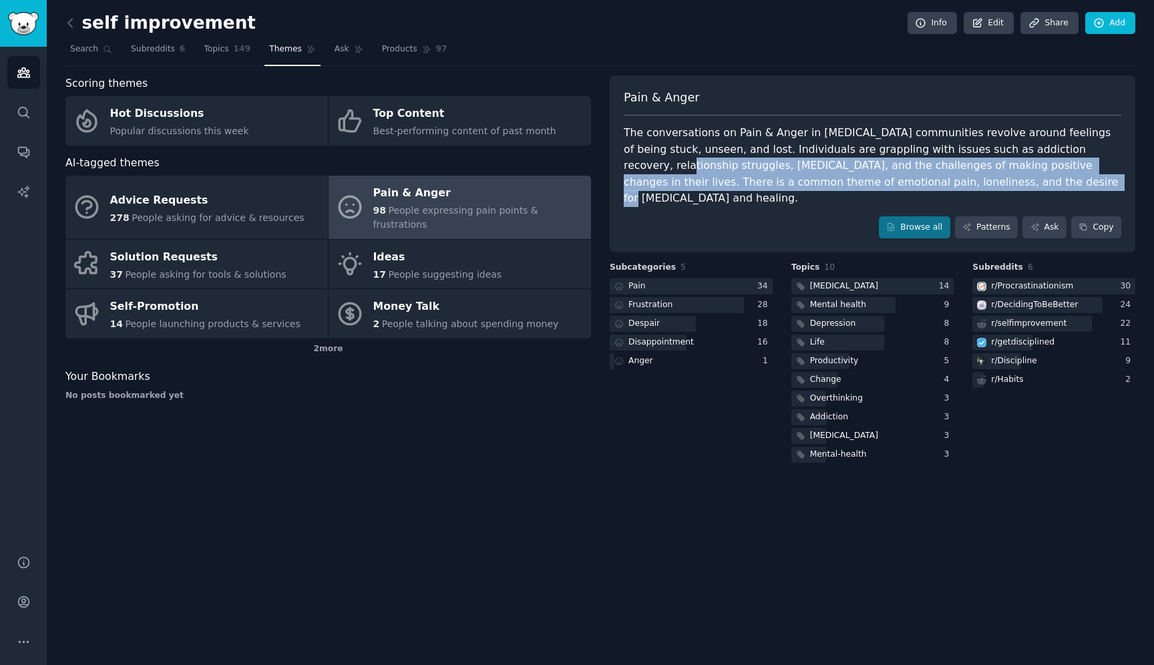
drag, startPoint x: 1059, startPoint y: 157, endPoint x: 916, endPoint y: 178, distance: 144.4
click at [916, 178] on div "The conversations on Pain & Anger in [MEDICAL_DATA] communities revolve around …" at bounding box center [873, 166] width 498 height 82
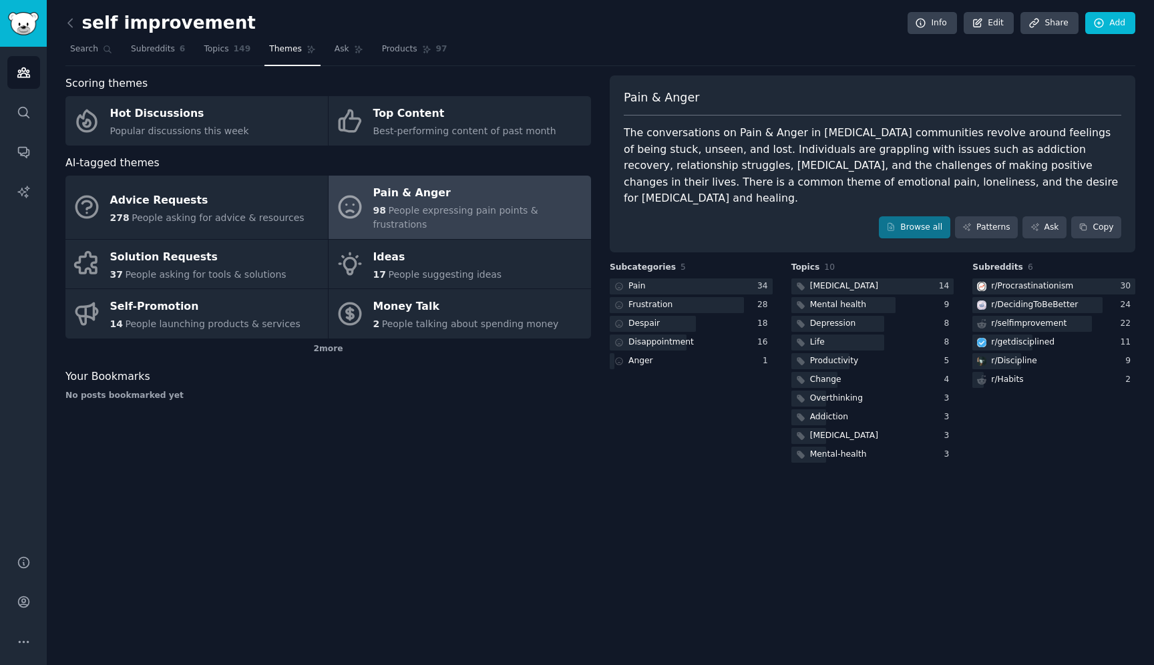
click at [960, 174] on div "The conversations on Pain & Anger in [MEDICAL_DATA] communities revolve around …" at bounding box center [873, 166] width 498 height 82
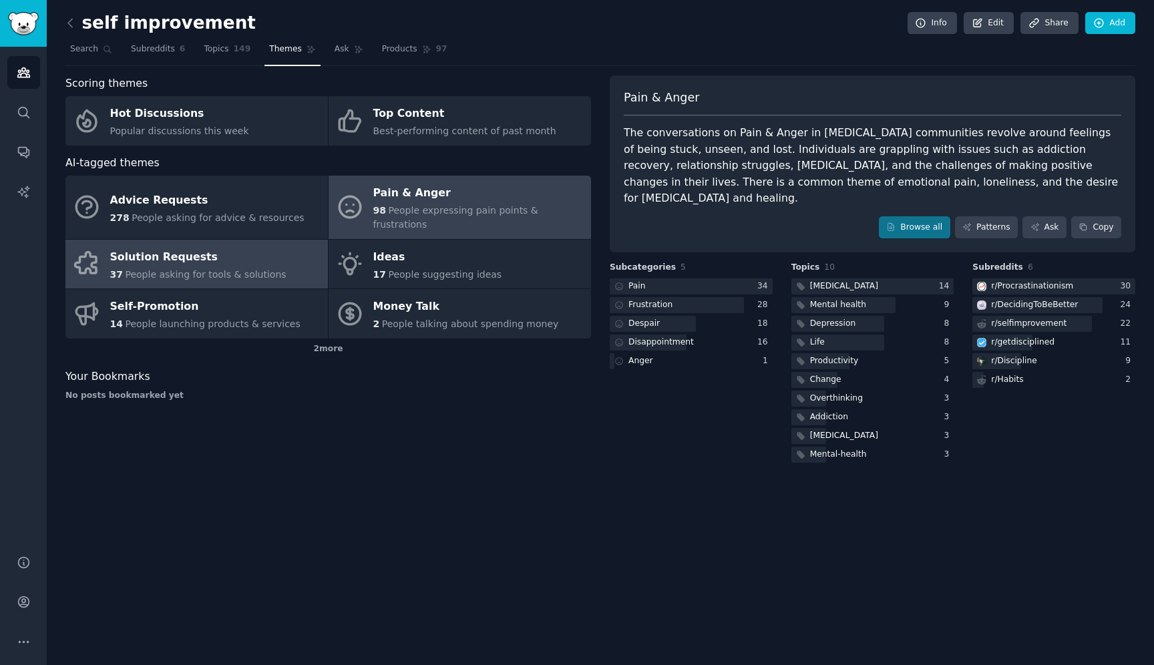
click at [284, 248] on link "Solution Requests 37 People asking for tools & solutions" at bounding box center [196, 264] width 262 height 49
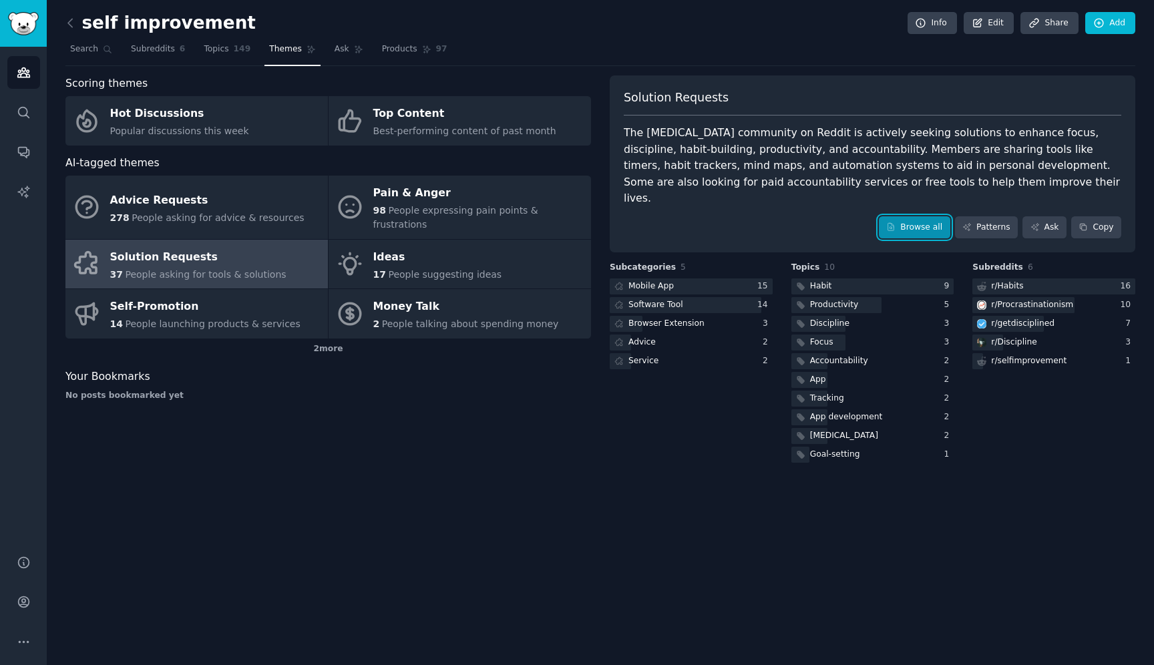
click at [932, 216] on link "Browse all" at bounding box center [914, 227] width 71 height 23
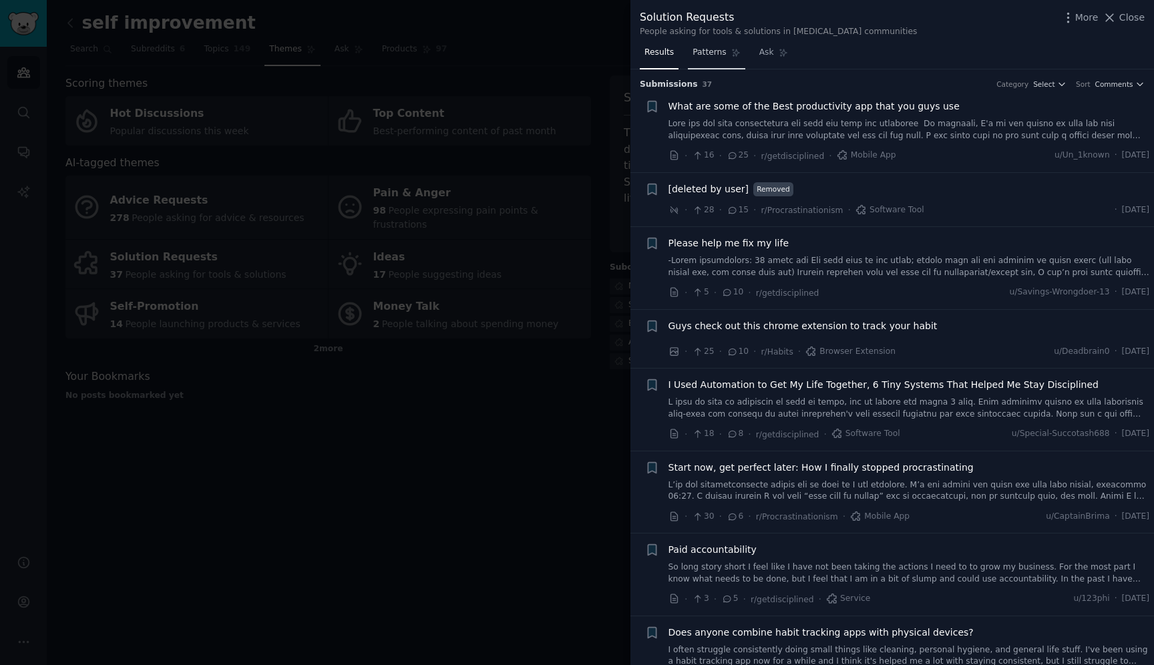
click at [697, 53] on span "Patterns" at bounding box center [709, 53] width 33 height 12
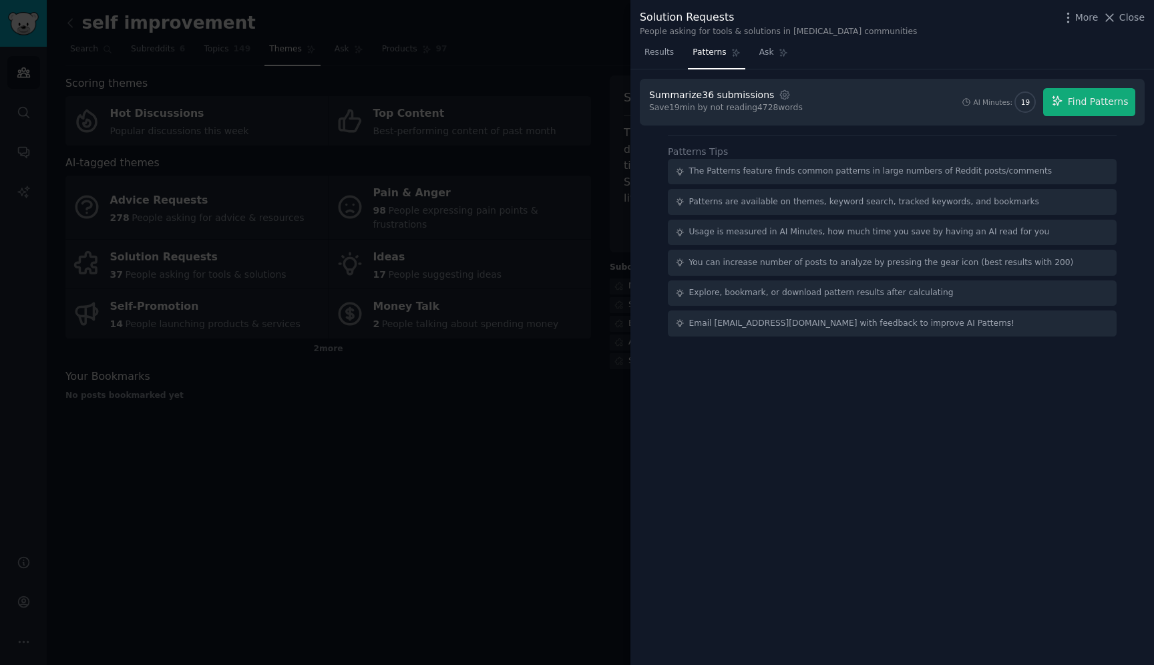
click at [522, 48] on div at bounding box center [577, 332] width 1154 height 665
click at [1127, 11] on span "Close" at bounding box center [1131, 18] width 25 height 14
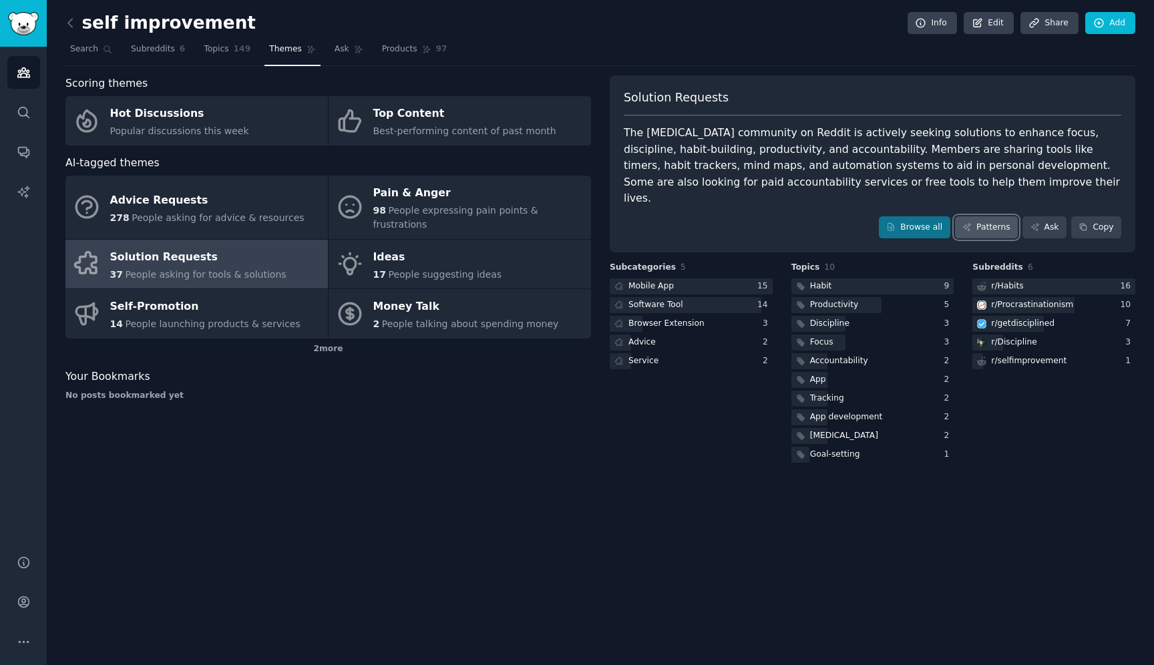
click at [994, 216] on link "Patterns" at bounding box center [986, 227] width 63 height 23
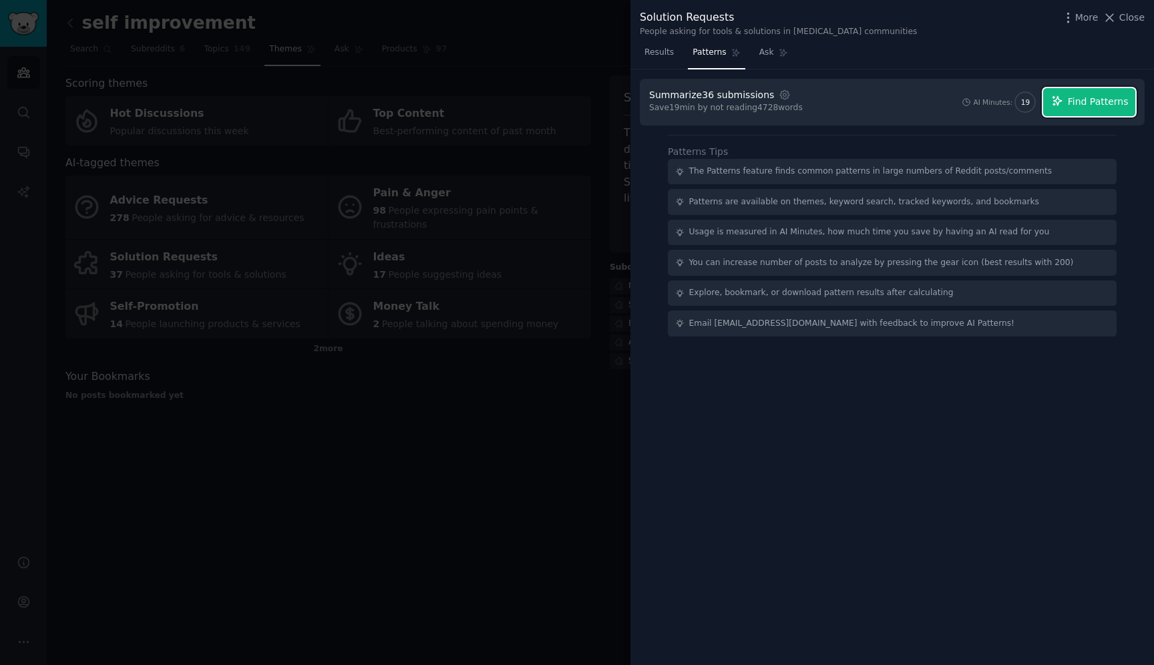
click at [1058, 110] on button "Find Patterns" at bounding box center [1089, 102] width 92 height 28
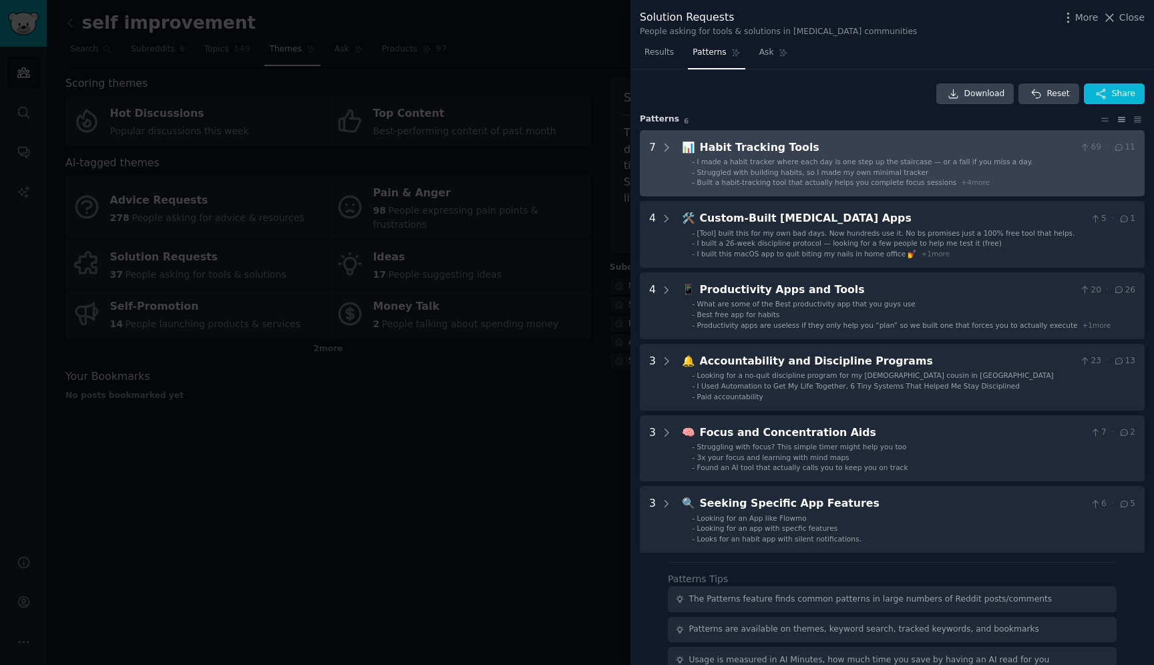
click at [962, 173] on li "- Struggled with building habits, so I made my own minimal tracker" at bounding box center [913, 172] width 443 height 9
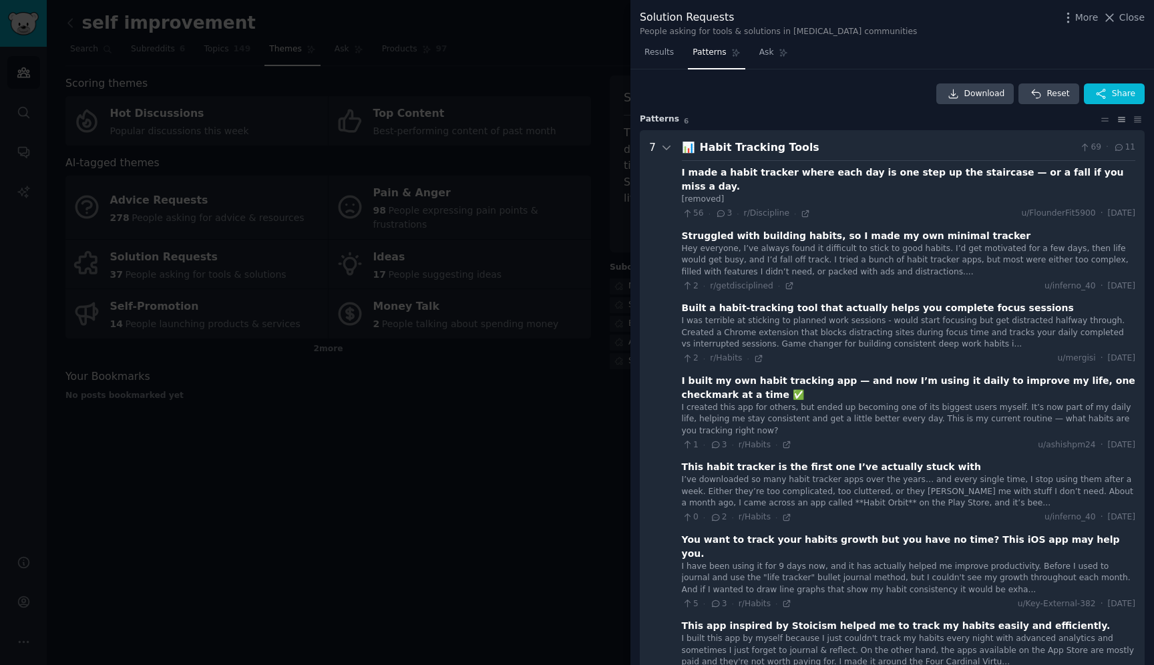
scroll to position [61, 0]
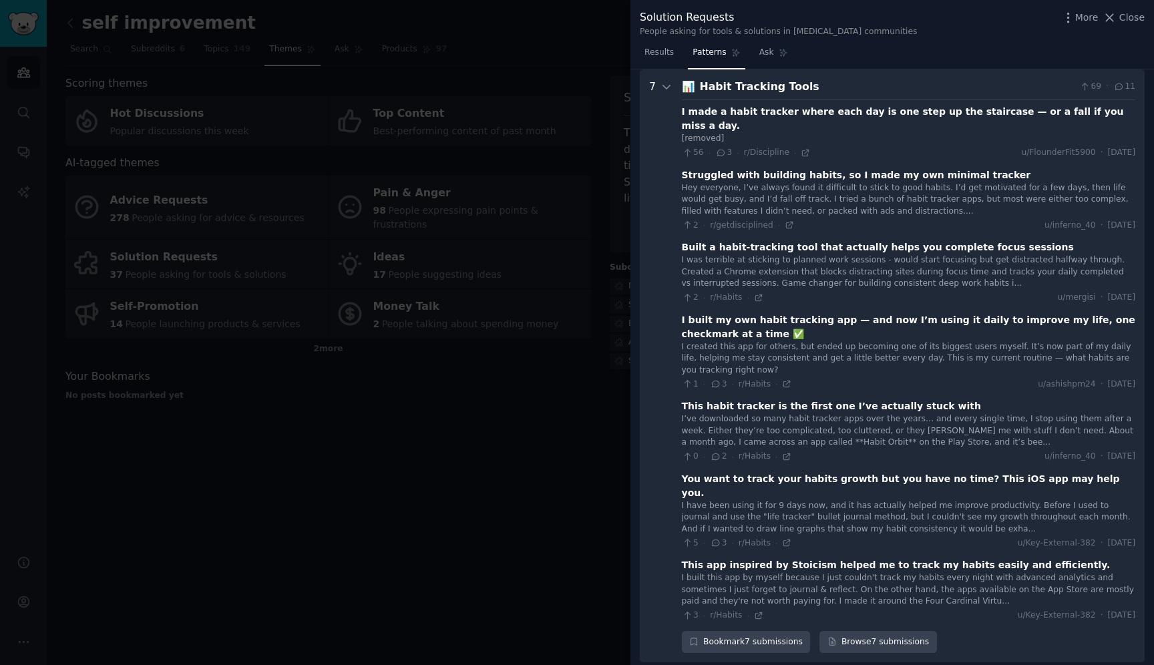
click at [530, 429] on div at bounding box center [577, 332] width 1154 height 665
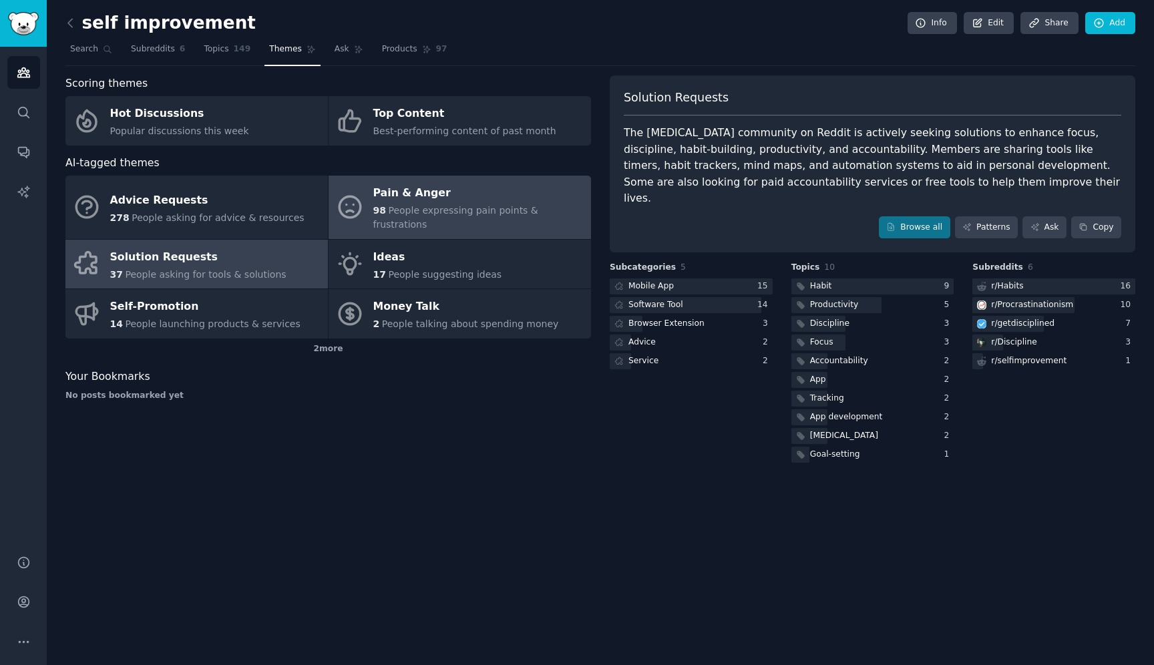
click at [448, 221] on link "Pain & Anger 98 People expressing pain points & frustrations" at bounding box center [460, 207] width 262 height 63
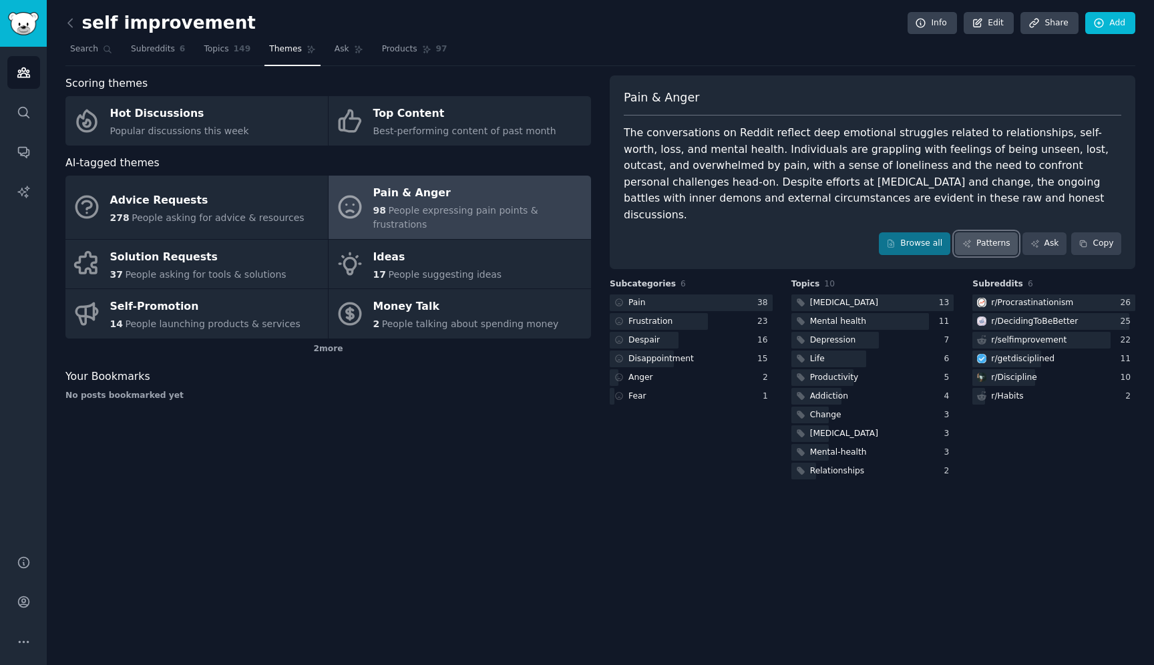
click at [996, 234] on link "Patterns" at bounding box center [986, 243] width 63 height 23
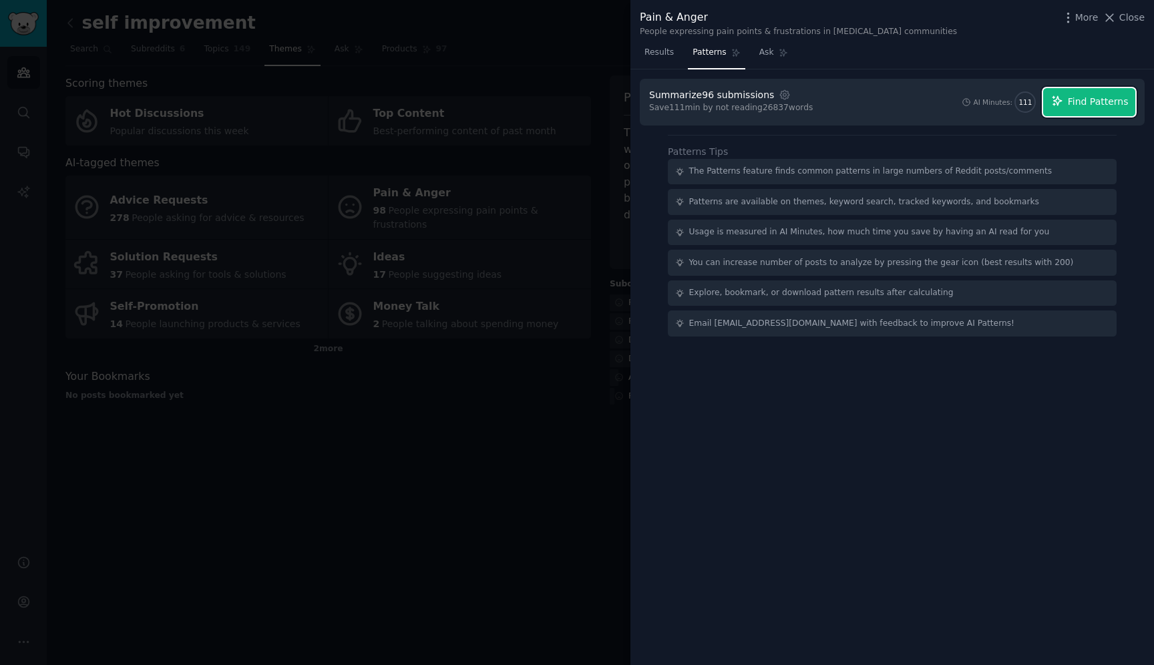
click at [1063, 100] on icon "button" at bounding box center [1057, 101] width 12 height 12
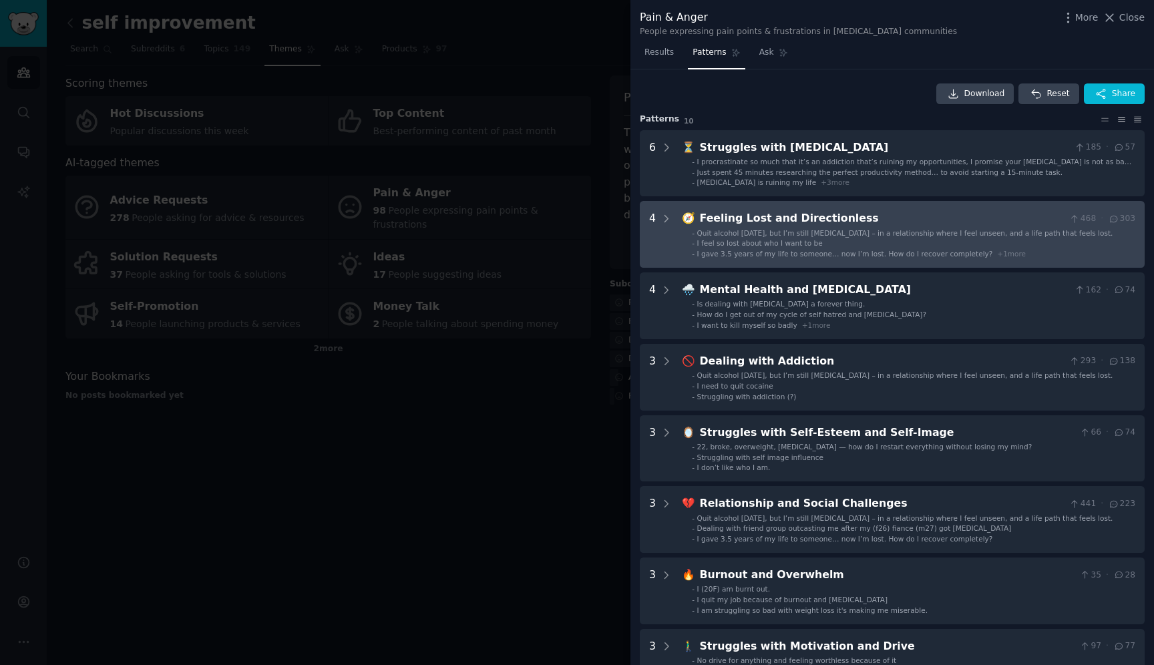
click at [886, 254] on span "I gave 3.5 years of my life to someone… now I’m lost. How do I recover complete…" at bounding box center [845, 254] width 296 height 8
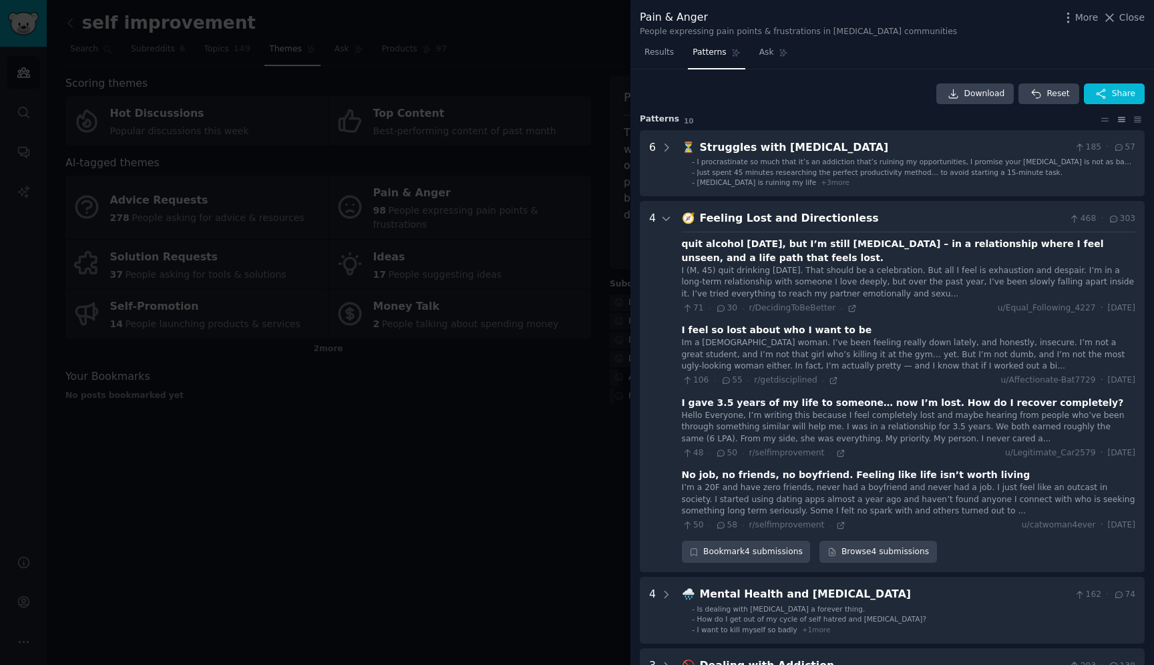
click at [886, 218] on div "Feeling Lost and Directionless" at bounding box center [882, 218] width 365 height 17
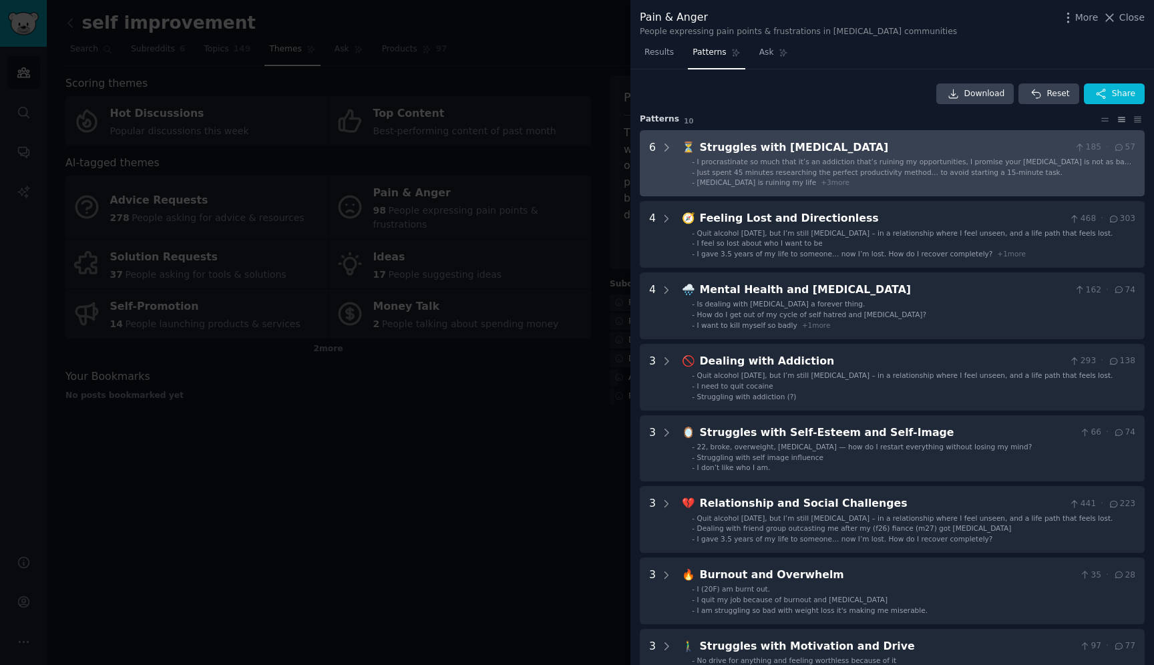
click at [870, 181] on li "- [MEDICAL_DATA] is ruining my life + 3 more" at bounding box center [913, 182] width 443 height 9
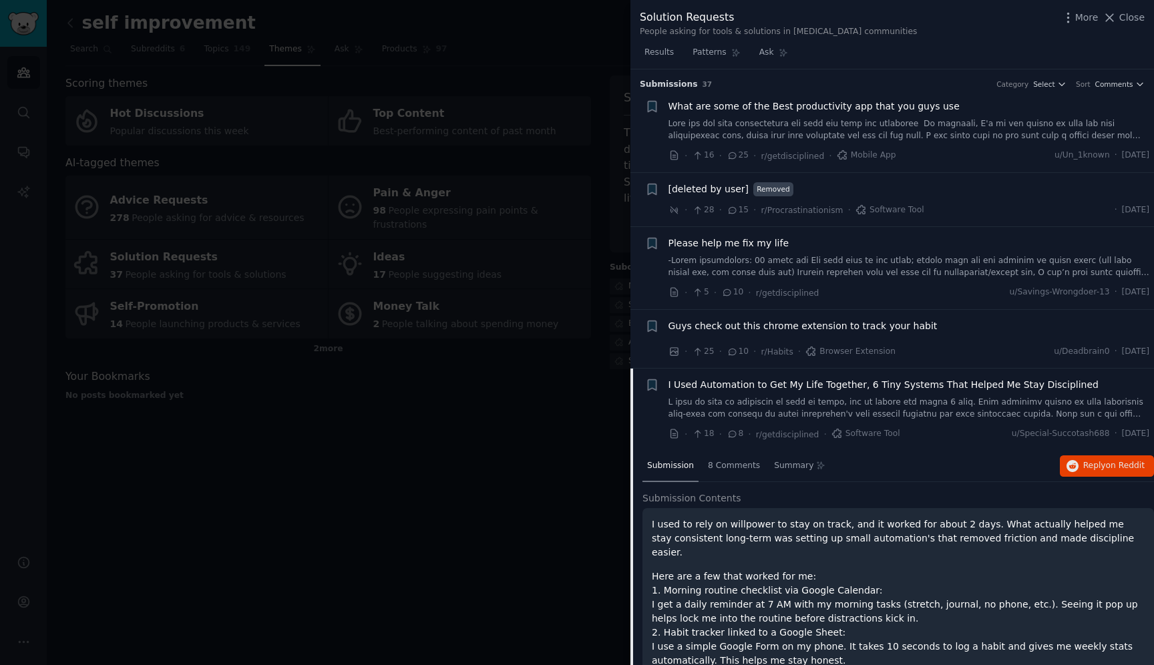
scroll to position [23, 0]
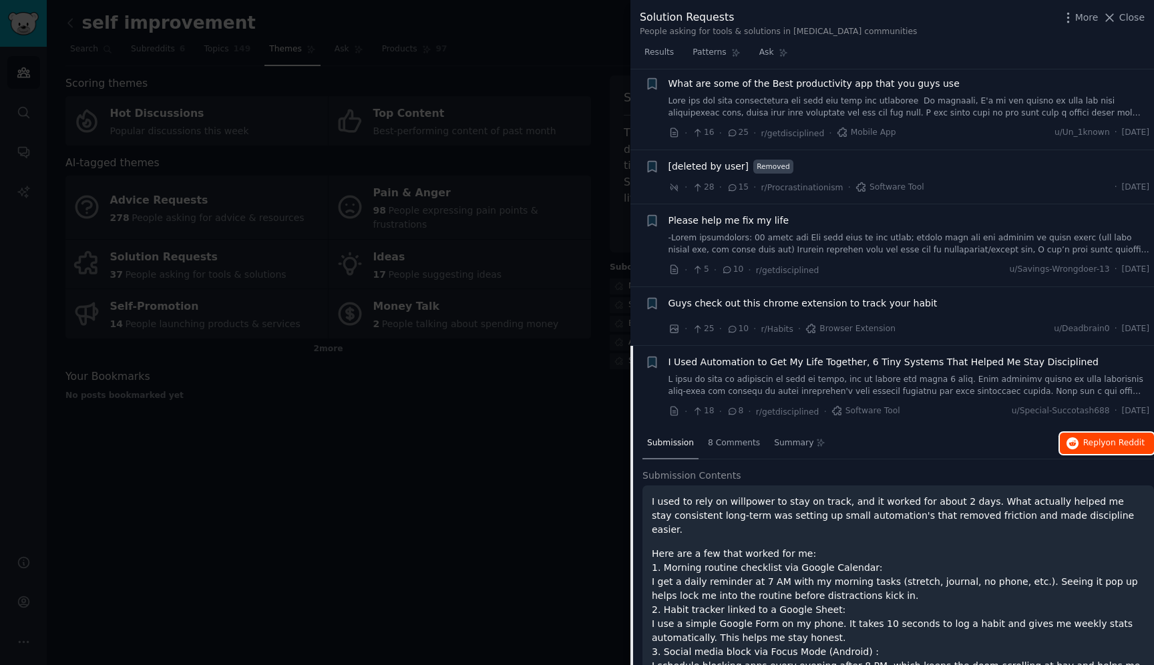
click at [1105, 449] on button "Reply on Reddit" at bounding box center [1107, 443] width 94 height 21
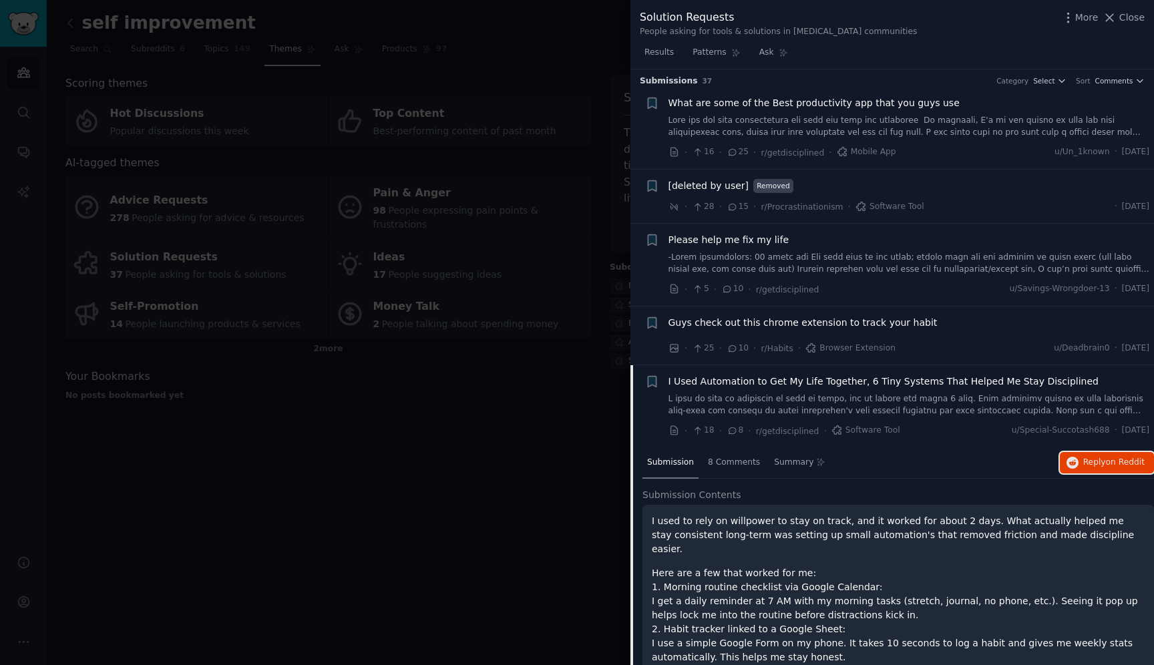
scroll to position [0, 0]
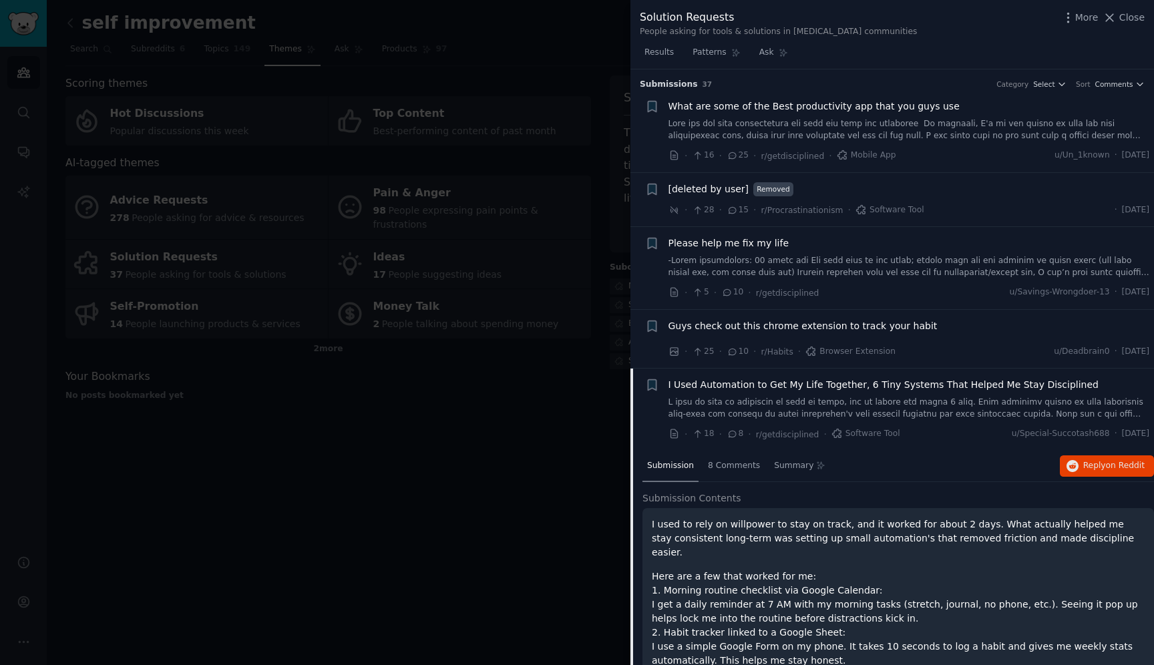
click at [846, 270] on link at bounding box center [910, 266] width 482 height 23
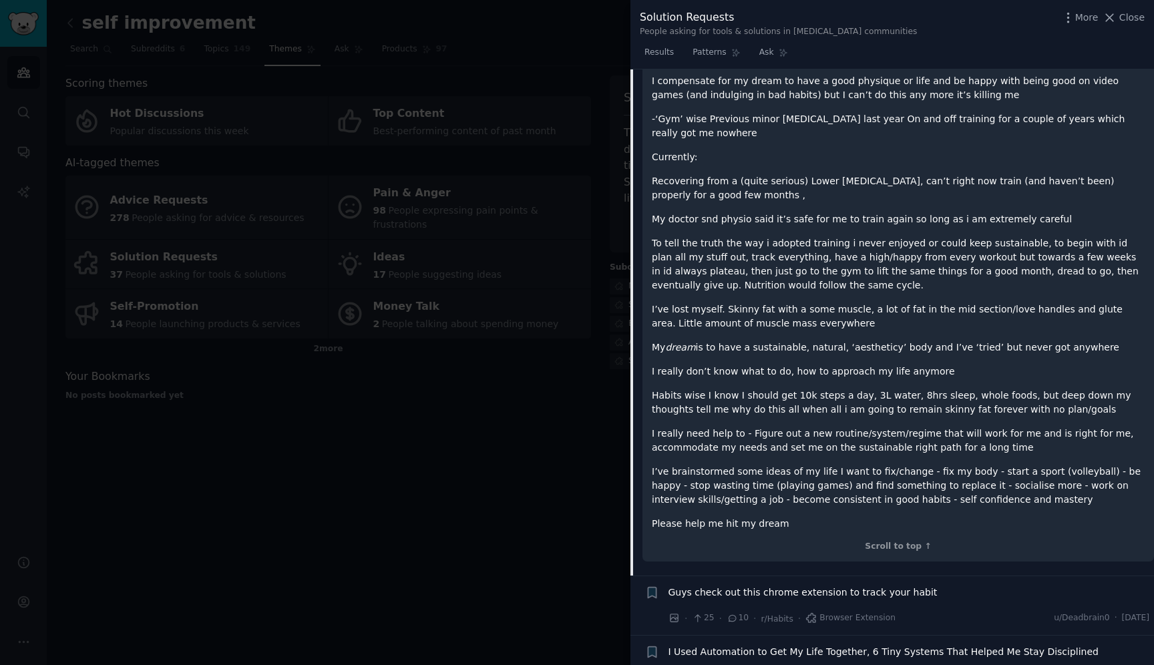
scroll to position [474, 0]
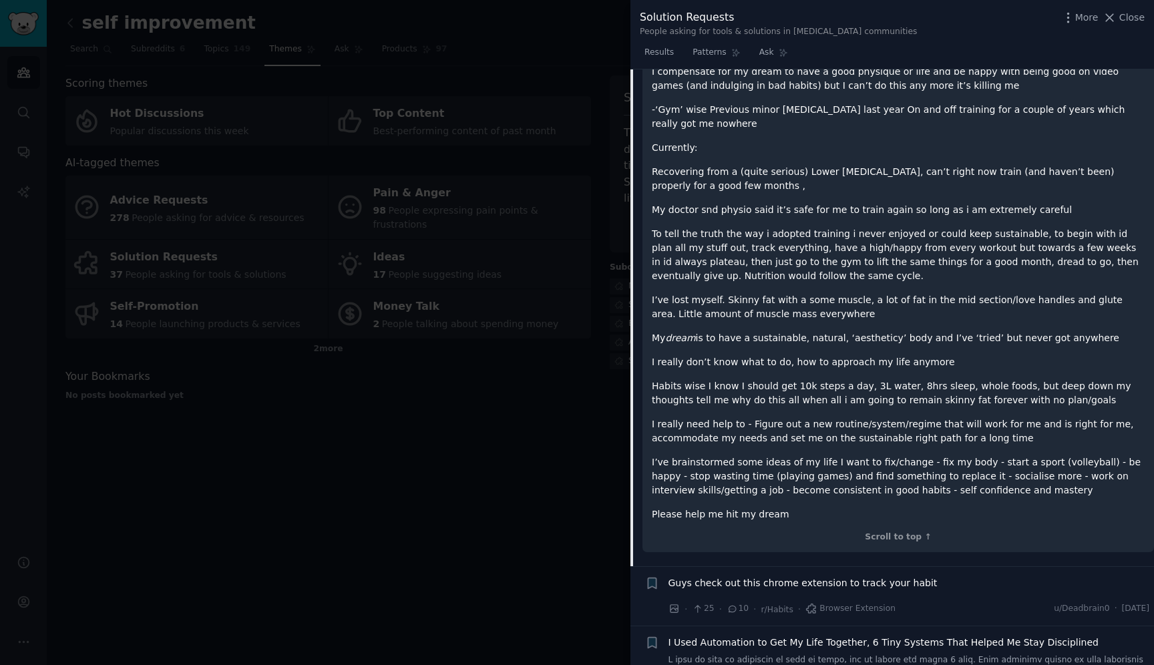
click at [582, 380] on div at bounding box center [577, 332] width 1154 height 665
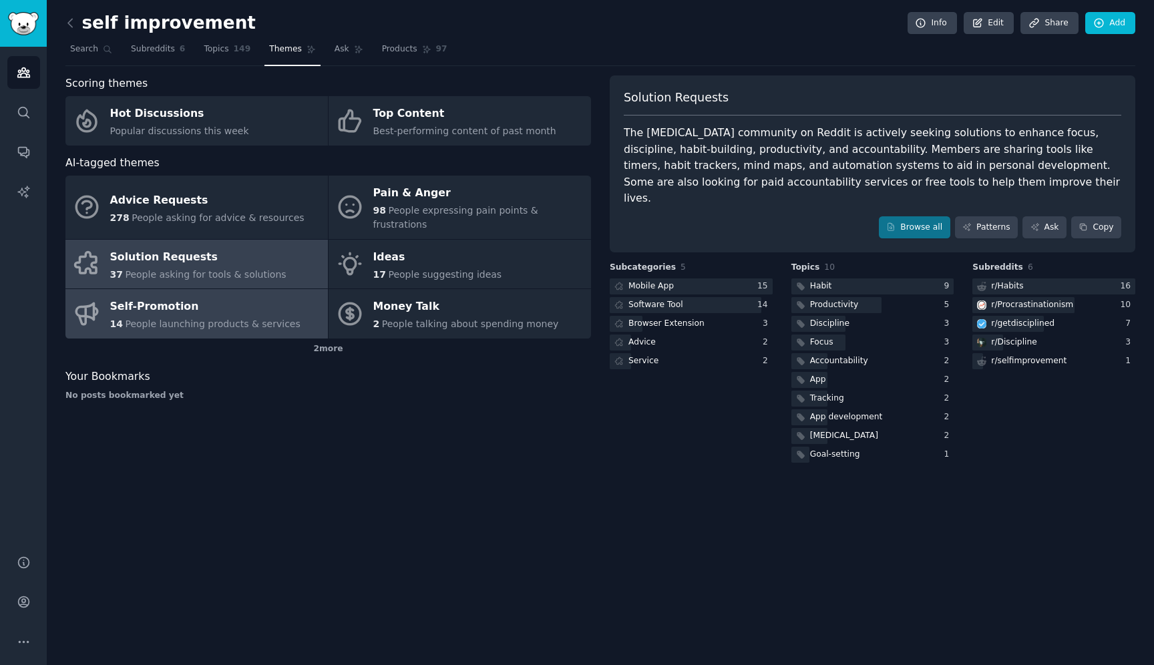
click at [261, 317] on div "14 People launching products & services" at bounding box center [205, 324] width 190 height 14
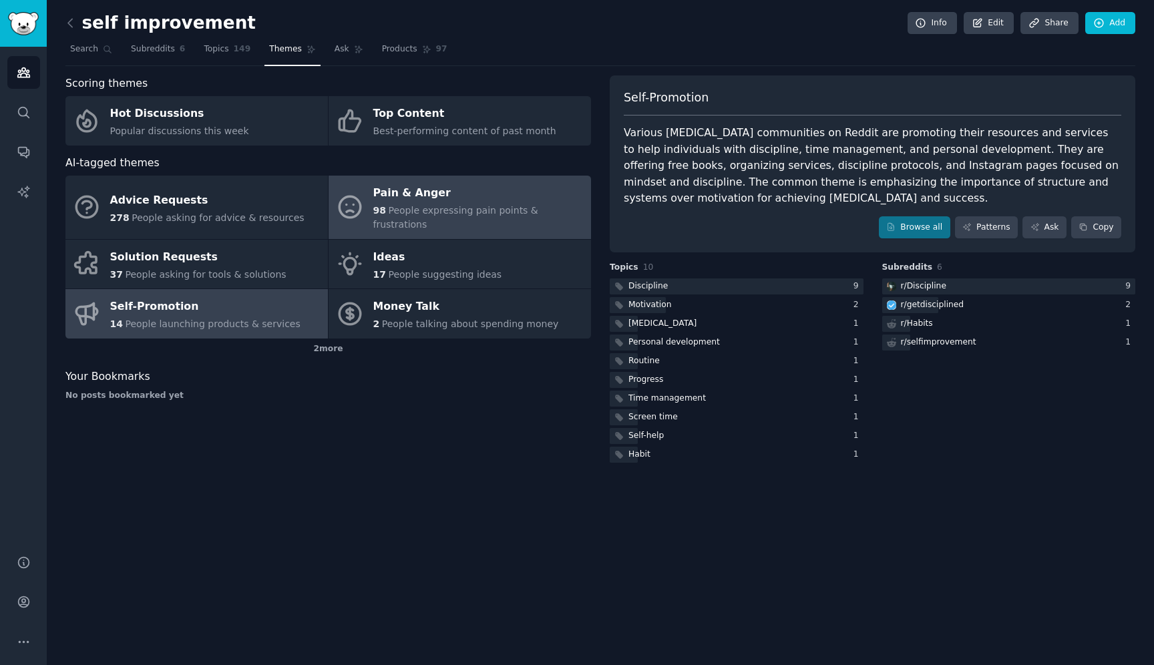
click at [398, 214] on span "People expressing pain points & frustrations" at bounding box center [455, 217] width 165 height 25
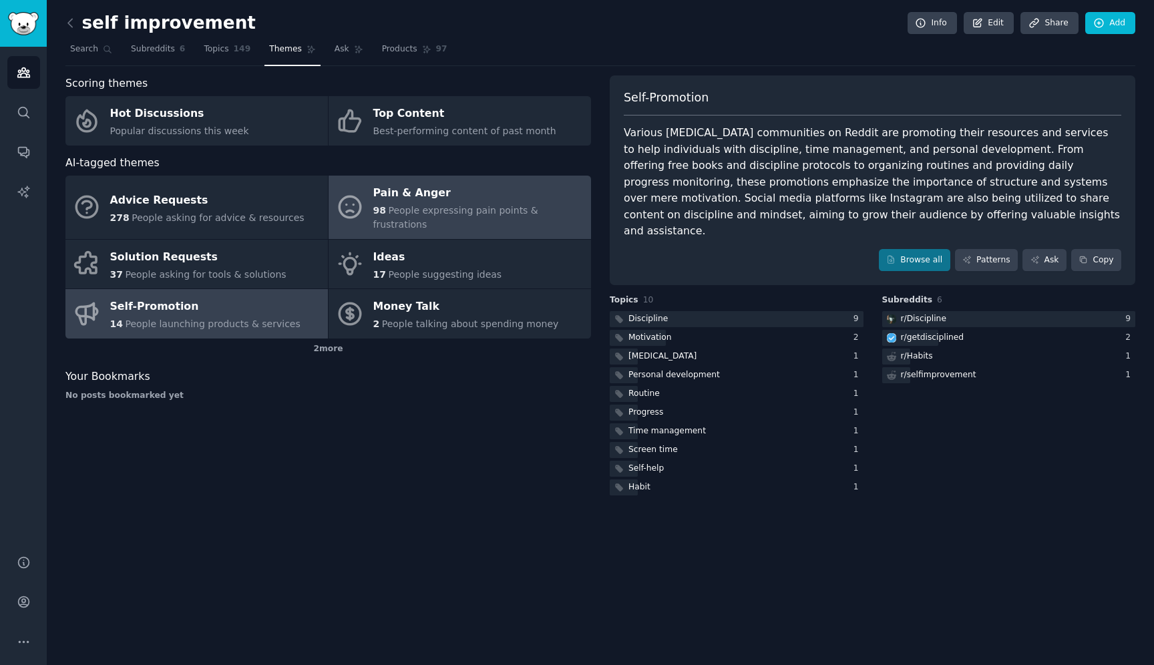
click at [416, 201] on div "Pain & Anger" at bounding box center [478, 193] width 211 height 21
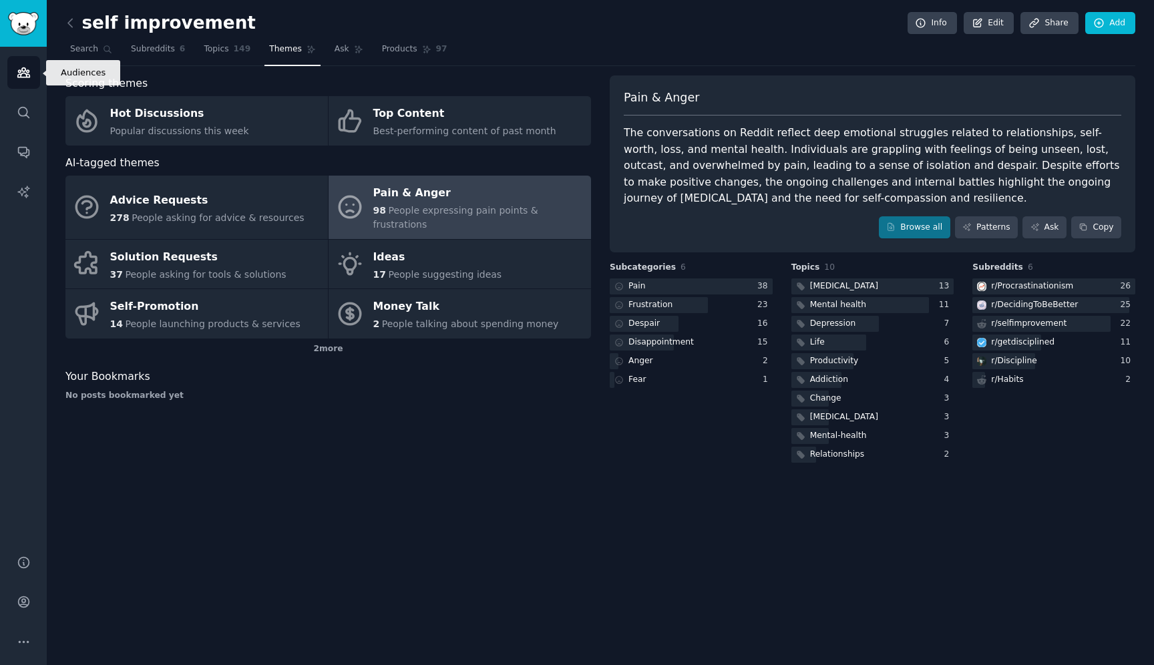
click at [18, 87] on link "Audiences" at bounding box center [23, 72] width 33 height 33
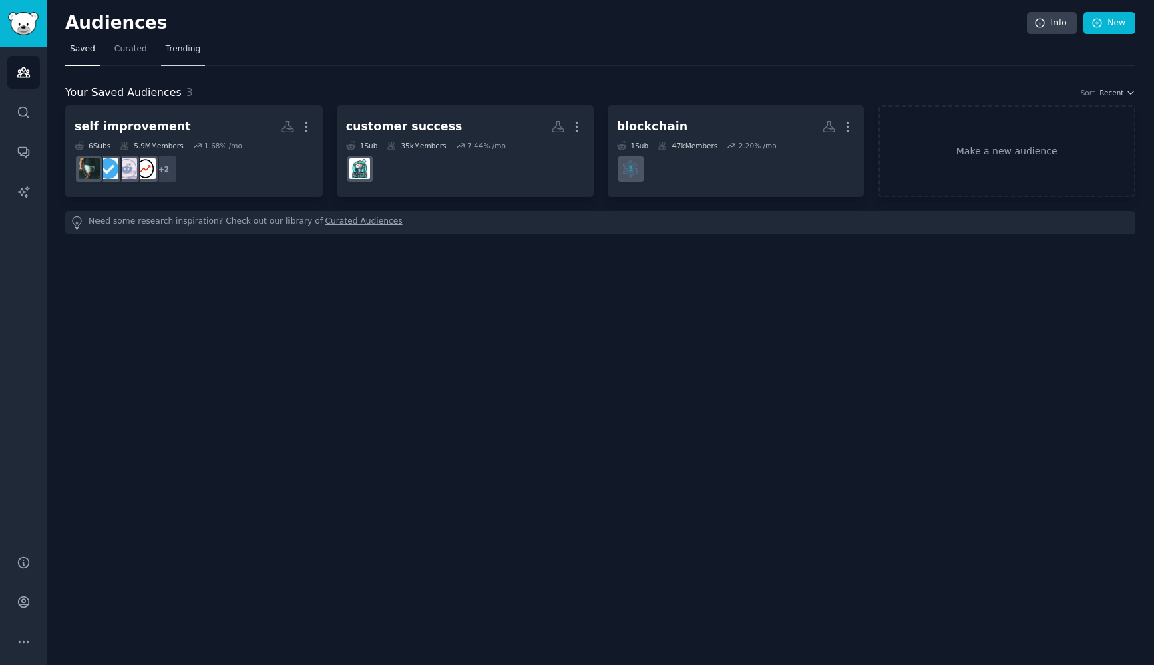
click at [188, 53] on span "Trending" at bounding box center [183, 49] width 35 height 12
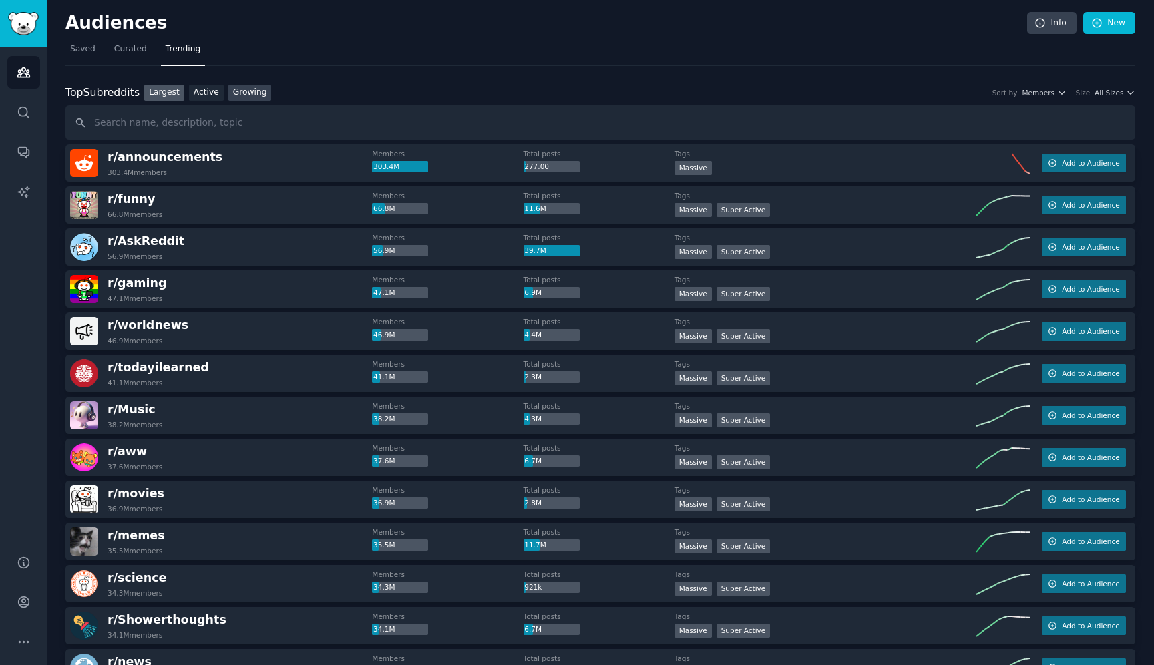
click at [250, 98] on link "Growing" at bounding box center [249, 93] width 43 height 17
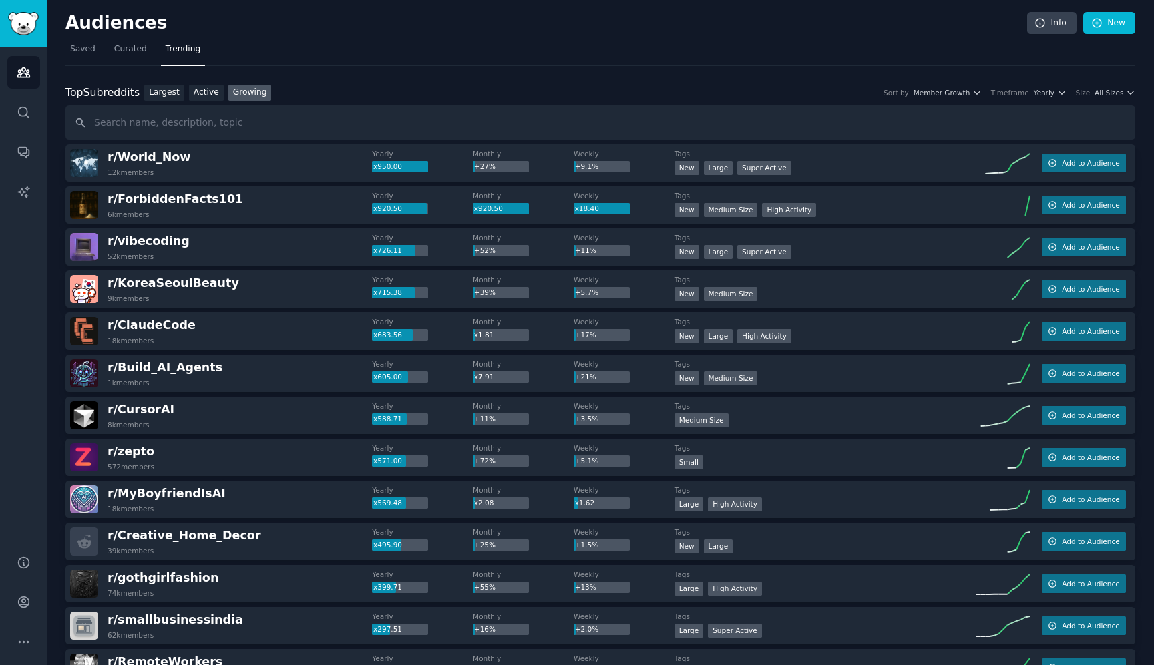
click at [1088, 98] on div "Size" at bounding box center [1083, 92] width 15 height 9
click at [1101, 96] on span "All Sizes" at bounding box center [1109, 92] width 29 height 9
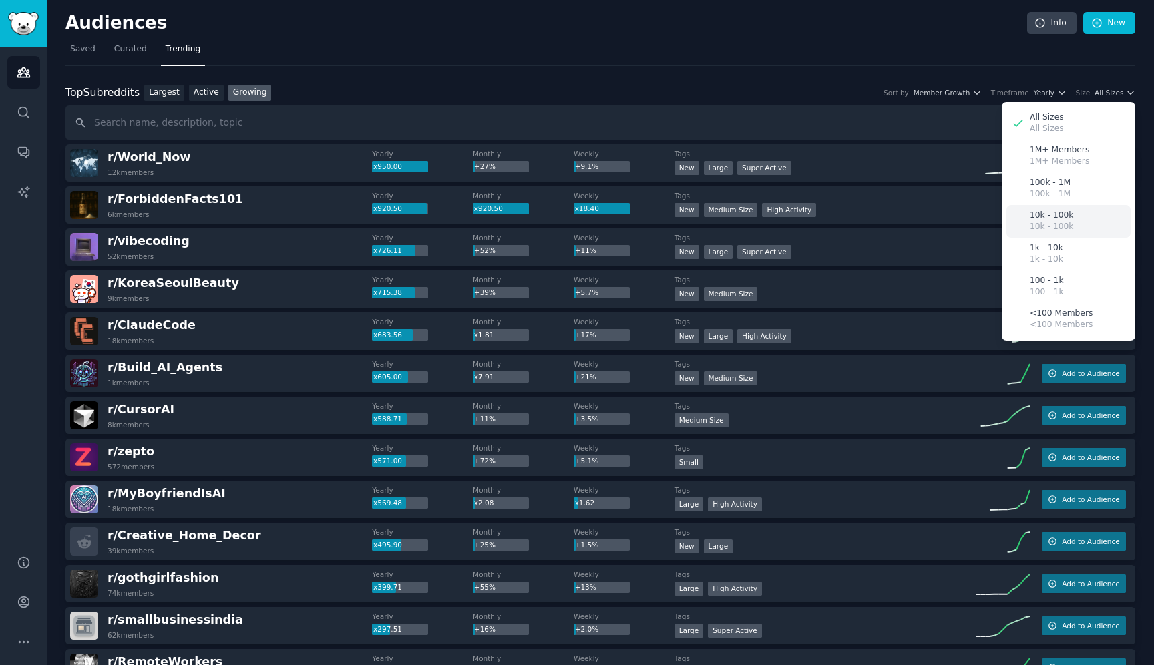
click at [1086, 229] on div "10k - 100k 10k - 100k" at bounding box center [1069, 221] width 124 height 33
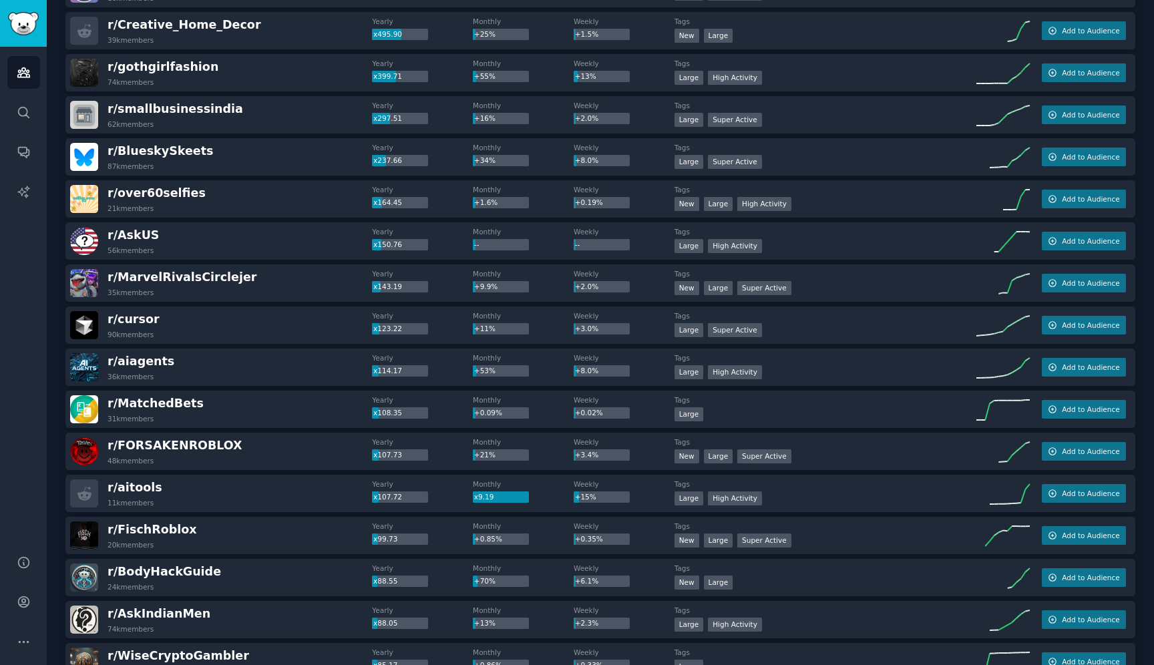
scroll to position [314, 0]
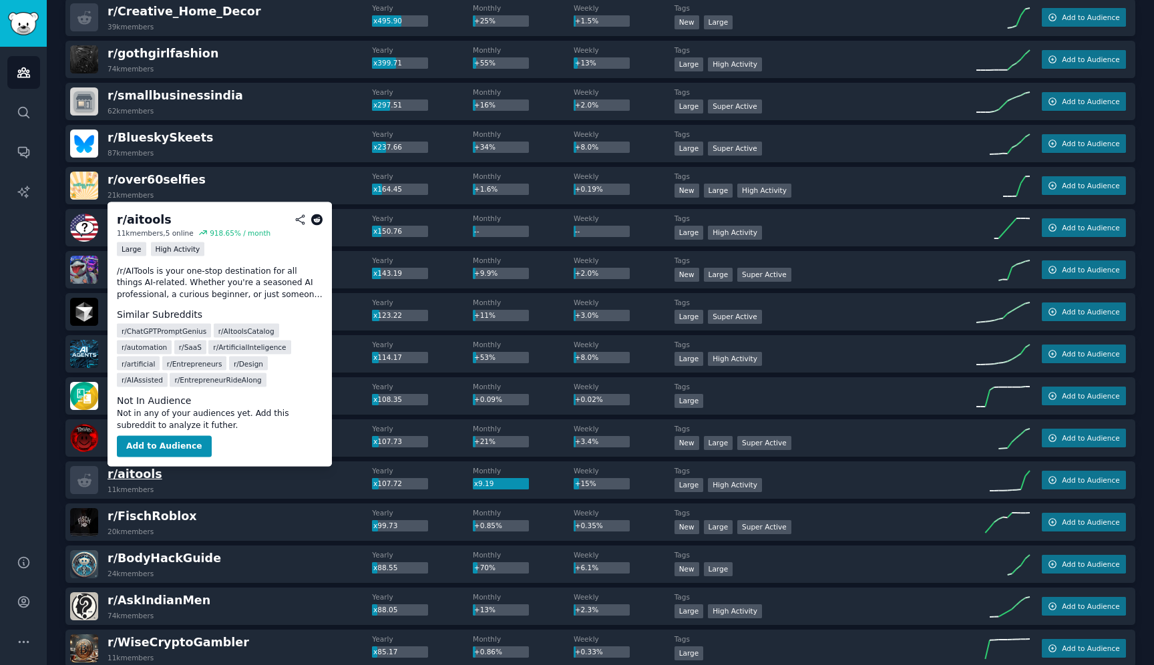
click at [130, 477] on span "r/ aitools" at bounding box center [135, 474] width 55 height 13
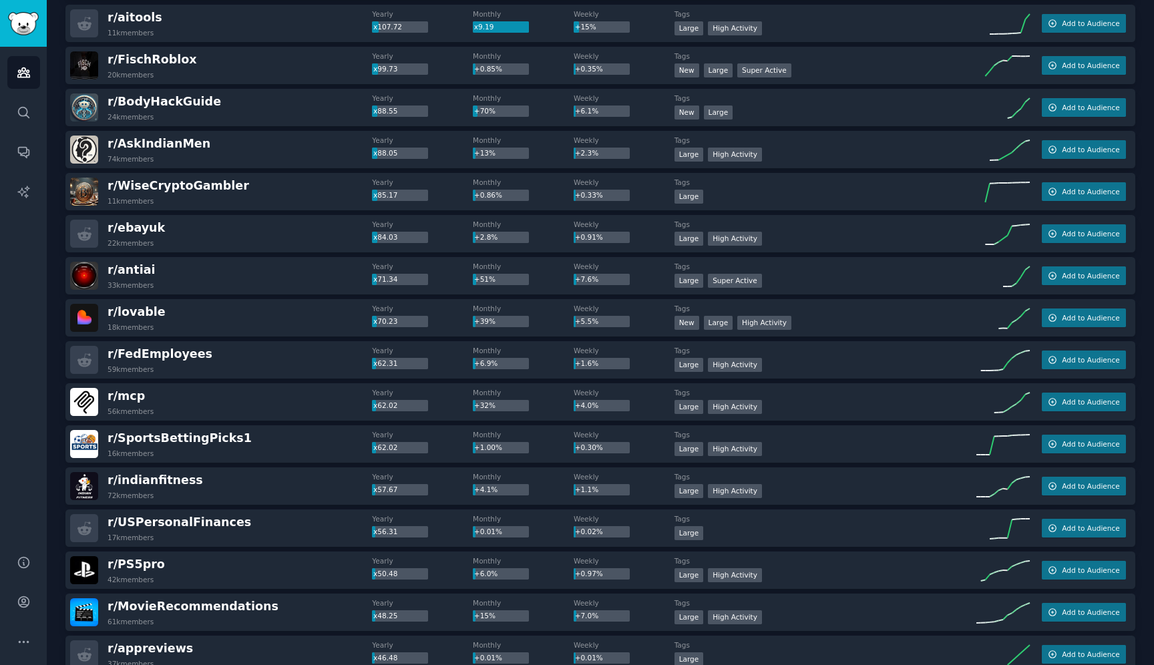
scroll to position [774, 0]
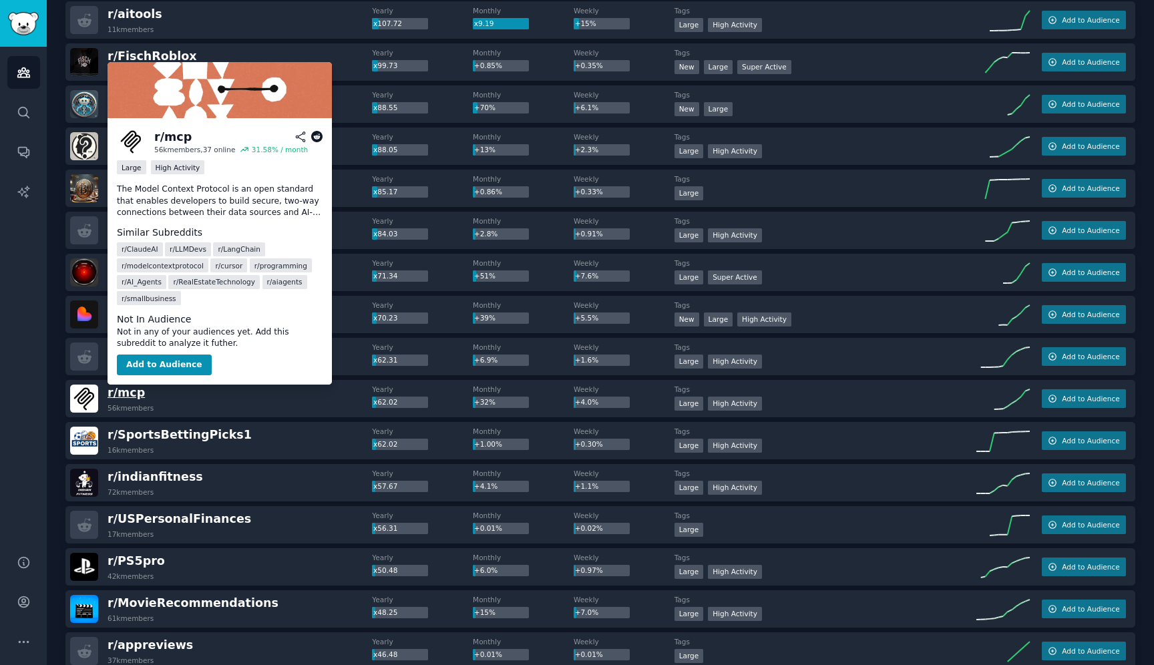
click at [120, 398] on span "r/ mcp" at bounding box center [126, 392] width 37 height 13
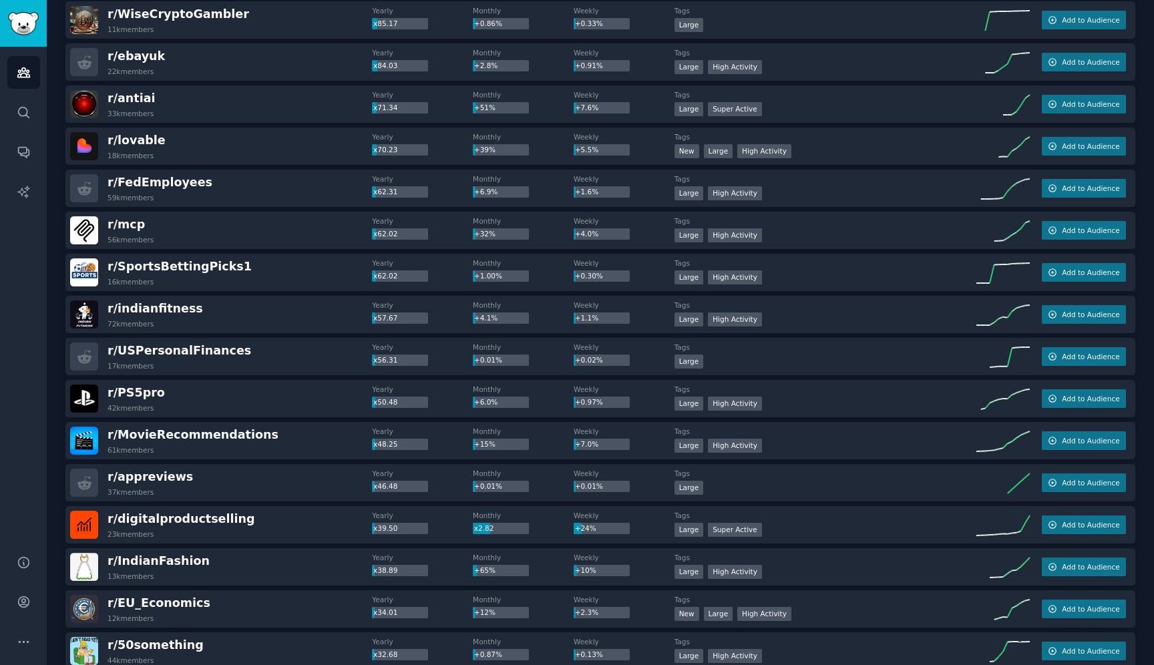
scroll to position [950, 0]
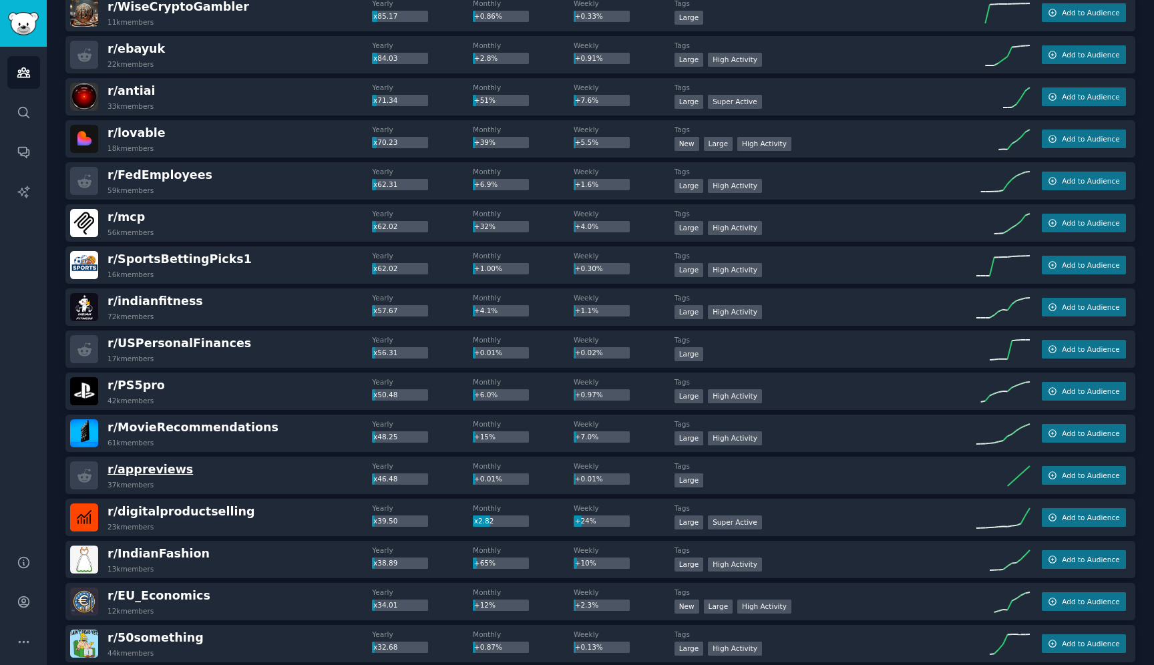
click at [165, 470] on span "r/ appreviews" at bounding box center [150, 469] width 85 height 13
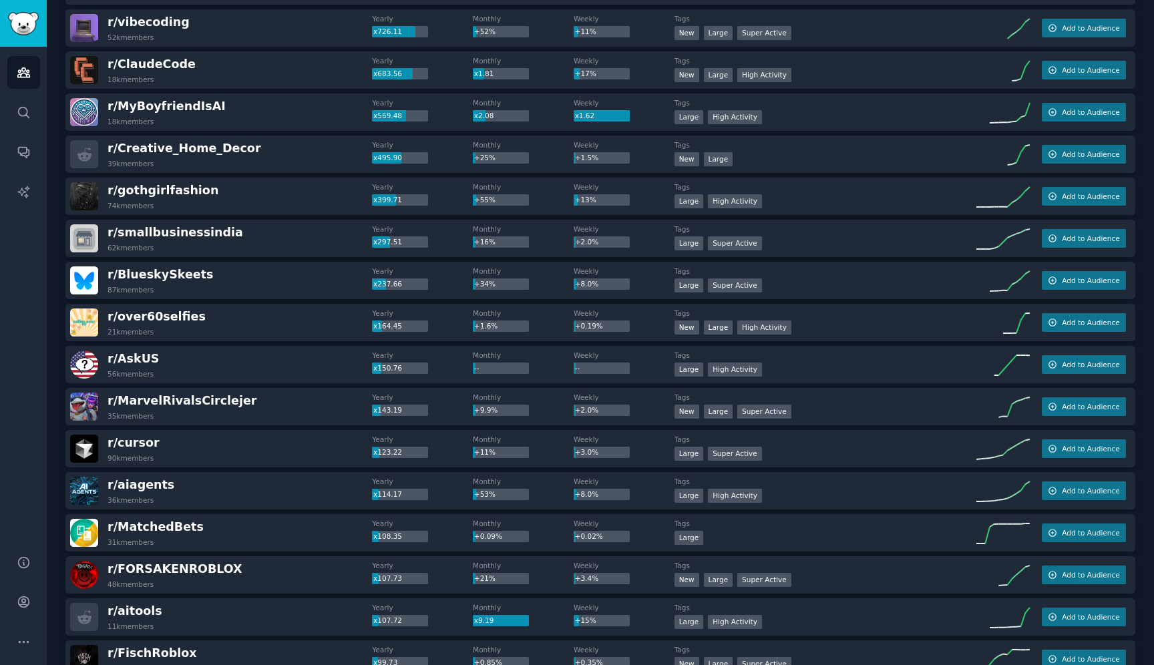
scroll to position [0, 0]
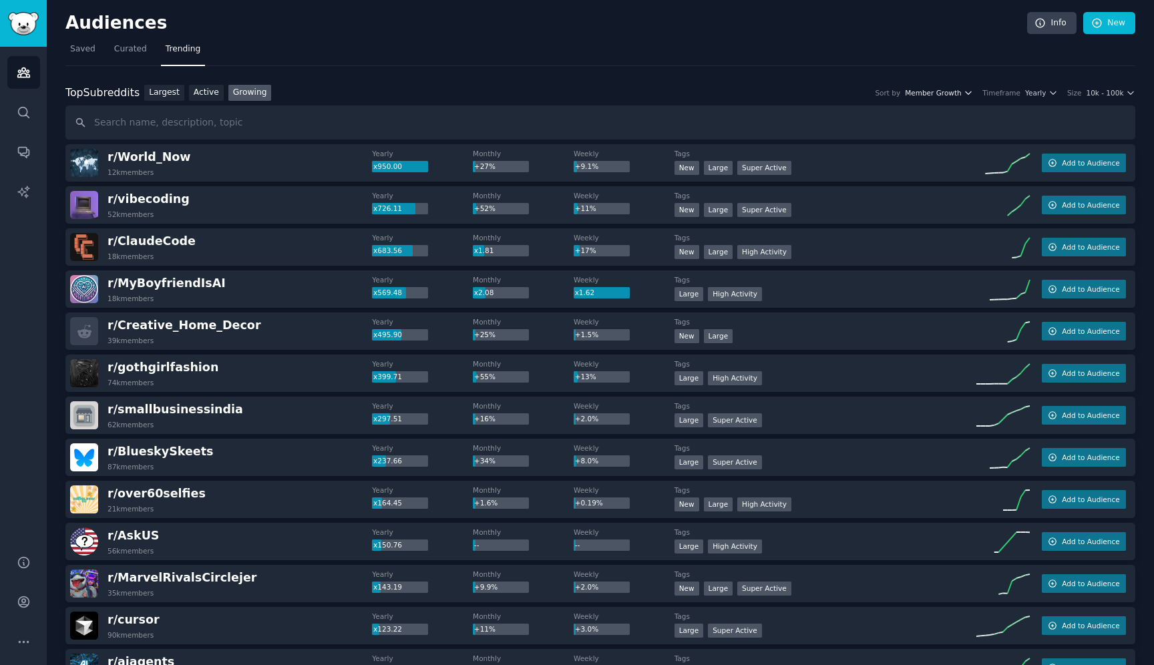
click at [967, 96] on button "Member Growth" at bounding box center [939, 92] width 68 height 9
click at [1042, 92] on span "Yearly" at bounding box center [1035, 92] width 21 height 9
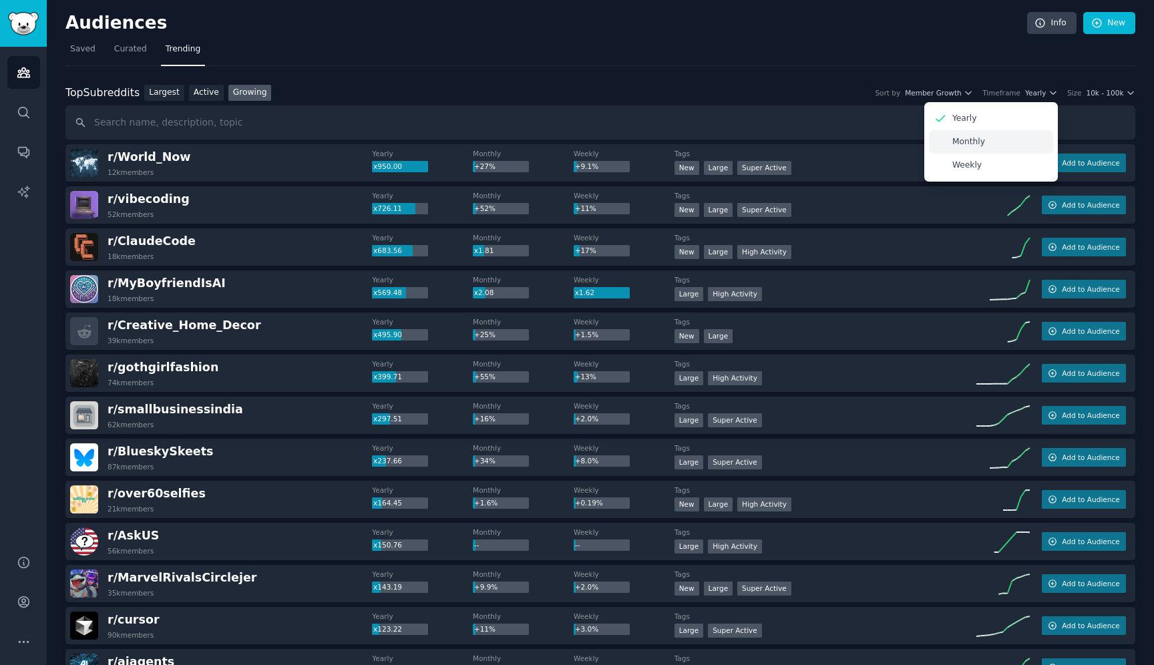
click at [983, 151] on div "Monthly" at bounding box center [991, 141] width 124 height 23
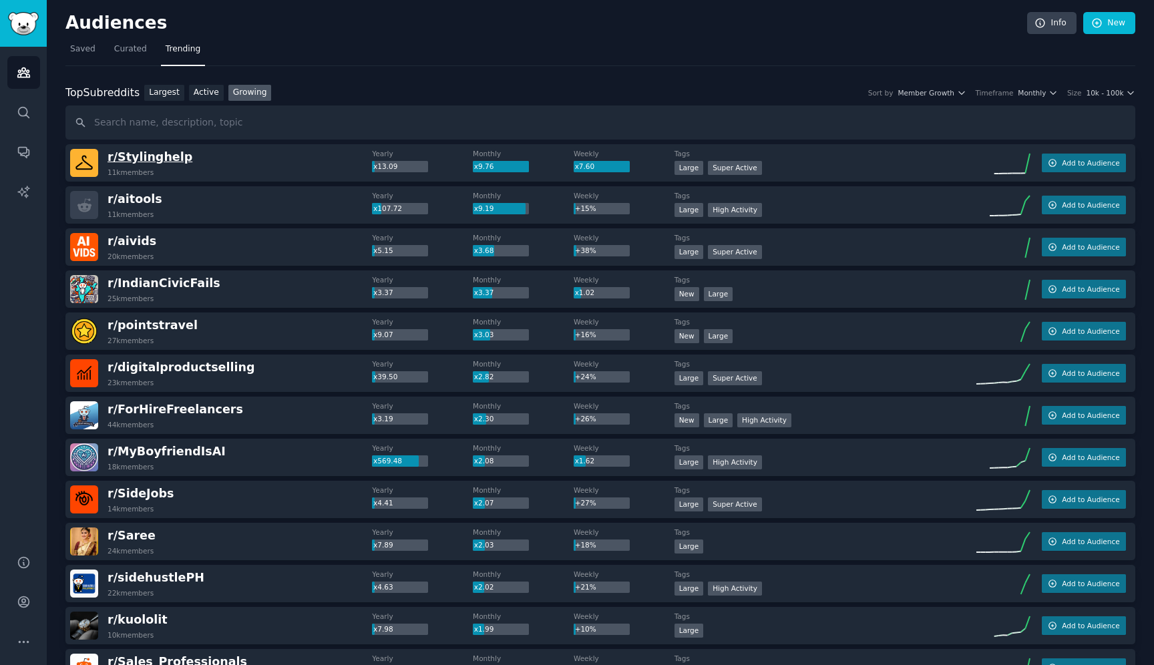
click at [142, 159] on span "r/ Stylinghelp" at bounding box center [150, 156] width 85 height 13
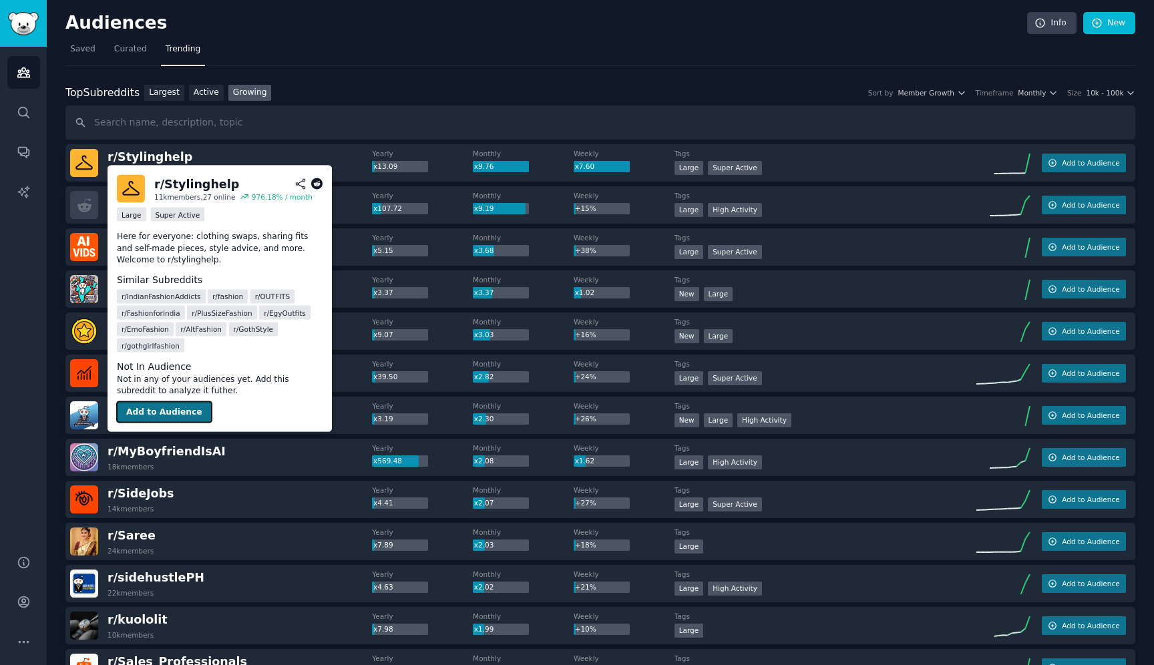
click at [180, 403] on button "Add to Audience" at bounding box center [164, 411] width 95 height 21
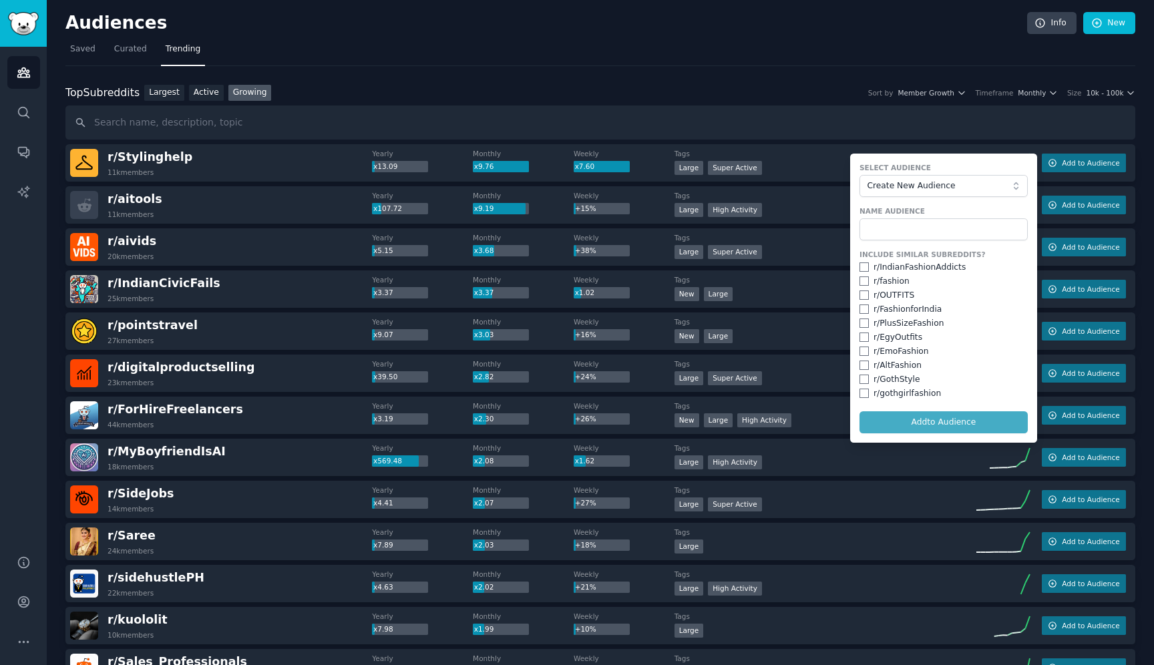
click at [723, 103] on div "Top Subreddits Top Subreddits Largest Active Growing Sort by Member Growth Time…" at bounding box center [600, 112] width 1070 height 55
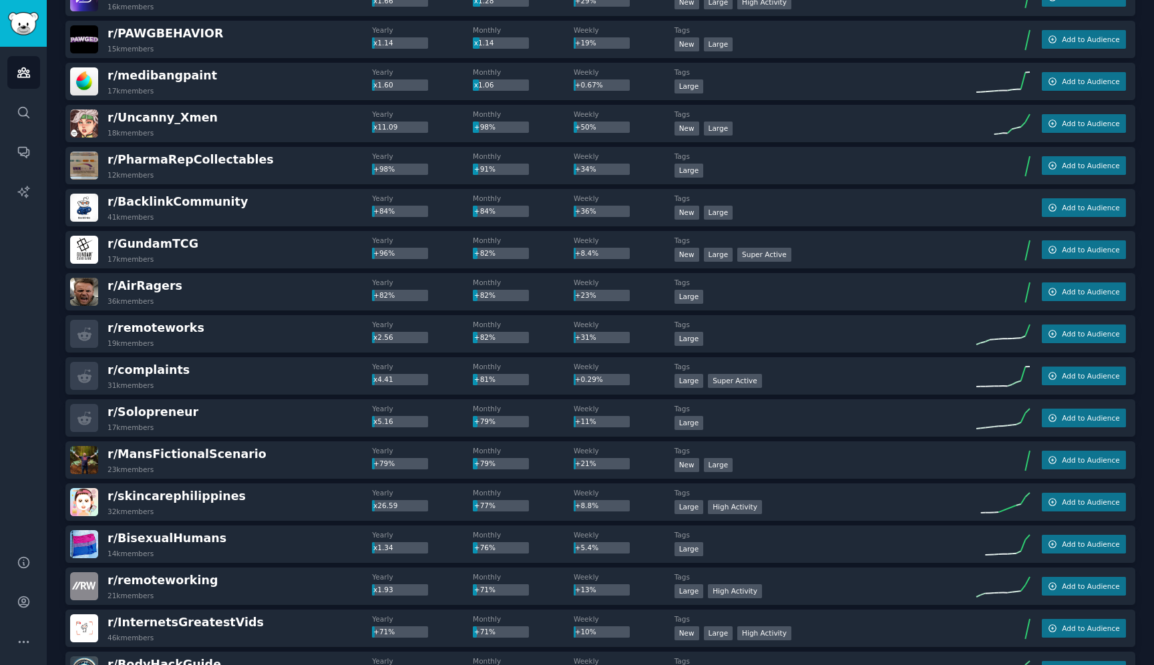
scroll to position [1091, 0]
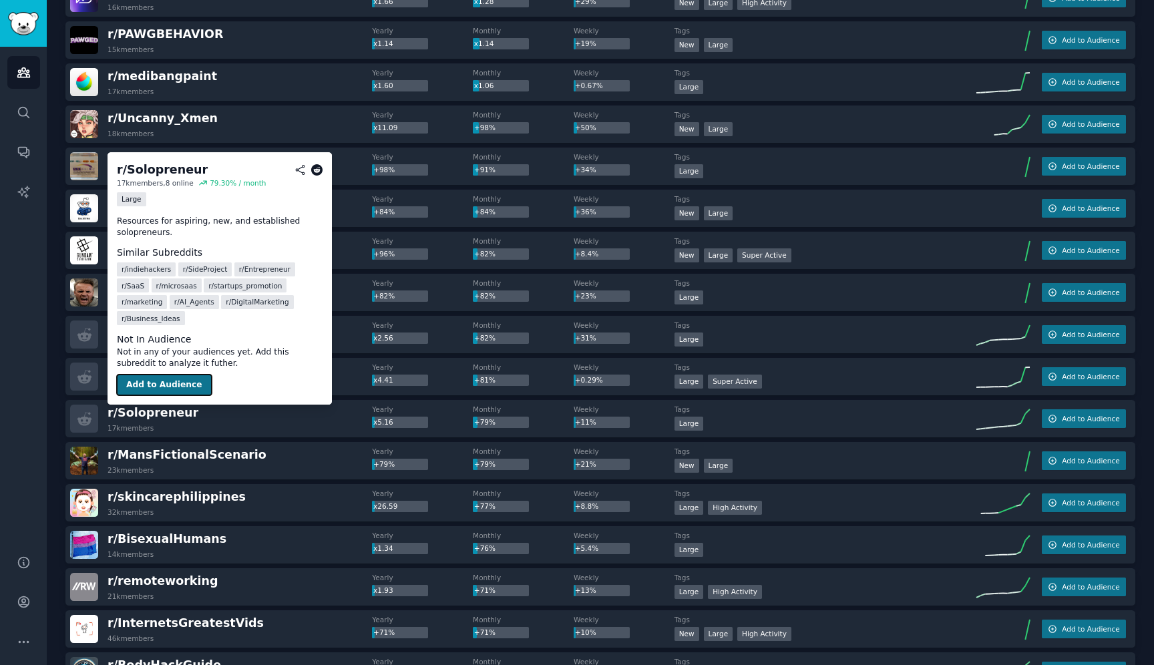
click at [170, 379] on button "Add to Audience" at bounding box center [164, 385] width 95 height 21
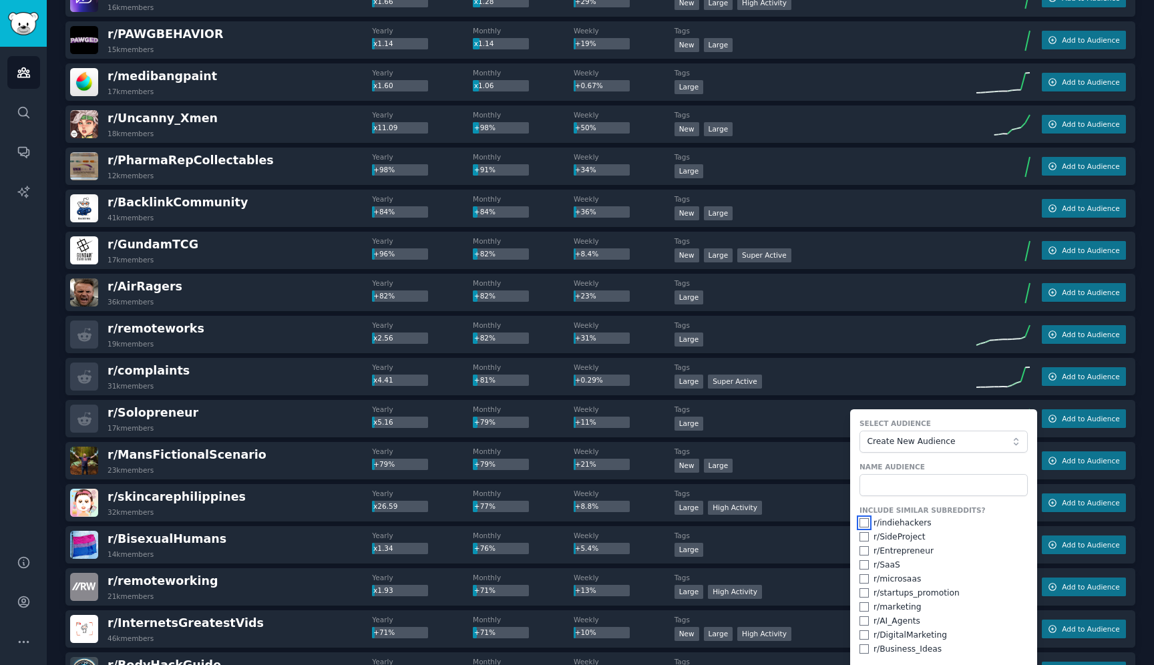
click at [862, 525] on input "checkbox" at bounding box center [864, 522] width 9 height 9
checkbox input "true"
click at [868, 540] on input "checkbox" at bounding box center [864, 536] width 9 height 9
checkbox input "true"
click at [865, 554] on input "checkbox" at bounding box center [864, 550] width 9 height 9
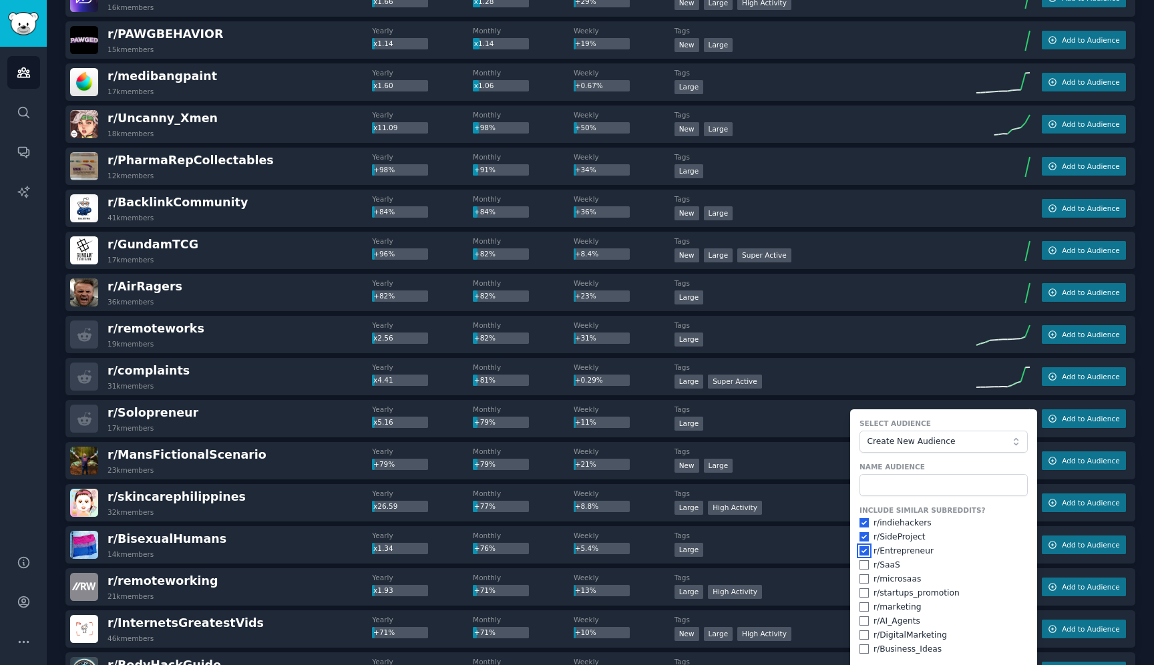
checkbox input "true"
click at [866, 566] on input "checkbox" at bounding box center [864, 564] width 9 height 9
checkbox input "true"
click at [865, 585] on div "Include Similar Subreddits? r/ indiehackers r/ SideProject r/ Entrepreneur r/ S…" at bounding box center [944, 581] width 168 height 150
click at [864, 582] on input "checkbox" at bounding box center [864, 578] width 9 height 9
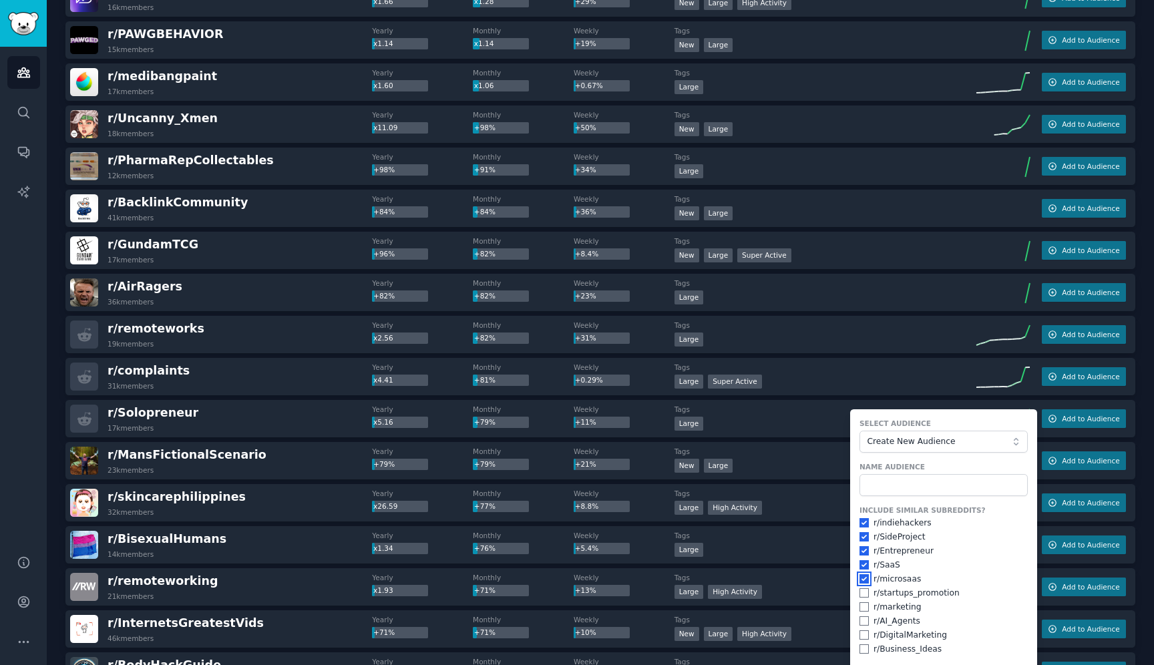
checkbox input "true"
click at [864, 592] on input "checkbox" at bounding box center [864, 592] width 9 height 9
checkbox input "true"
click at [864, 604] on input "checkbox" at bounding box center [864, 606] width 9 height 9
checkbox input "true"
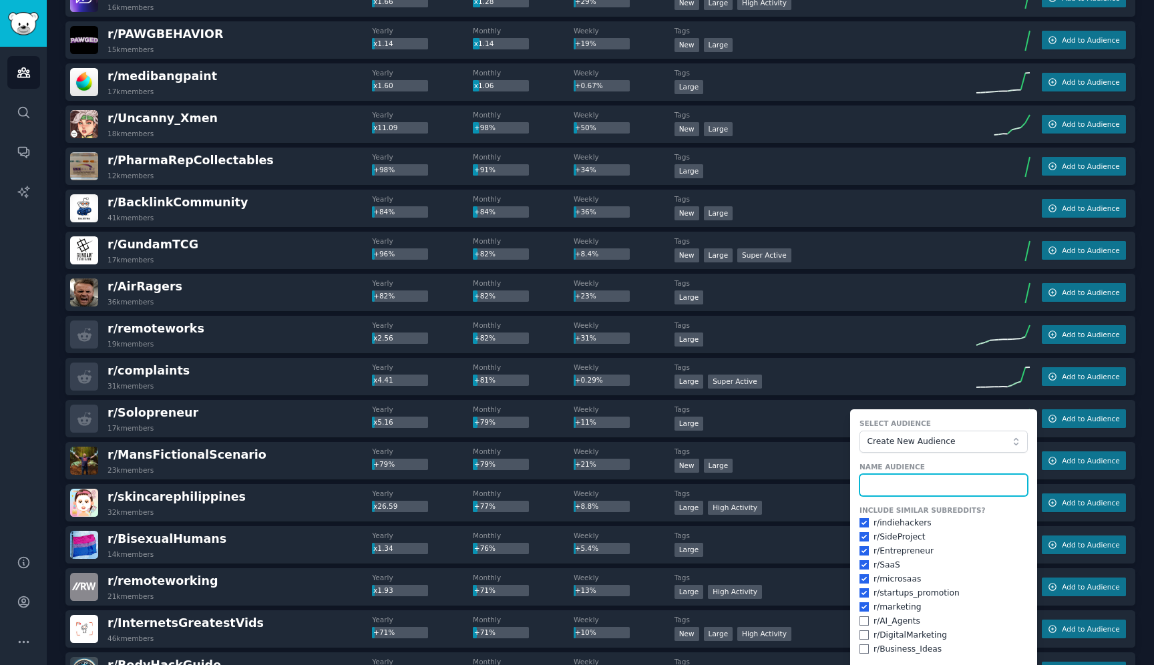
click at [926, 488] on input "text" at bounding box center [944, 485] width 168 height 23
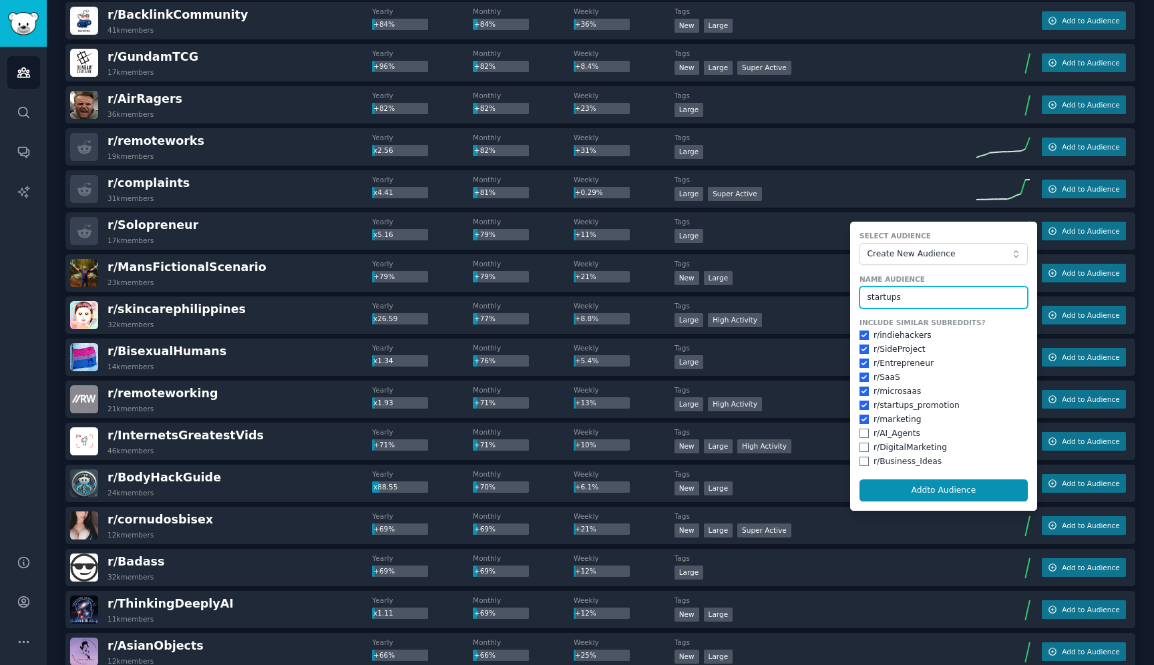
scroll to position [1294, 0]
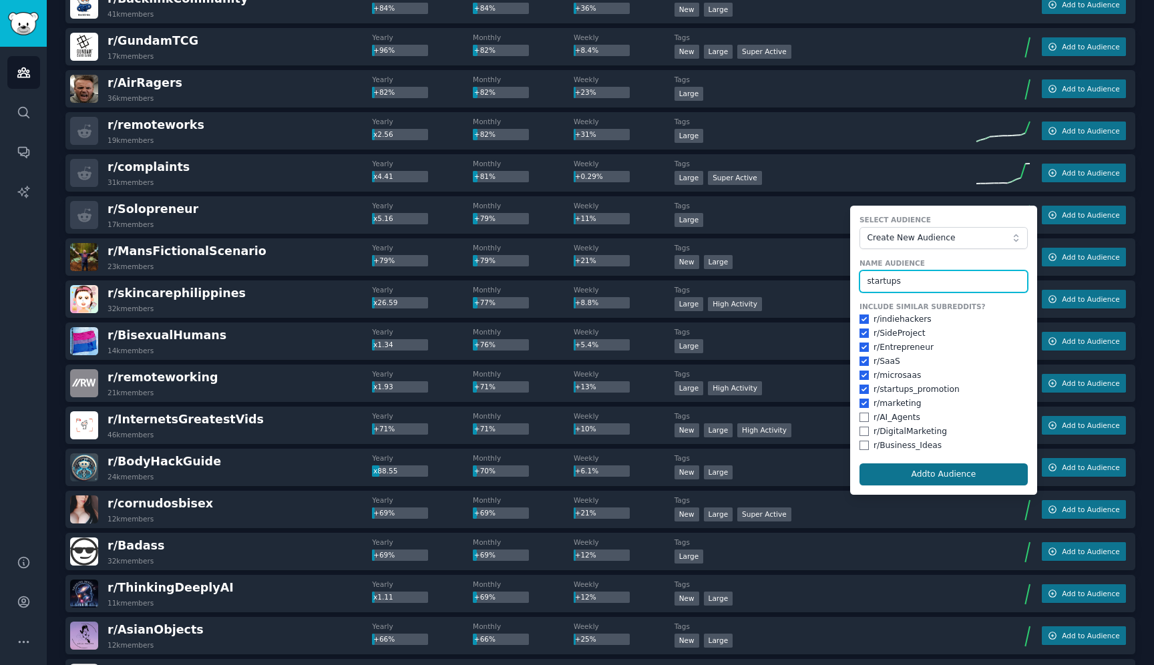
type input "startups"
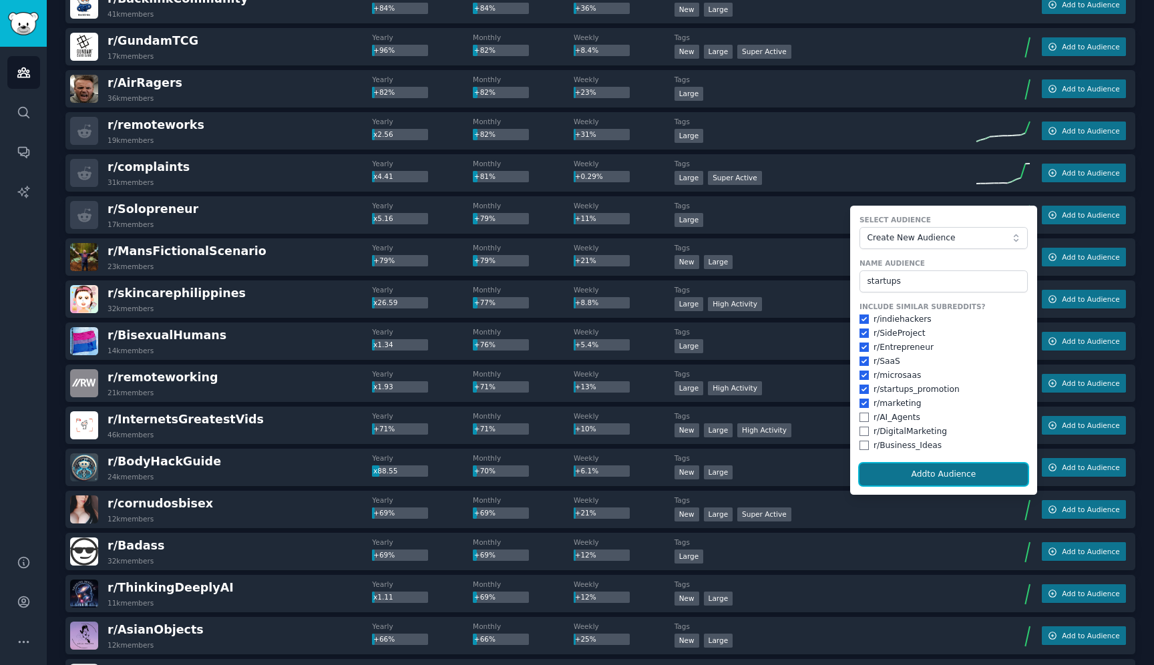
click at [937, 469] on button "Add to Audience" at bounding box center [944, 475] width 168 height 23
checkbox input "false"
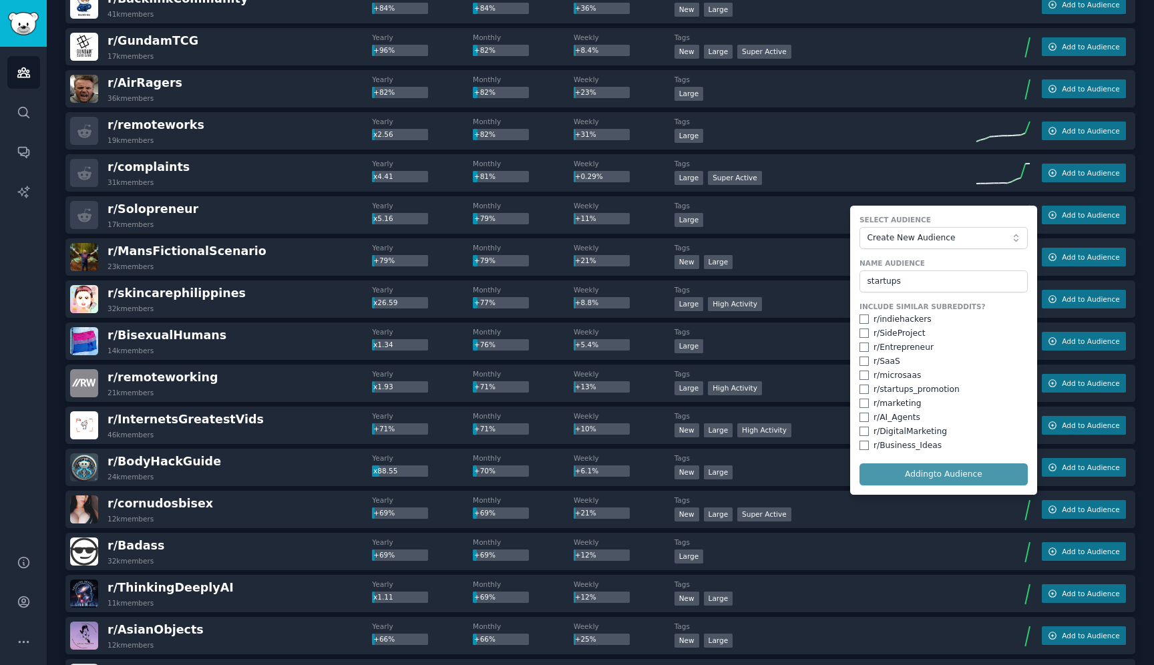
checkbox input "false"
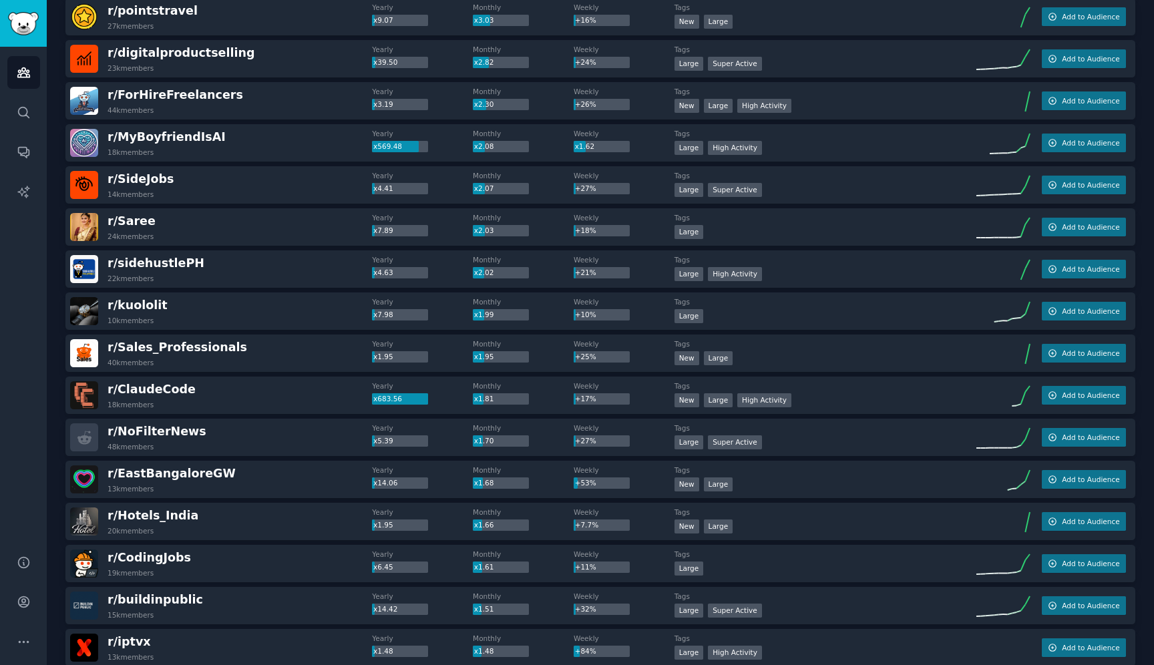
scroll to position [305, 0]
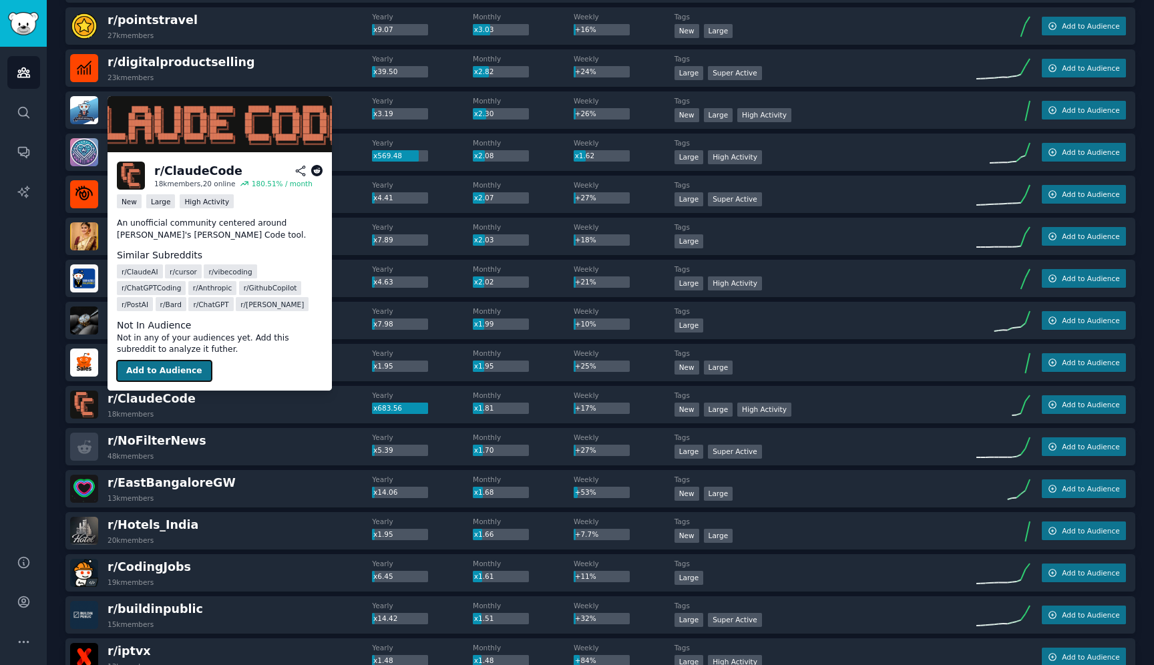
click at [182, 369] on button "Add to Audience" at bounding box center [164, 371] width 95 height 21
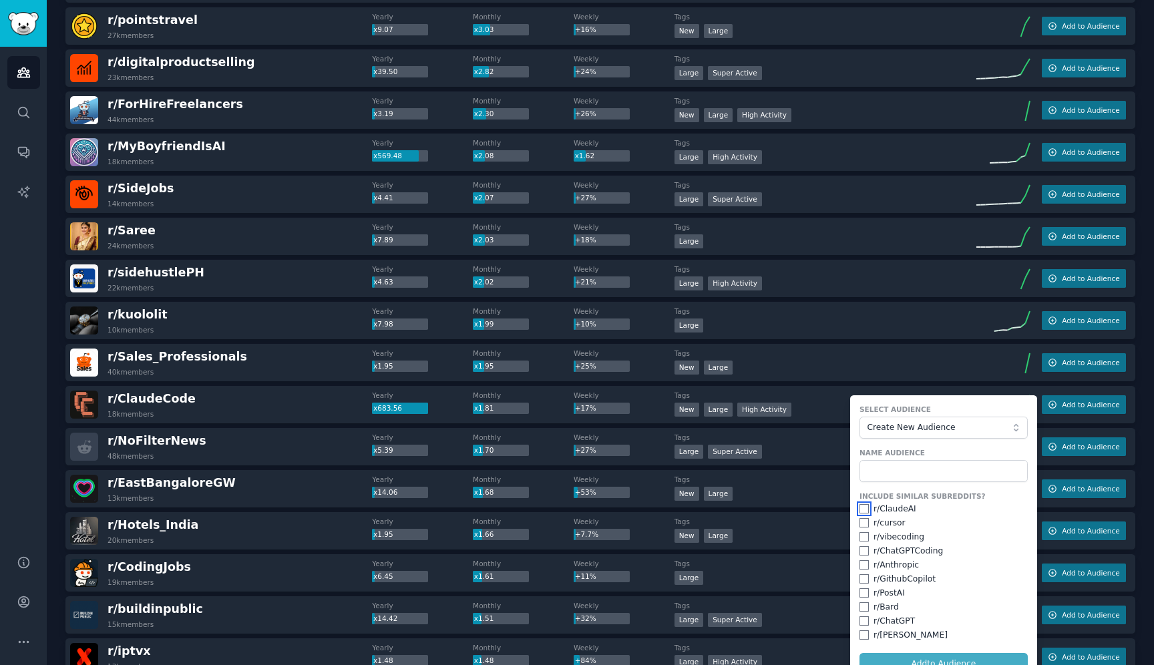
click at [866, 509] on input "checkbox" at bounding box center [864, 508] width 9 height 9
checkbox input "true"
click at [866, 523] on input "checkbox" at bounding box center [864, 522] width 9 height 9
checkbox input "true"
click at [866, 540] on input "checkbox" at bounding box center [864, 536] width 9 height 9
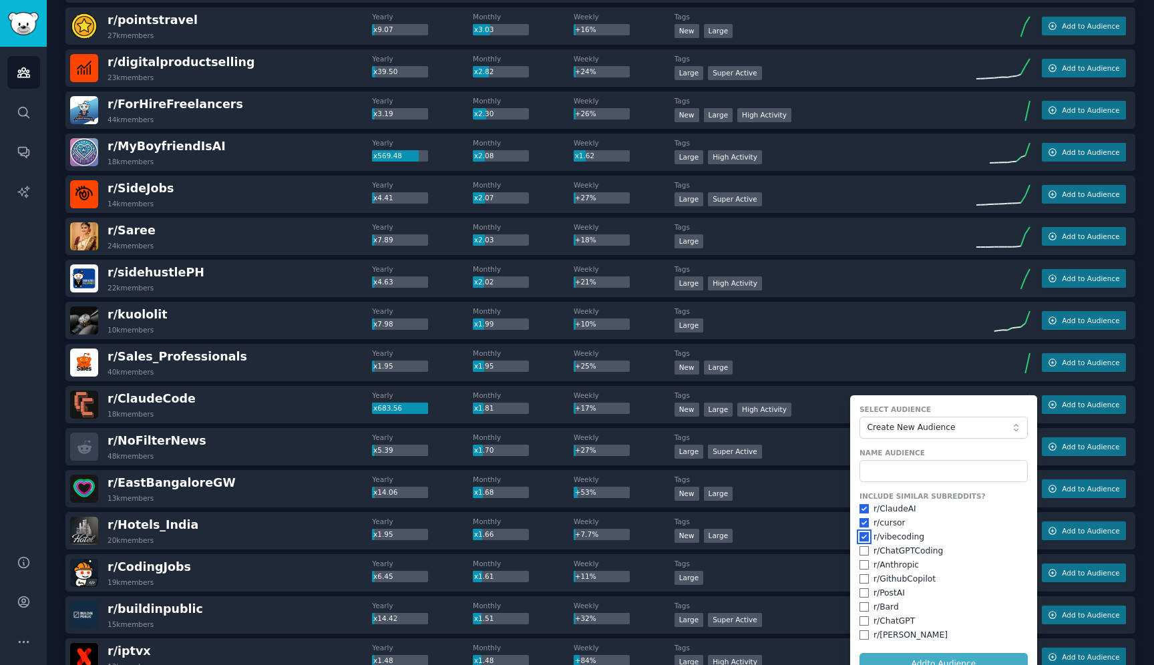
checkbox input "true"
click at [866, 552] on input "checkbox" at bounding box center [864, 550] width 9 height 9
checkbox input "true"
click at [866, 563] on input "checkbox" at bounding box center [864, 564] width 9 height 9
checkbox input "true"
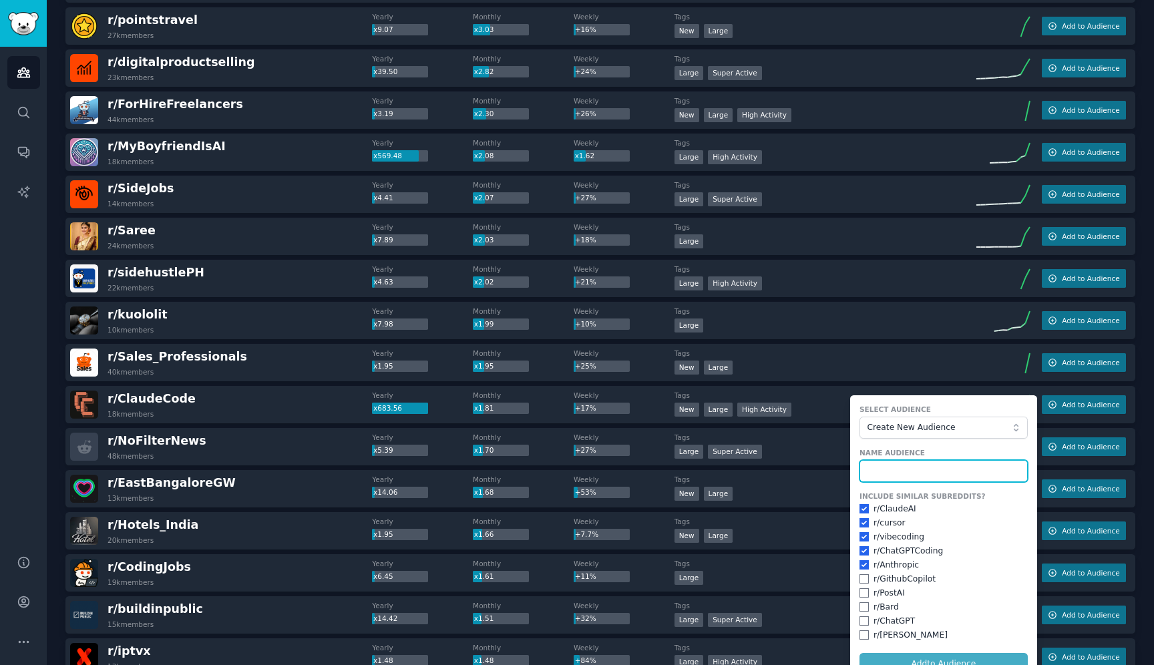
click at [890, 466] on input "text" at bounding box center [944, 471] width 168 height 23
type input "vibe coding"
click at [868, 639] on input "checkbox" at bounding box center [864, 634] width 9 height 9
checkbox input "true"
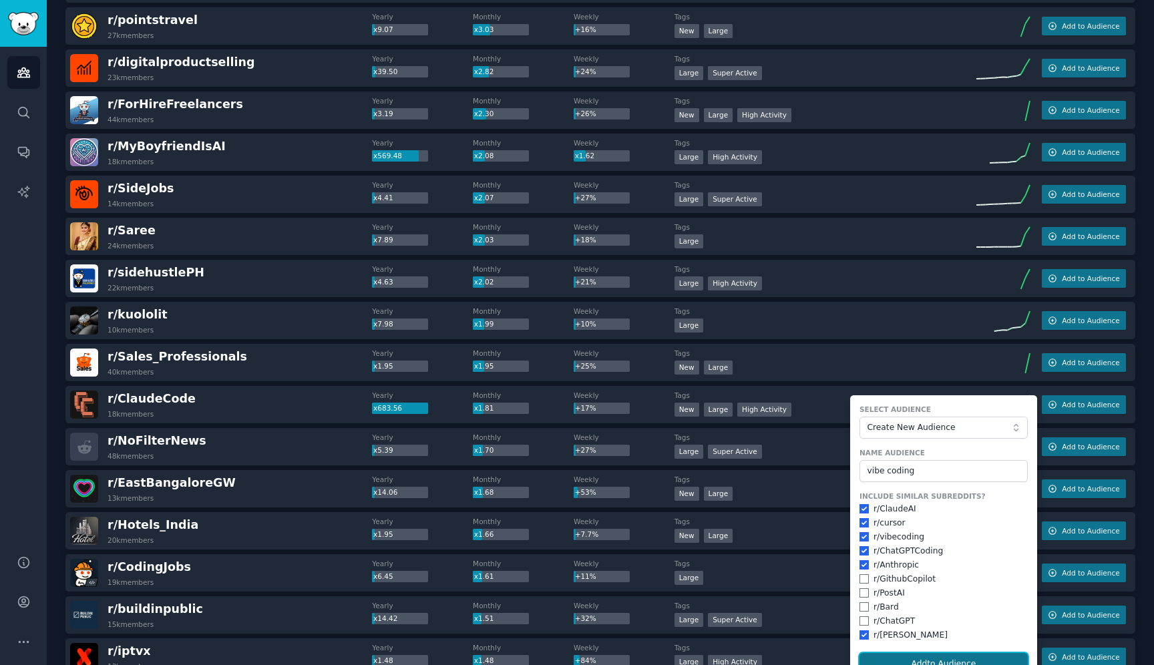
click at [935, 655] on button "Add to Audience" at bounding box center [944, 664] width 168 height 23
checkbox input "false"
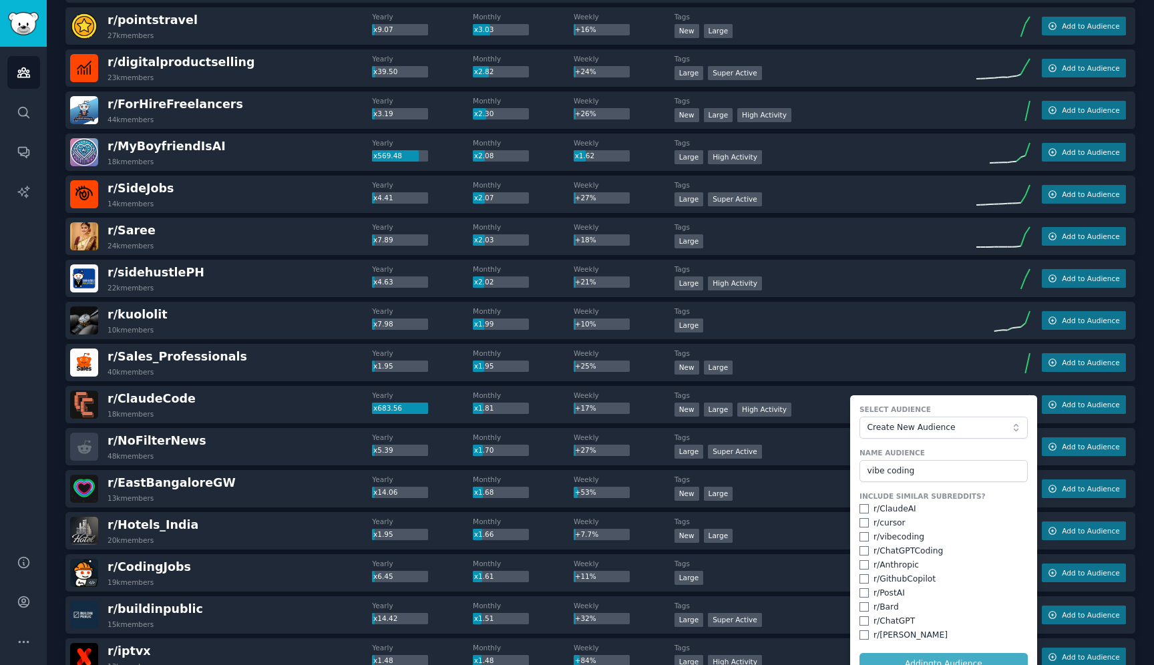
checkbox input "false"
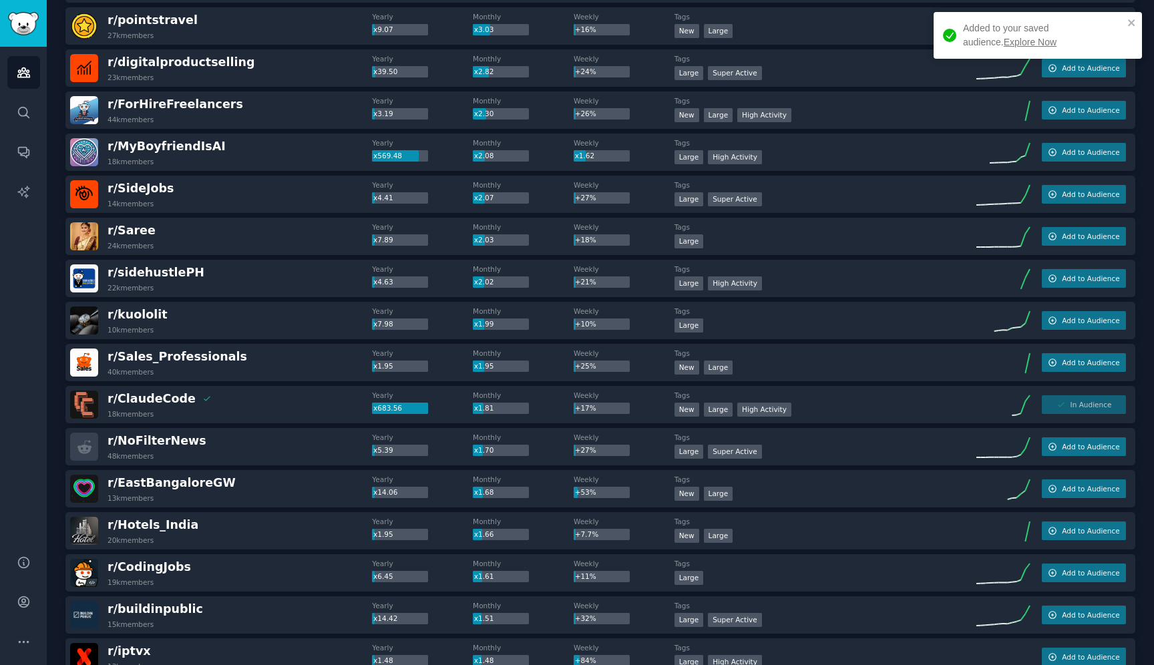
click at [1004, 47] on link "Explore Now" at bounding box center [1030, 42] width 53 height 11
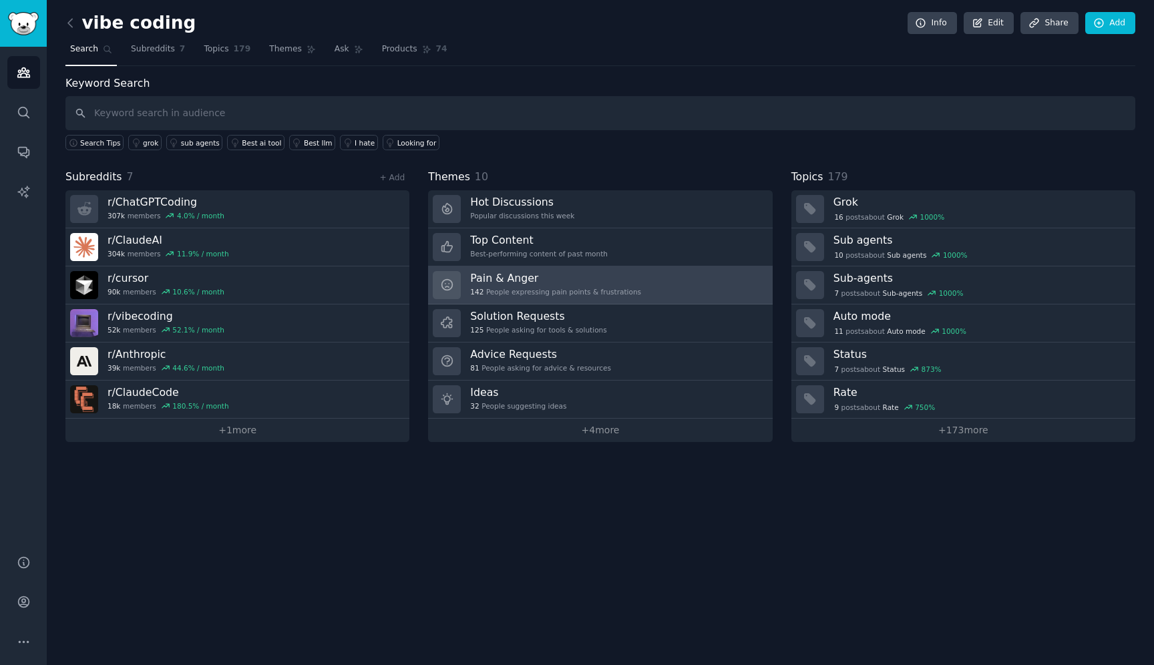
click at [524, 289] on div "142 People expressing pain points & frustrations" at bounding box center [555, 291] width 171 height 9
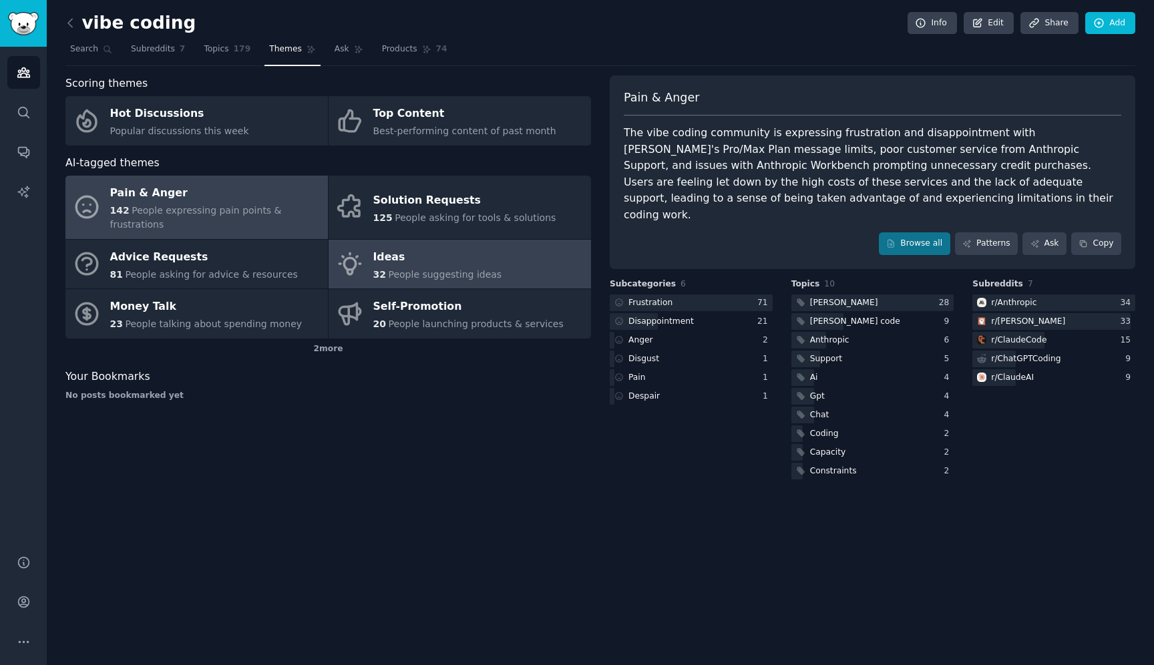
click at [489, 269] on span "People suggesting ideas" at bounding box center [445, 274] width 114 height 11
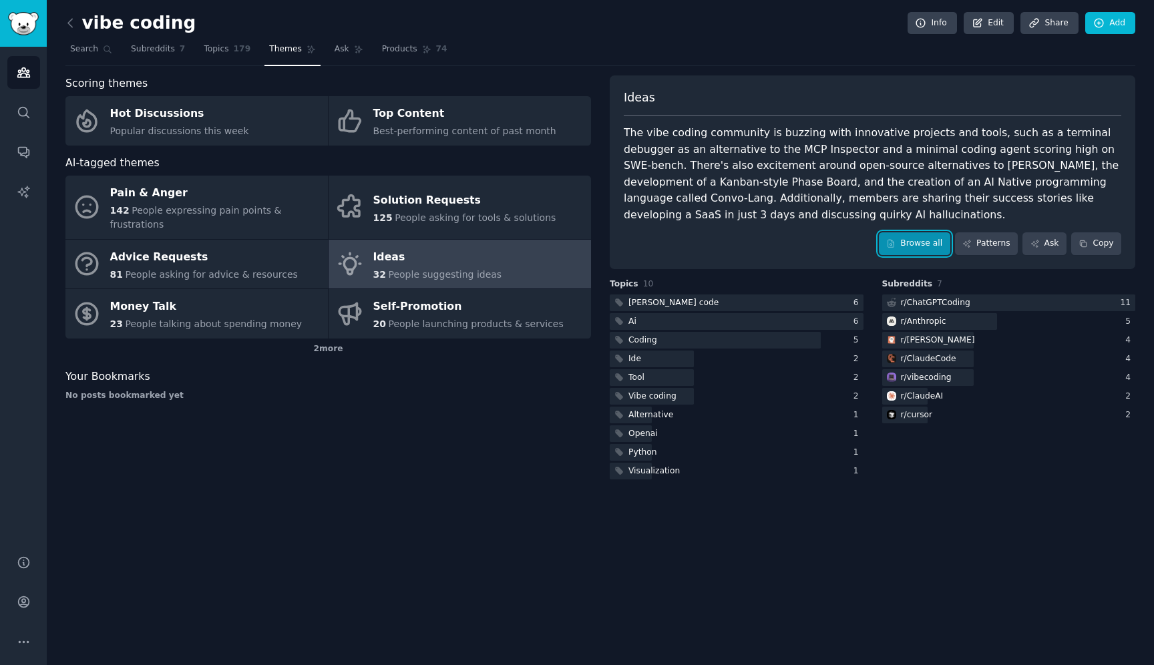
click at [921, 250] on link "Browse all" at bounding box center [914, 243] width 71 height 23
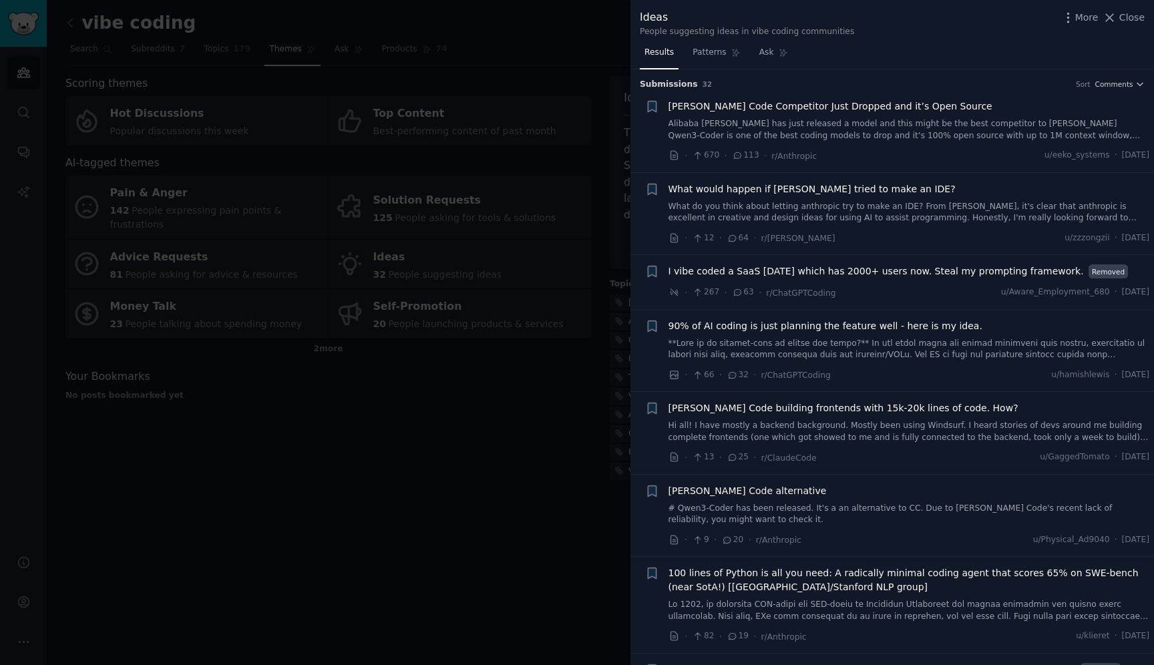
click at [911, 268] on span "I vibe coded a SaaS in 3 days which has 2000+ users now. Steal my prompting fra…" at bounding box center [876, 271] width 415 height 14
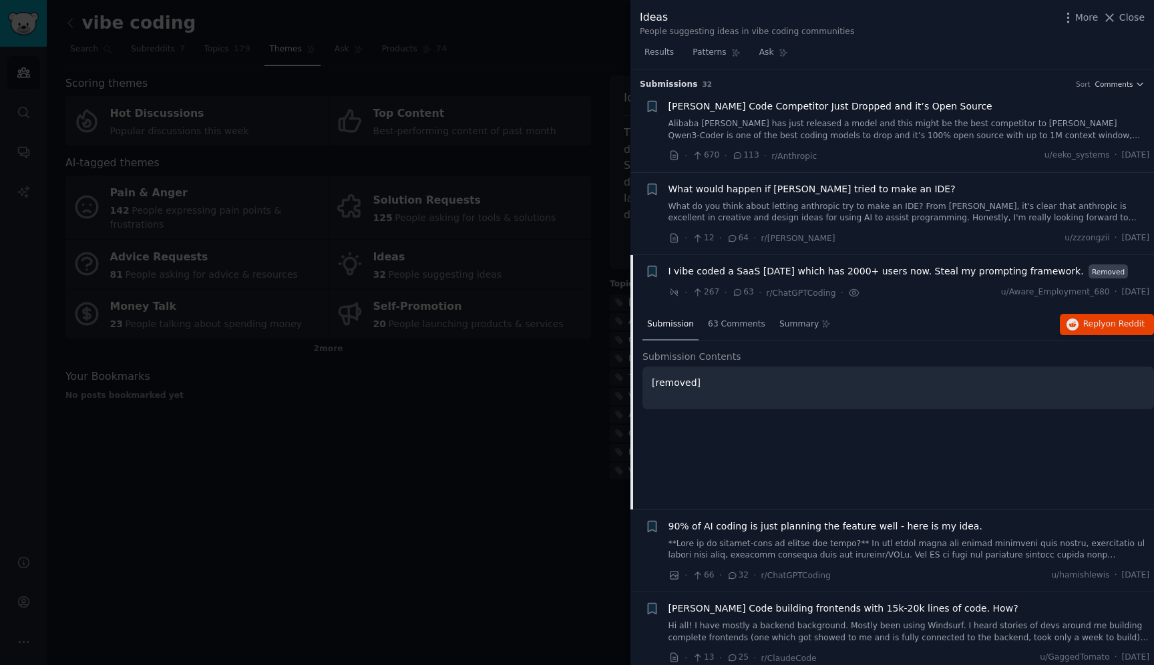
scroll to position [186, 0]
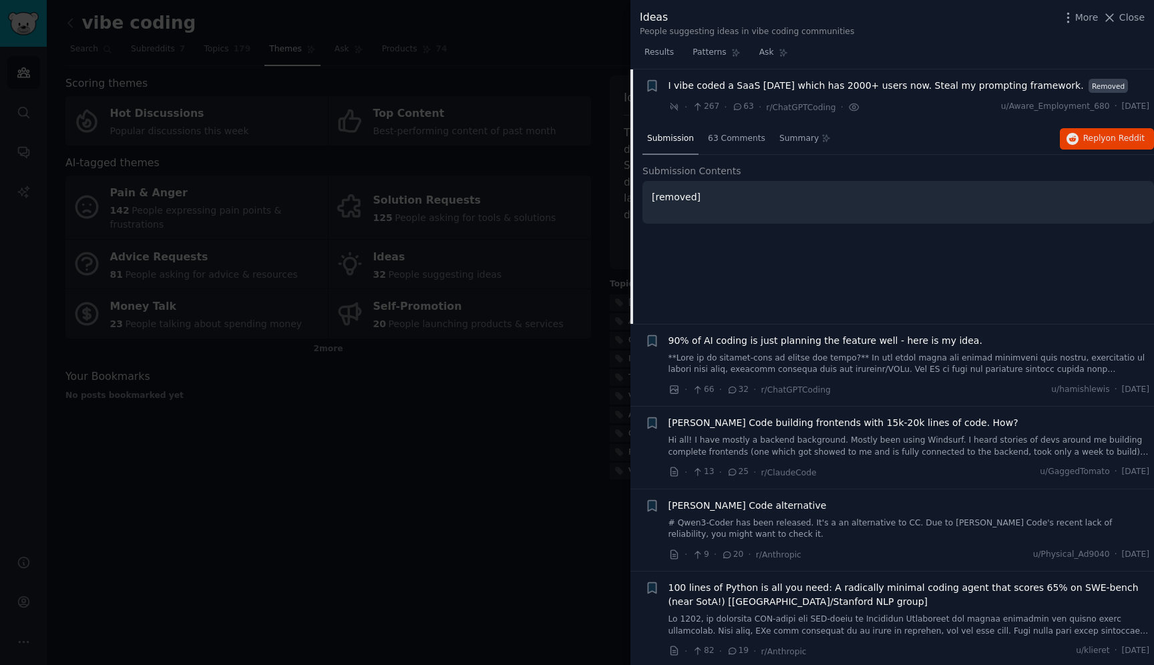
click at [891, 88] on span "I vibe coded a SaaS in 3 days which has 2000+ users now. Steal my prompting fra…" at bounding box center [876, 86] width 415 height 14
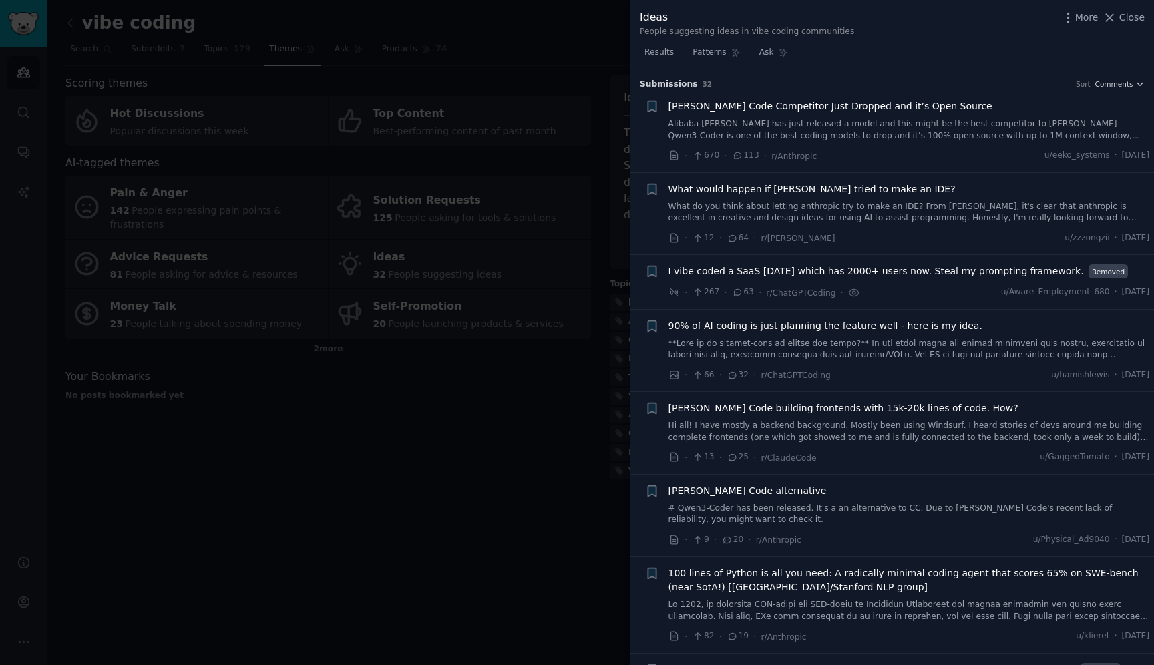
click at [841, 107] on span "Claude Code Competitor Just Dropped and it’s Open Source" at bounding box center [831, 107] width 324 height 14
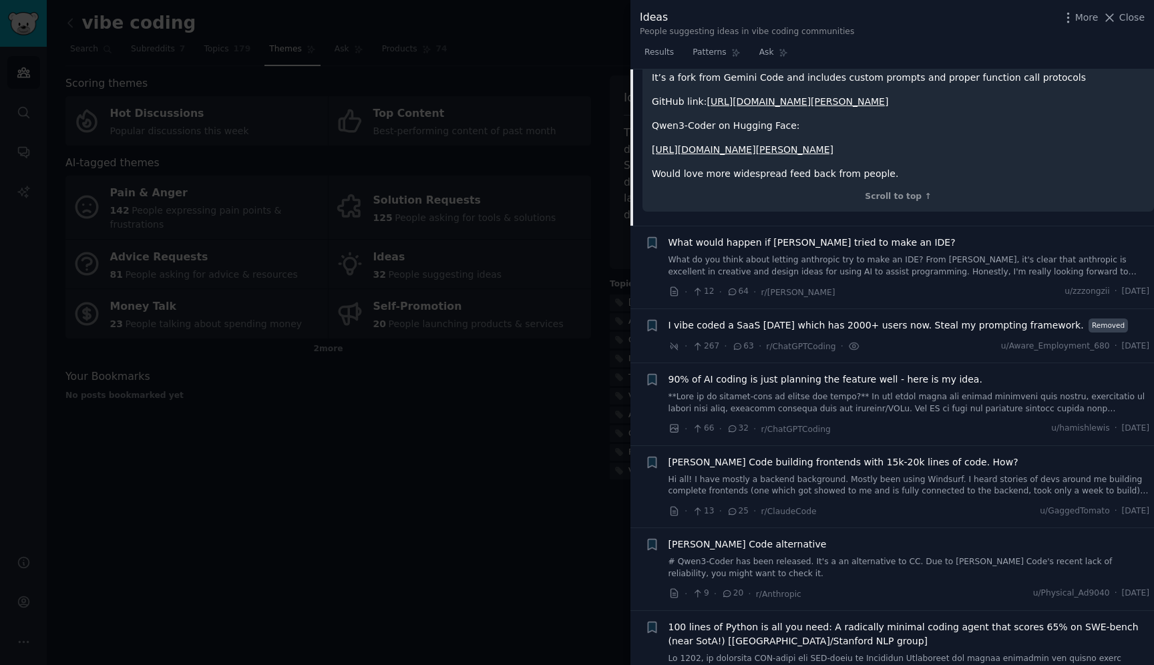
scroll to position [359, 0]
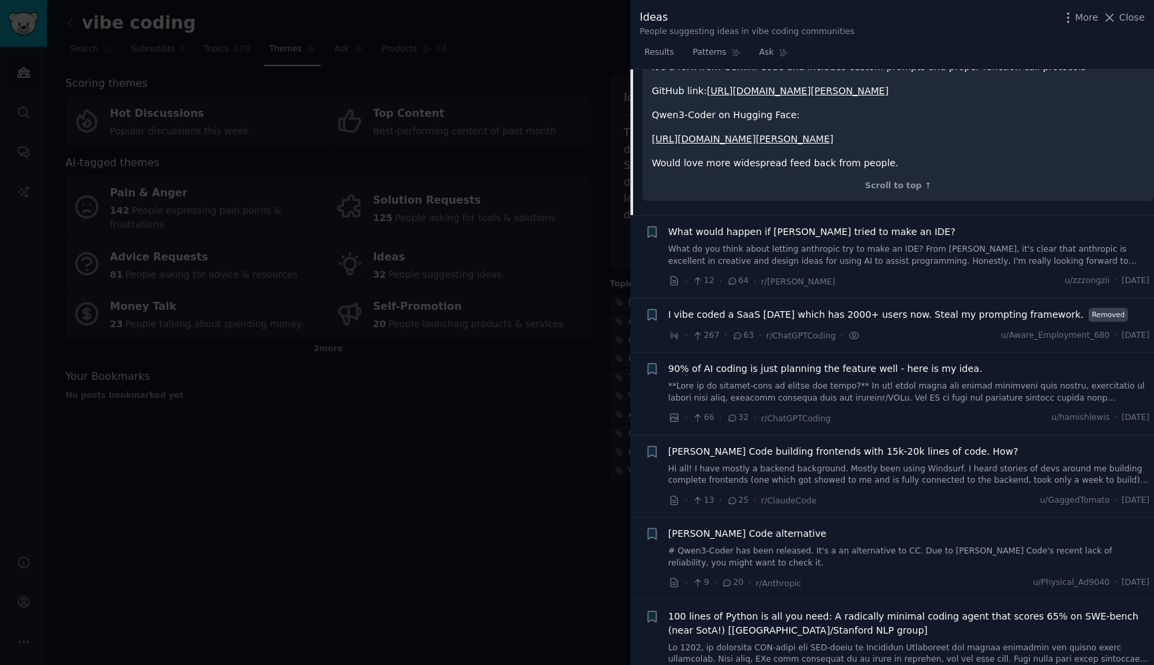
click at [743, 527] on span "Claude Code alternative" at bounding box center [748, 534] width 158 height 14
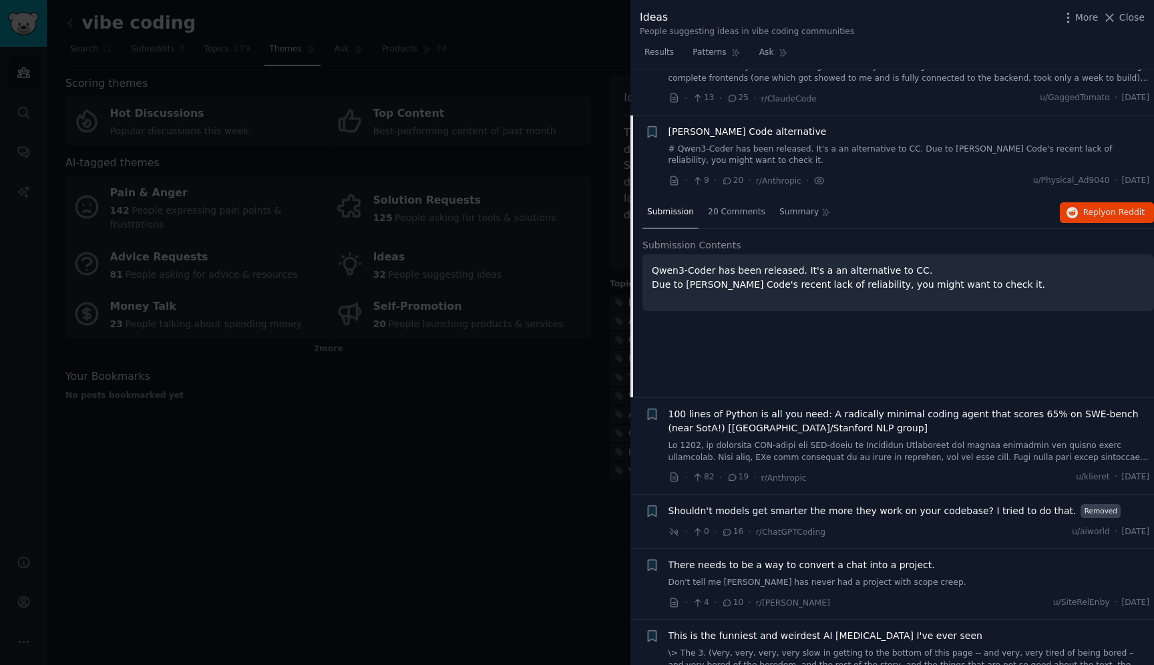
scroll to position [405, 0]
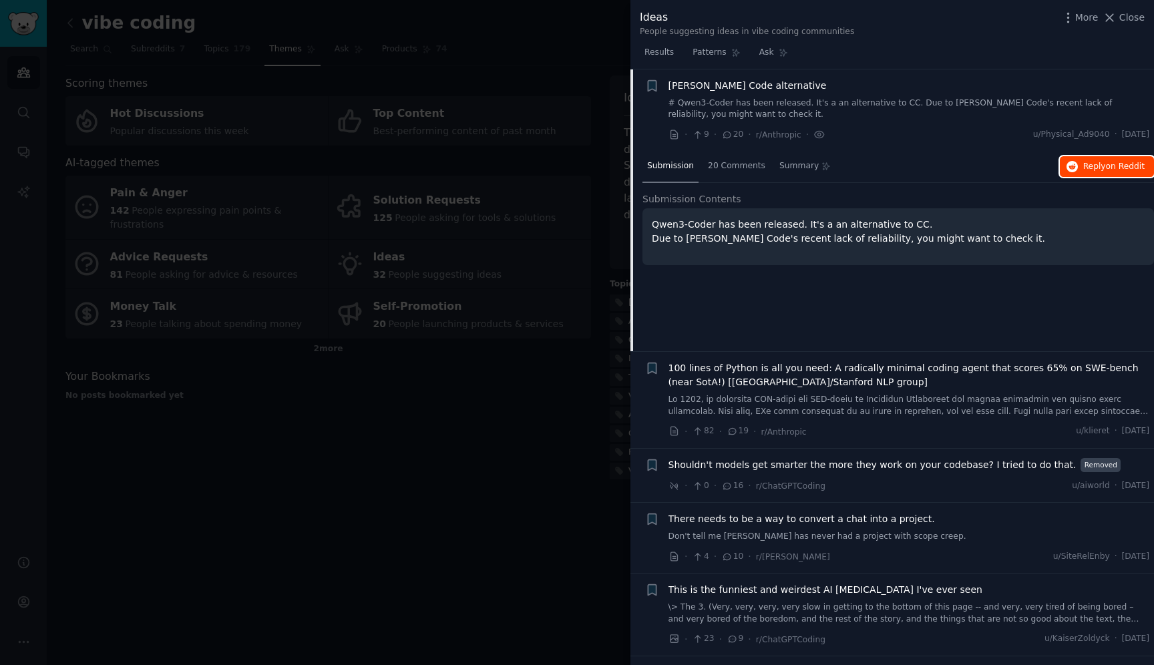
click at [1094, 163] on span "Reply on Reddit" at bounding box center [1113, 167] width 61 height 12
click at [516, 386] on div at bounding box center [577, 332] width 1154 height 665
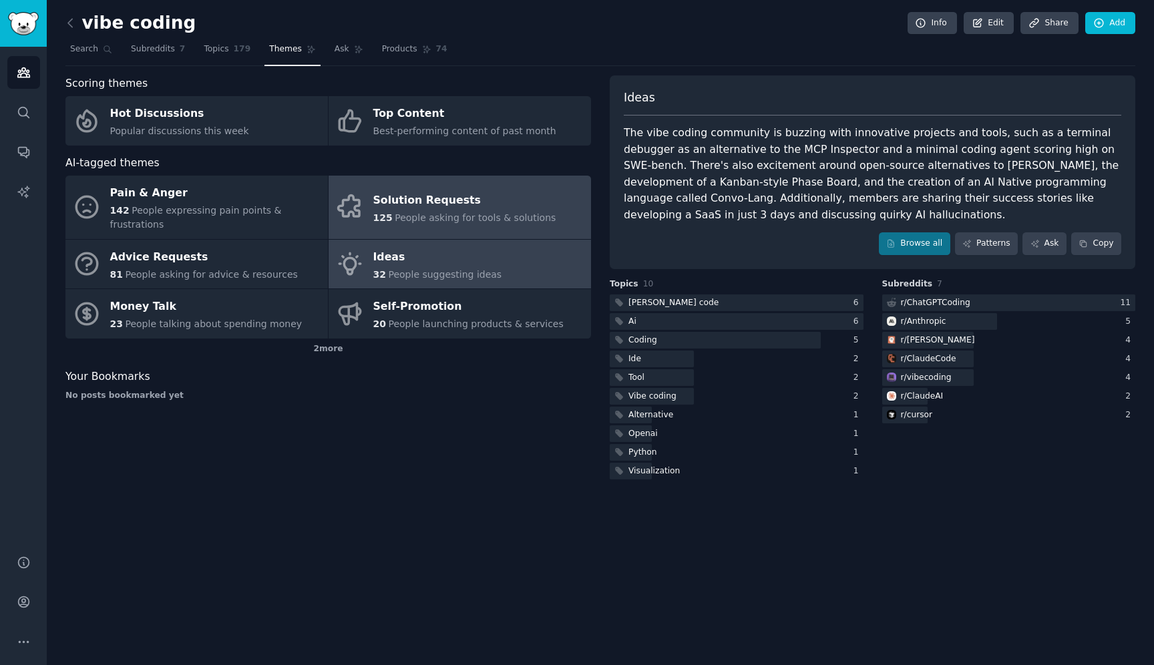
click at [421, 192] on div "Solution Requests" at bounding box center [464, 200] width 183 height 21
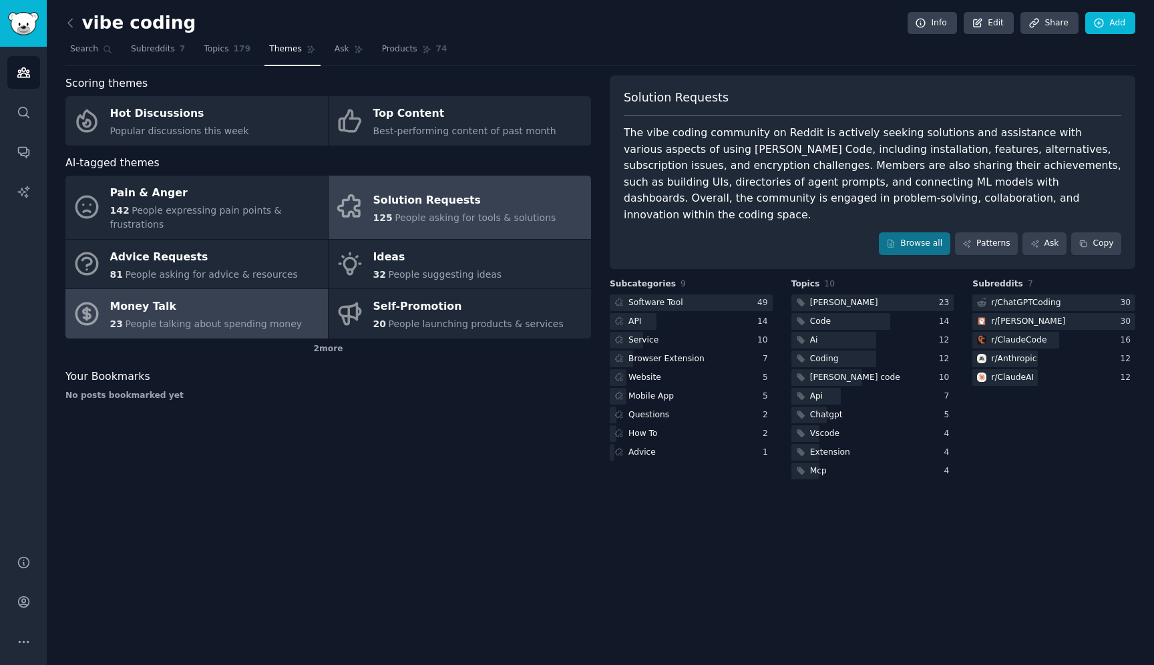
click at [217, 297] on div "Money Talk" at bounding box center [206, 307] width 192 height 21
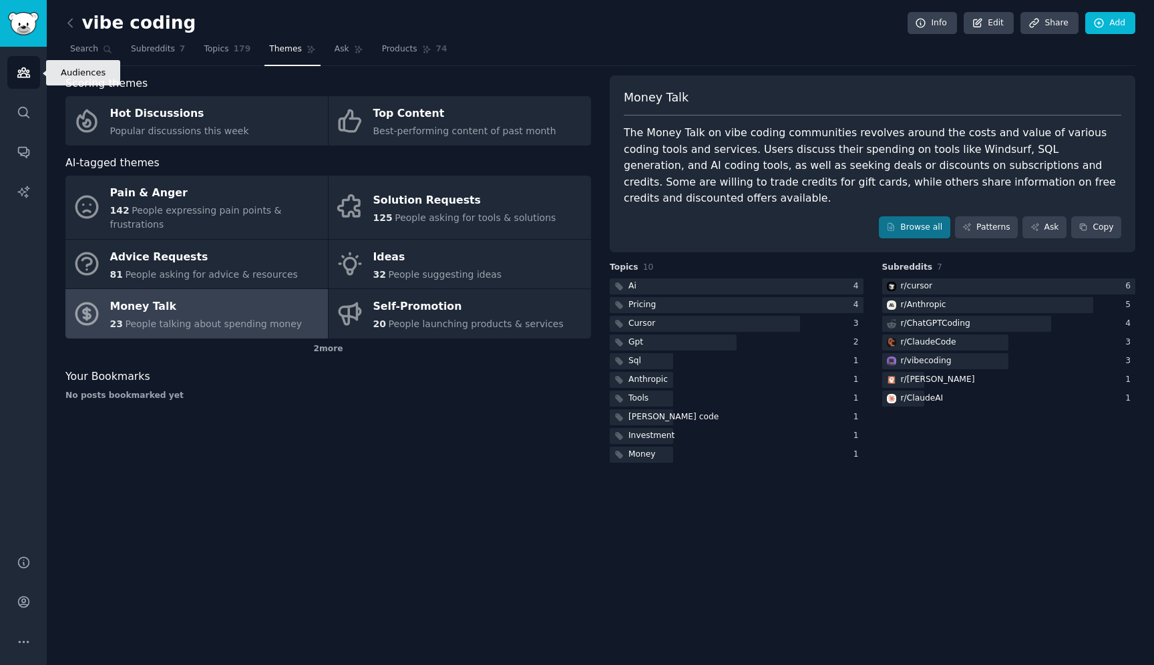
click at [21, 71] on icon "Sidebar" at bounding box center [23, 72] width 12 height 9
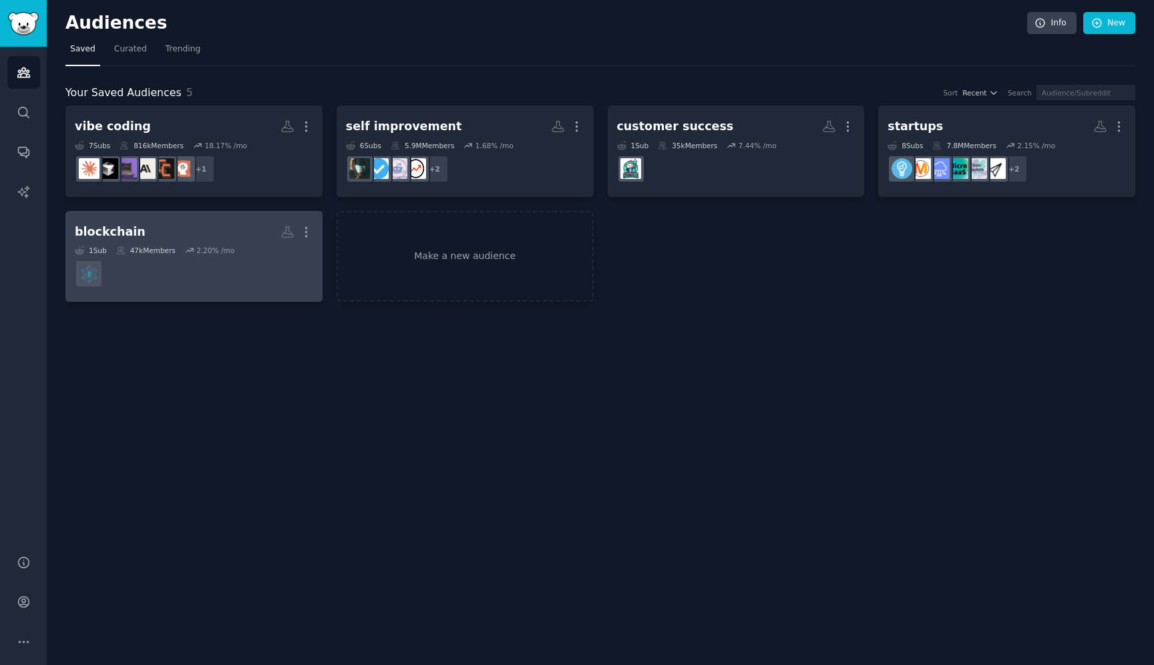
click at [224, 243] on h2 "blockchain Custom Audience More" at bounding box center [194, 231] width 238 height 23
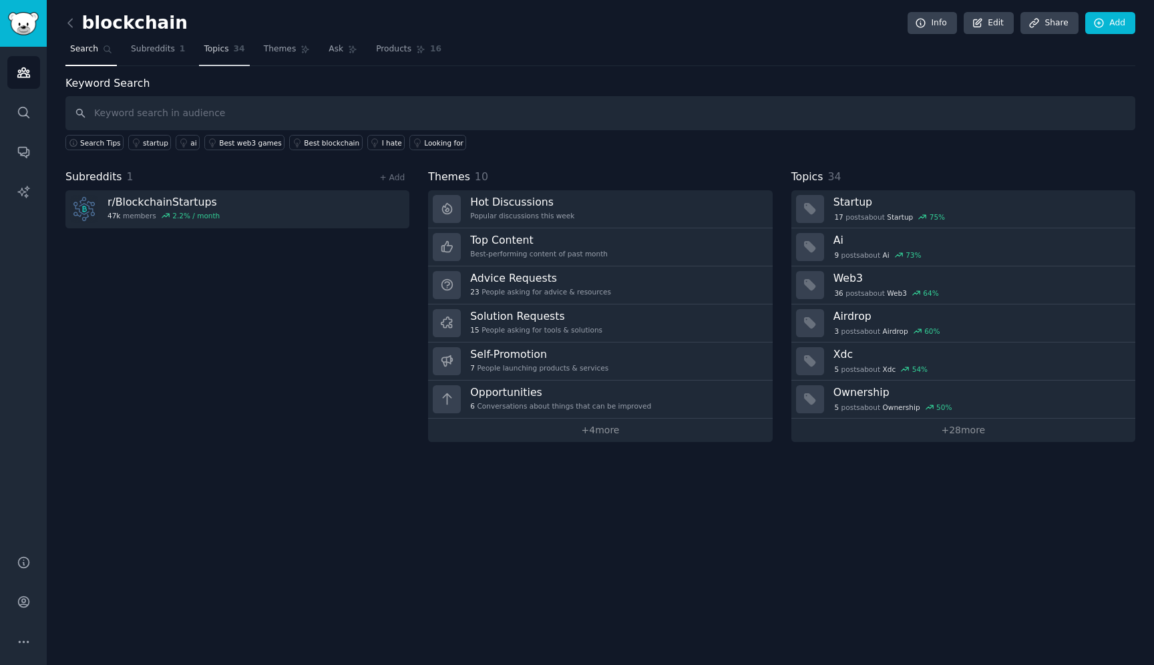
click at [222, 59] on link "Topics 34" at bounding box center [224, 52] width 50 height 27
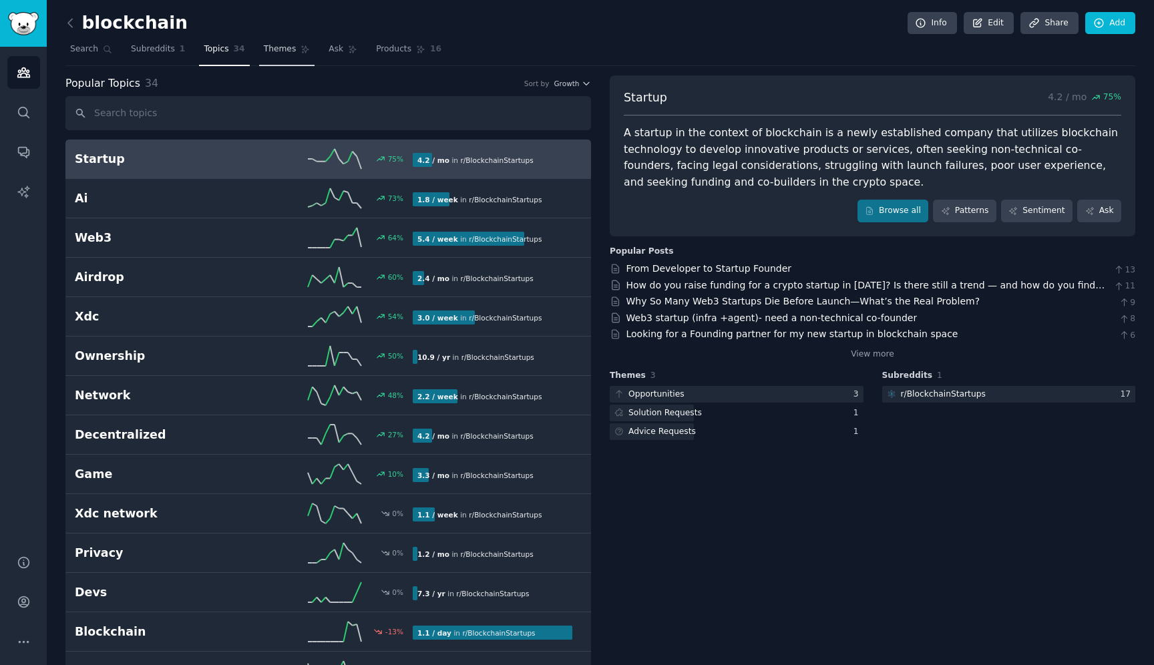
click at [275, 53] on span "Themes" at bounding box center [280, 49] width 33 height 12
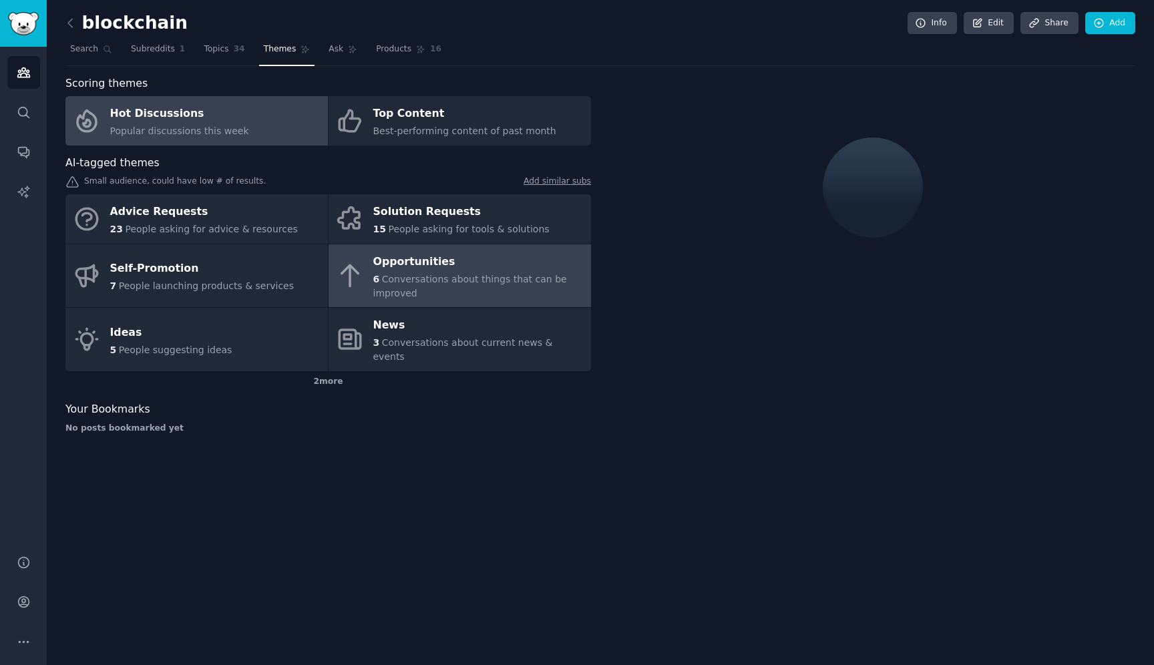
click at [412, 272] on div "Opportunities" at bounding box center [478, 261] width 211 height 21
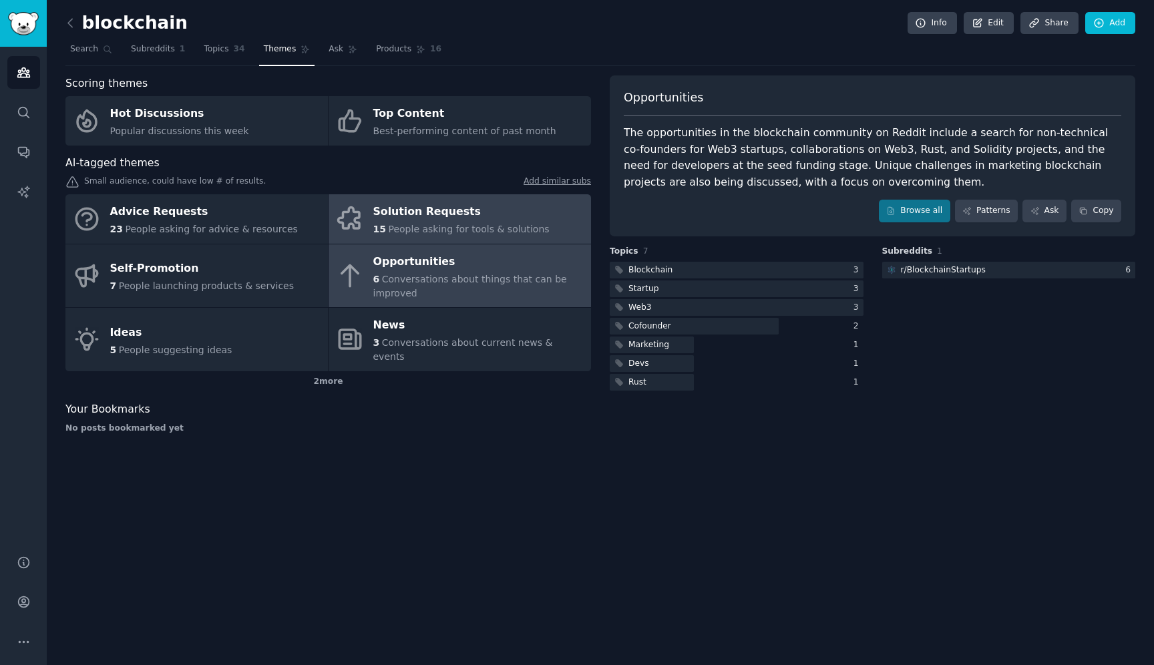
click at [427, 224] on span "People asking for tools & solutions" at bounding box center [468, 229] width 161 height 11
